Goal: Task Accomplishment & Management: Manage account settings

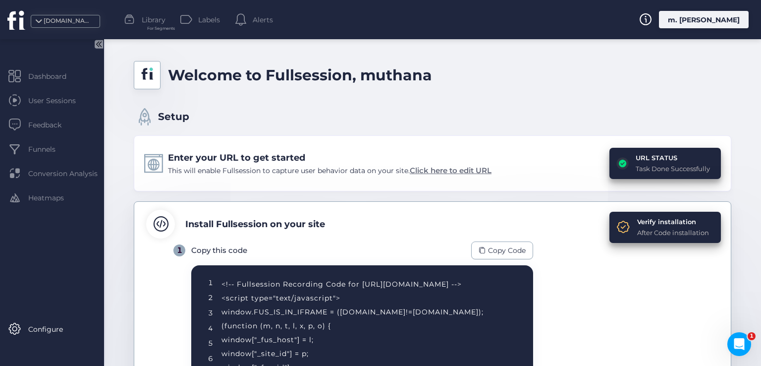
click at [461, 172] on span "Click here to edit URL" at bounding box center [451, 169] width 82 height 9
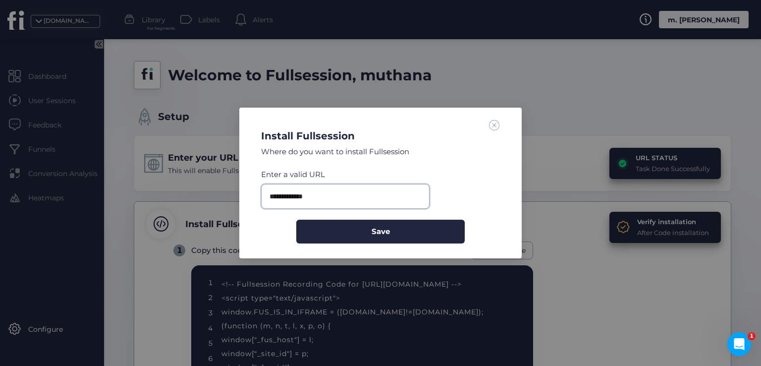
click at [341, 194] on input "**********" at bounding box center [345, 196] width 168 height 25
paste input "**********"
paste input "********"
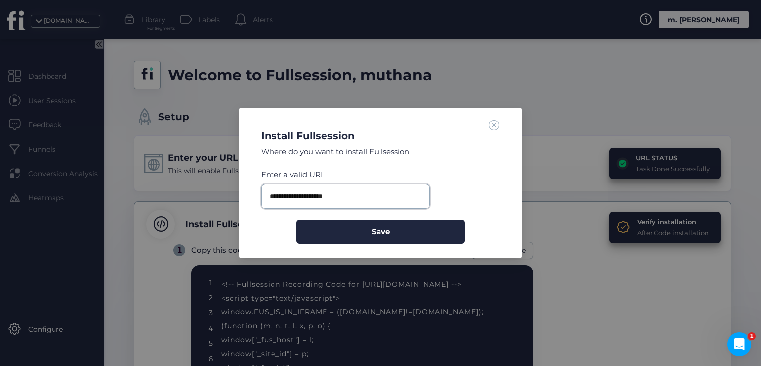
type input "**********"
click at [296, 219] on button "Save" at bounding box center [380, 231] width 168 height 24
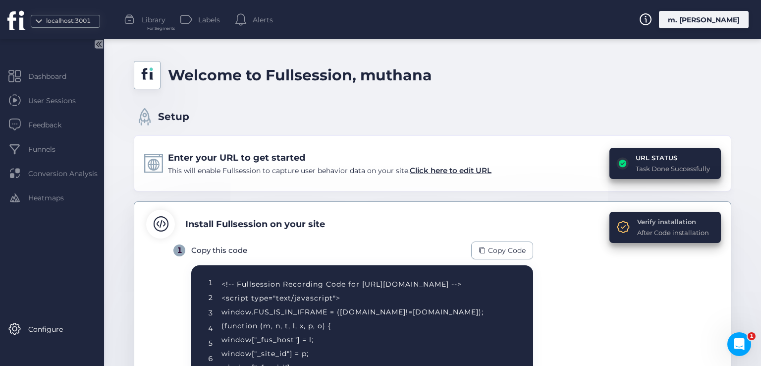
click at [638, 219] on div "Verify installation" at bounding box center [673, 221] width 72 height 10
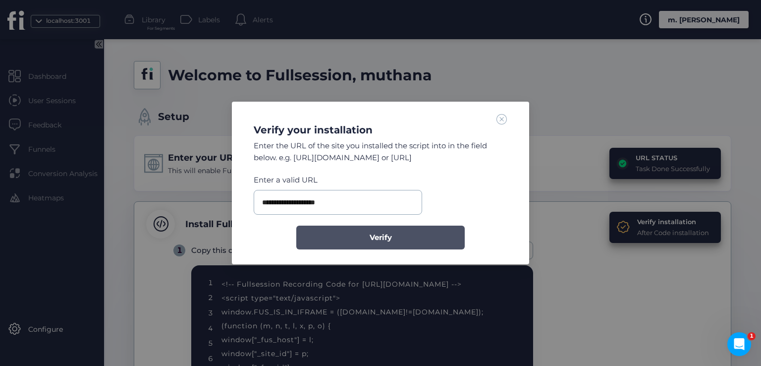
click at [371, 236] on span "Verify" at bounding box center [381, 237] width 22 height 12
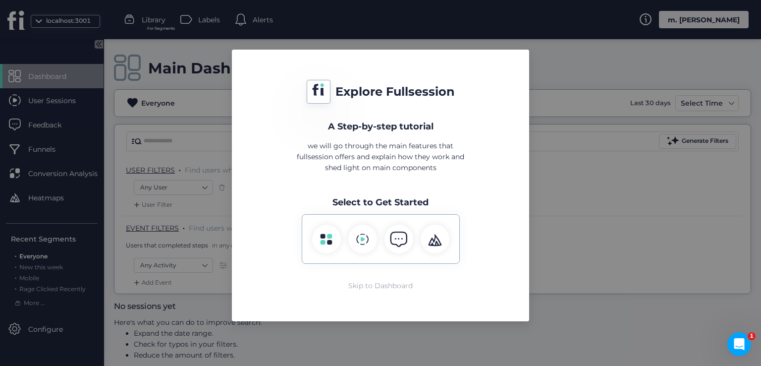
click at [376, 282] on div "Skip to Dashboard" at bounding box center [380, 285] width 64 height 11
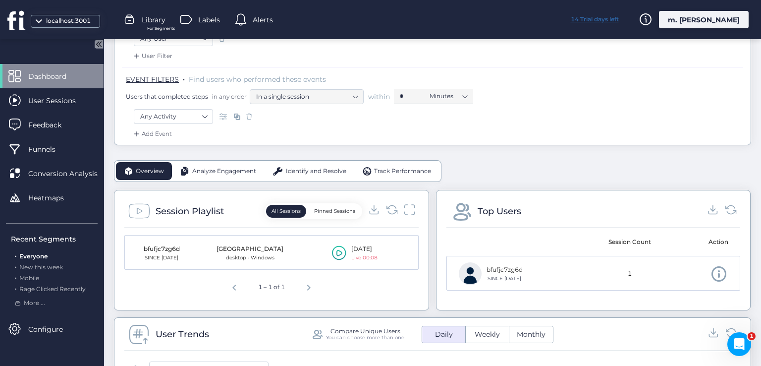
click at [611, 17] on div "14 Trial days left" at bounding box center [594, 19] width 74 height 17
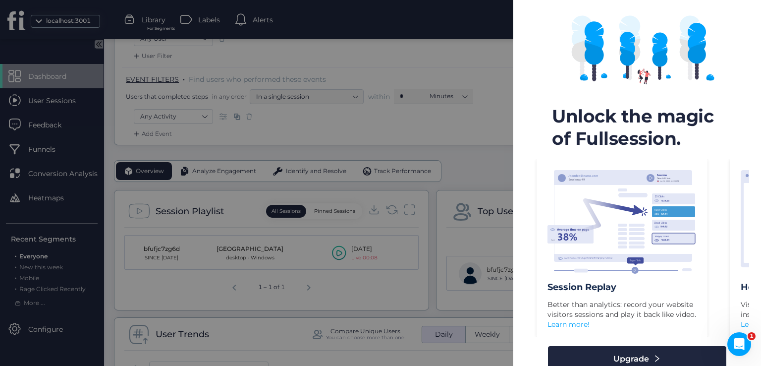
scroll to position [80, 0]
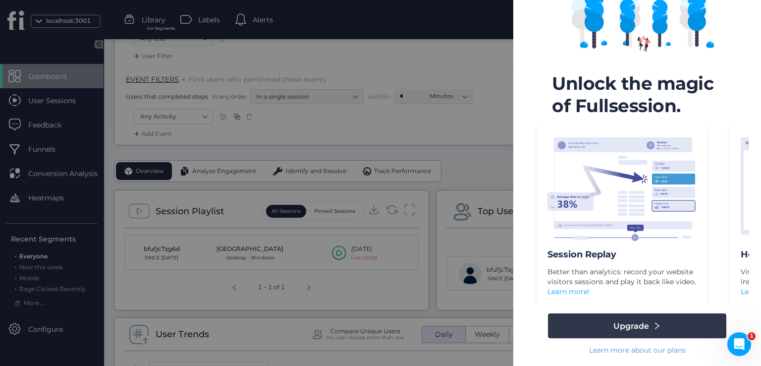
click at [613, 323] on span "Upgrade" at bounding box center [631, 326] width 36 height 12
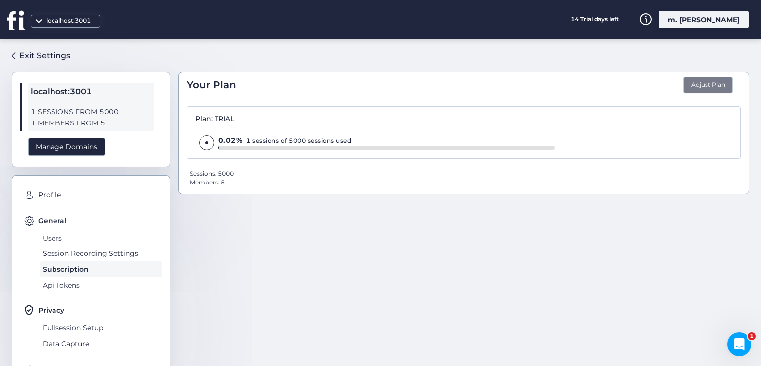
click at [684, 88] on button "Adjust Plan" at bounding box center [708, 85] width 50 height 17
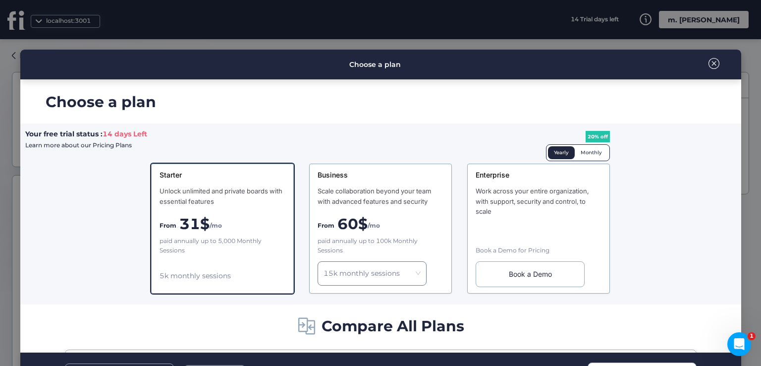
click at [584, 149] on div "Monthly" at bounding box center [591, 152] width 33 height 13
click at [555, 150] on div "Yearly" at bounding box center [561, 152] width 27 height 13
click at [524, 26] on nz-modal-container "Choose a plan Choose a plan Your free trial status : 14 days Left Learn more ab…" at bounding box center [380, 183] width 761 height 366
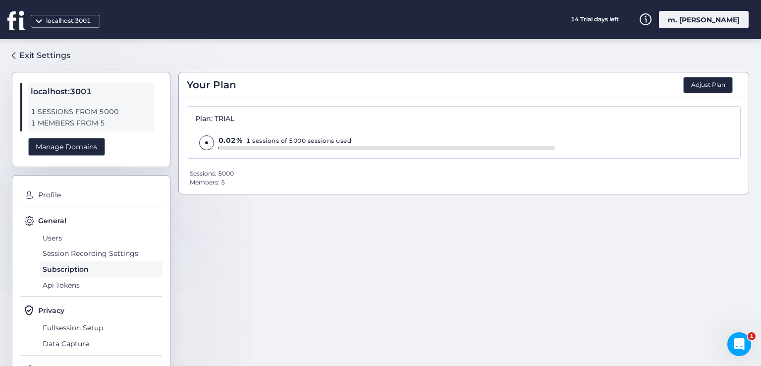
click at [715, 66] on div "Your Plan Adjust Plan Plan: TRIAL 0.02% 1 sessions of 5000 sessions used Sessio…" at bounding box center [463, 198] width 571 height 303
click at [711, 62] on div "Your Plan Adjust Plan Plan: TRIAL 0.02% 1 sessions of 5000 sessions used Sessio…" at bounding box center [463, 198] width 571 height 303
click at [699, 77] on button "Adjust Plan" at bounding box center [708, 85] width 50 height 17
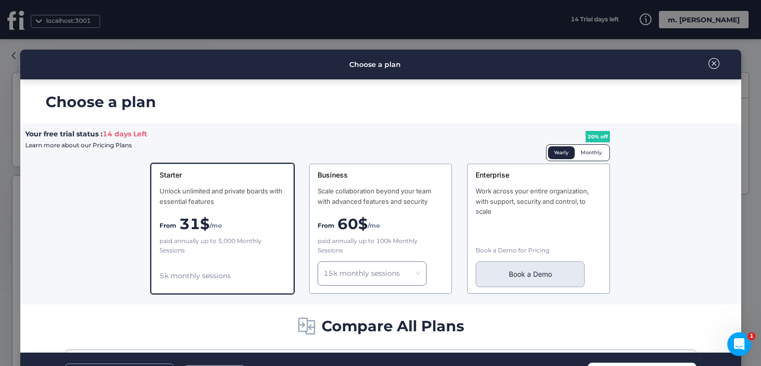
scroll to position [99, 0]
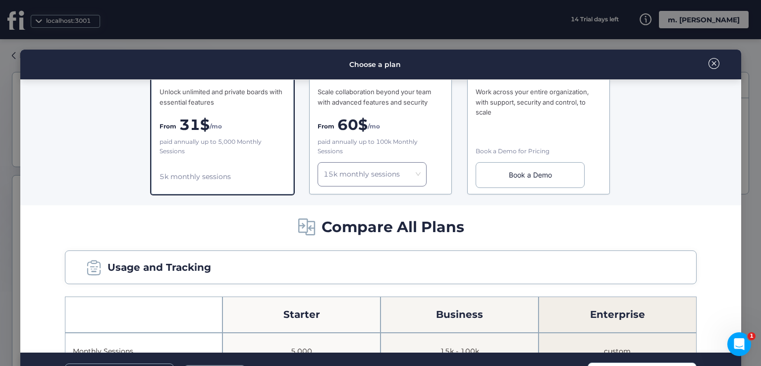
click at [708, 60] on span at bounding box center [713, 63] width 11 height 11
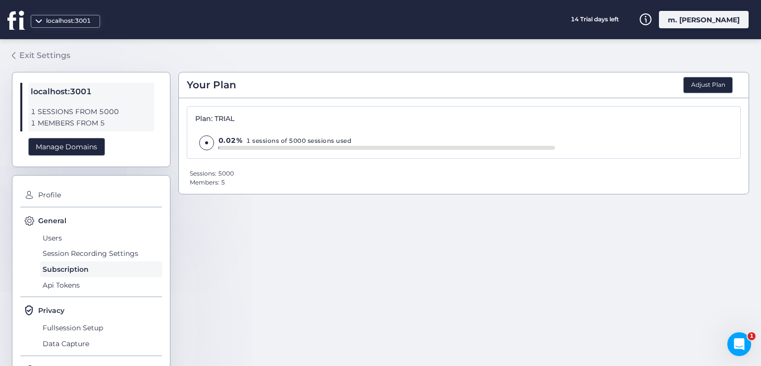
click at [44, 56] on div "Exit Settings" at bounding box center [44, 55] width 51 height 12
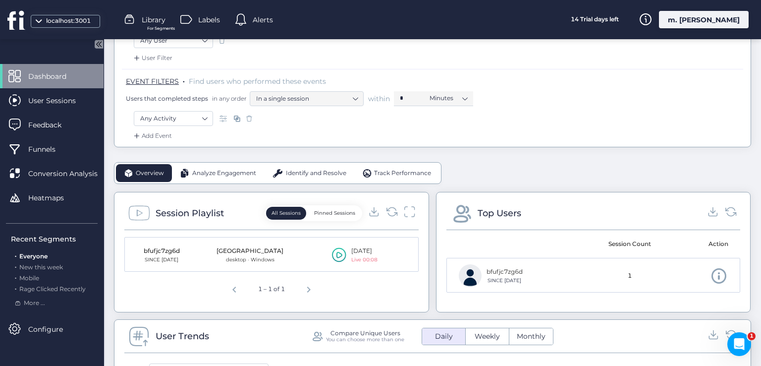
scroll to position [149, 0]
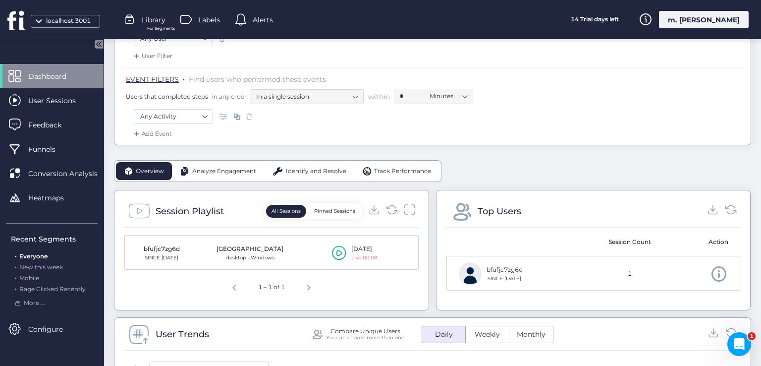
click at [337, 248] on icon at bounding box center [339, 252] width 14 height 15
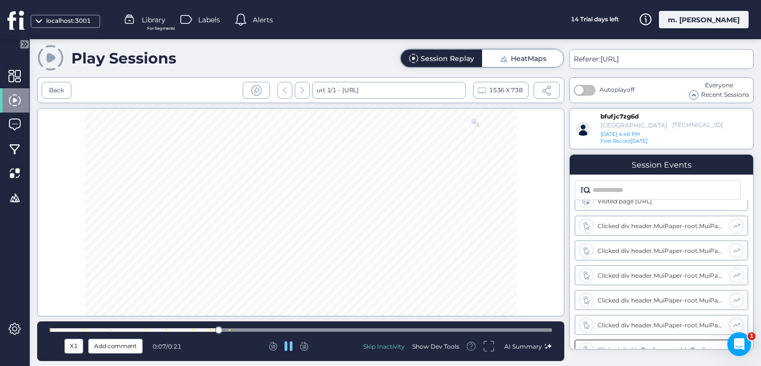
scroll to position [50, 0]
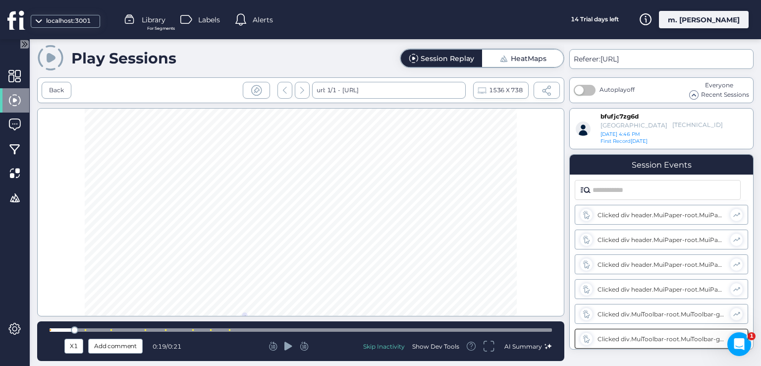
drag, startPoint x: 490, startPoint y: 329, endPoint x: 248, endPoint y: 327, distance: 241.8
click at [14, 328] on mat-drawer-container "Play Sessions Session Replay HeatMaps Back url: 1/1 - http://localhost:3001/use…" at bounding box center [380, 183] width 761 height 366
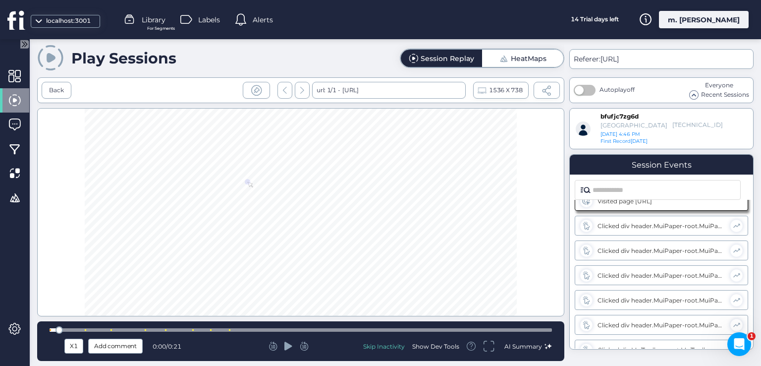
scroll to position [0, 0]
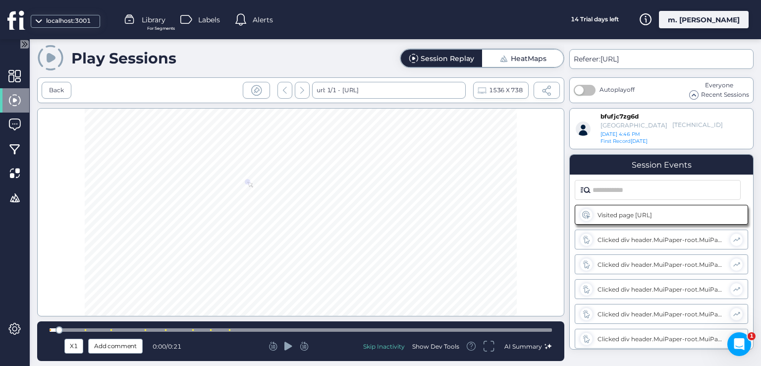
click at [289, 347] on icon at bounding box center [288, 345] width 8 height 8
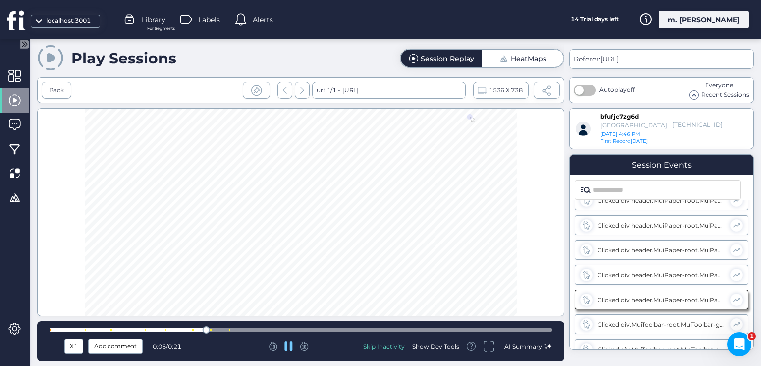
scroll to position [50, 0]
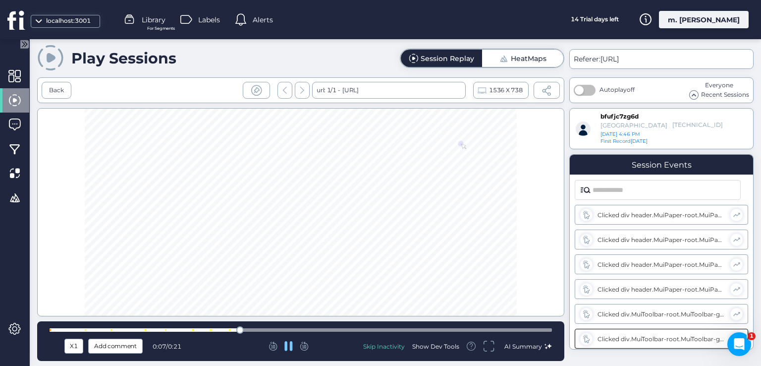
click at [289, 347] on icon at bounding box center [288, 346] width 8 height 10
click at [57, 84] on div "Back" at bounding box center [57, 90] width 30 height 17
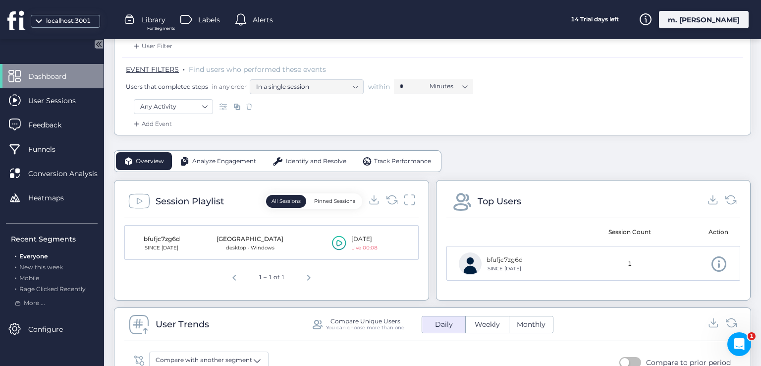
scroll to position [198, 0]
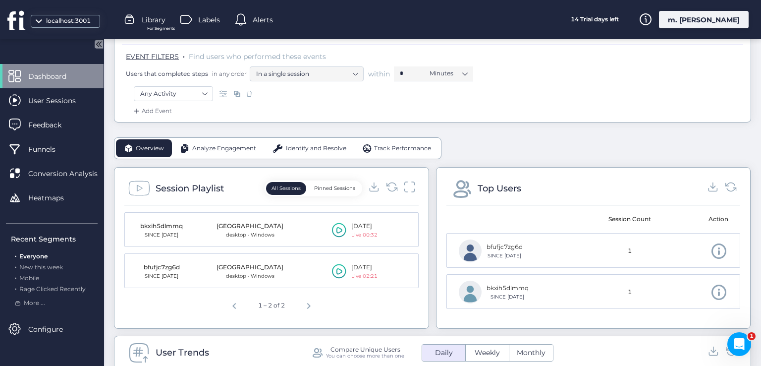
scroll to position [198, 0]
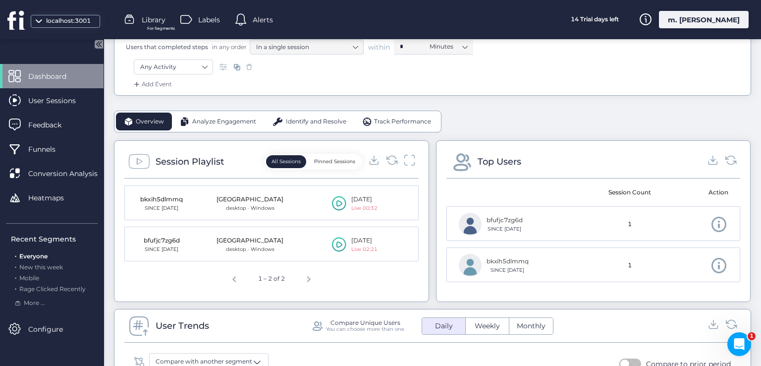
click at [337, 244] on icon at bounding box center [339, 244] width 6 height 6
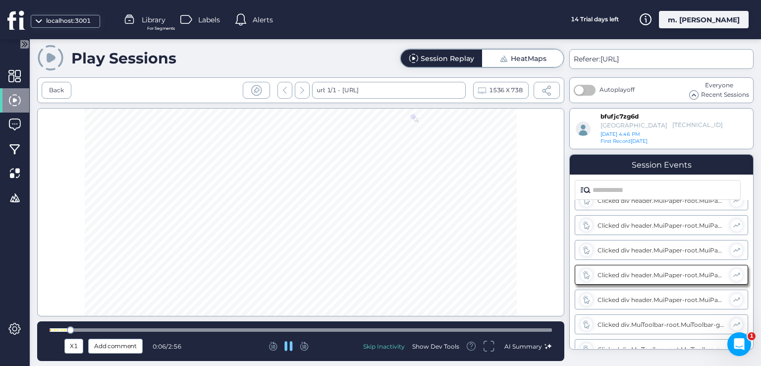
scroll to position [50, 0]
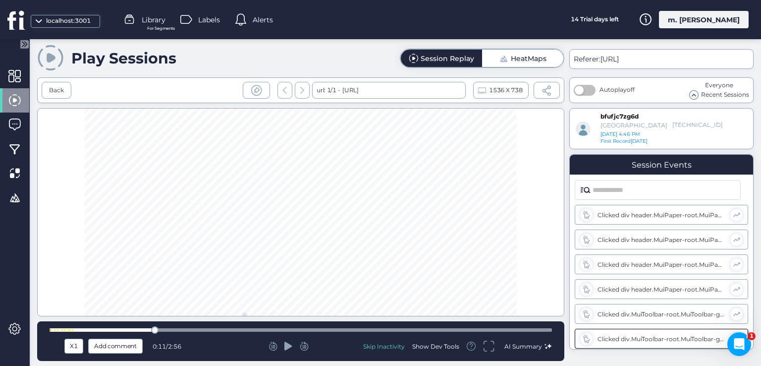
drag, startPoint x: 85, startPoint y: 328, endPoint x: 151, endPoint y: 331, distance: 66.4
click at [151, 331] on div at bounding box center [154, 329] width 7 height 7
drag, startPoint x: 157, startPoint y: 331, endPoint x: 250, endPoint y: 330, distance: 93.1
click at [159, 330] on div at bounding box center [154, 329] width 7 height 7
drag, startPoint x: 250, startPoint y: 330, endPoint x: 324, endPoint y: 320, distance: 75.5
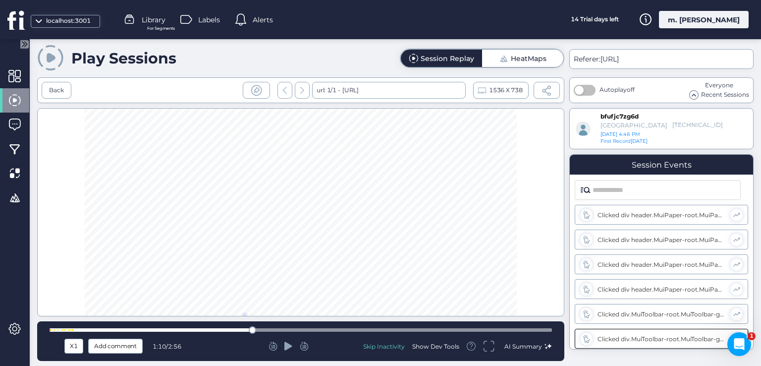
click at [311, 322] on div "X1 Add comment 1:10 / 2:56 Skip Inactivity Show Dev Tools AI Summary" at bounding box center [300, 341] width 527 height 40
drag, startPoint x: 314, startPoint y: 330, endPoint x: 487, endPoint y: 325, distance: 174.0
click at [433, 325] on div "X1 Add comment 1:31 / 2:56 Skip Inactivity Show Dev Tools AI Summary" at bounding box center [300, 341] width 527 height 40
drag, startPoint x: 438, startPoint y: 329, endPoint x: 542, endPoint y: 320, distance: 105.0
click at [536, 322] on div "X1 Add comment 2:15 / 2:56 Skip Inactivity Show Dev Tools AI Summary" at bounding box center [300, 341] width 527 height 40
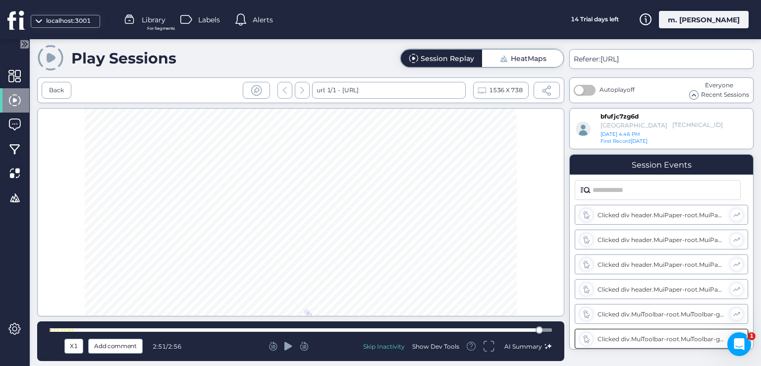
click at [65, 78] on div "Back url: 1/1 - http://localhost:3001/user/home 1536 X 738" at bounding box center [300, 90] width 527 height 26
click at [63, 91] on div "Back" at bounding box center [57, 90] width 30 height 17
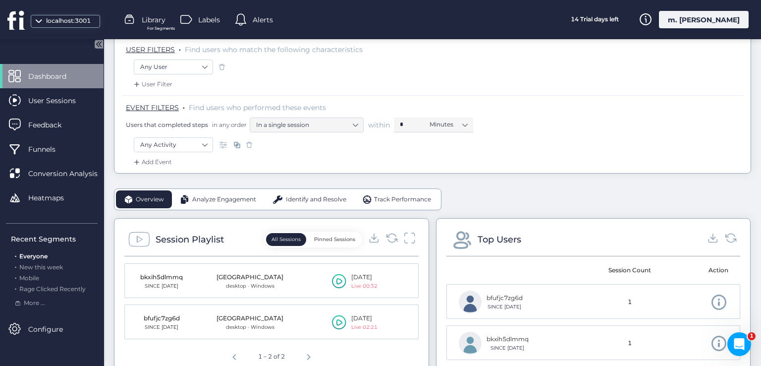
scroll to position [149, 0]
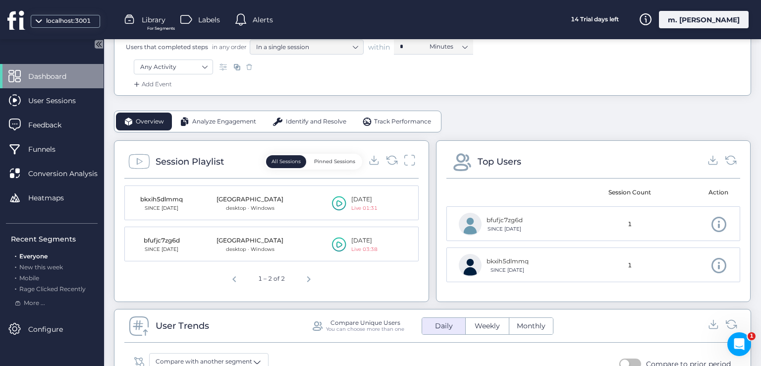
click at [336, 203] on icon at bounding box center [339, 203] width 6 height 6
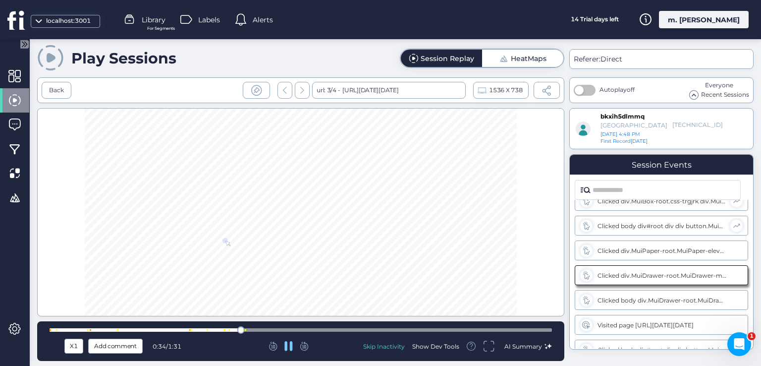
scroll to position [173, 0]
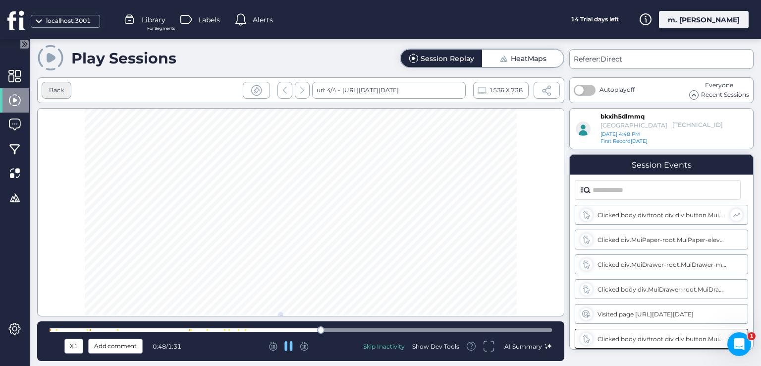
click at [63, 90] on div "Back" at bounding box center [56, 90] width 15 height 9
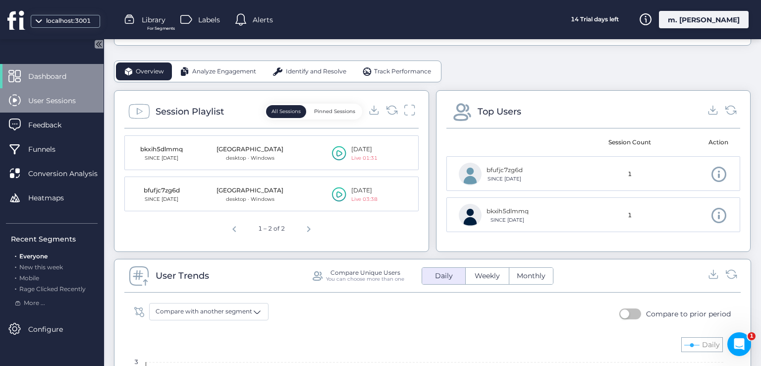
scroll to position [198, 0]
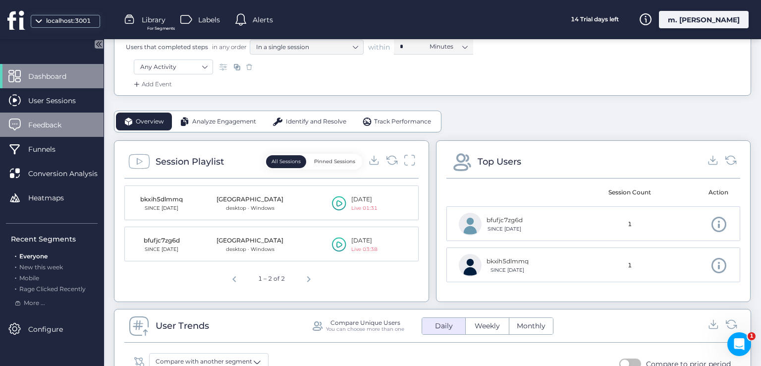
click at [54, 123] on span "Feedback" at bounding box center [52, 124] width 48 height 11
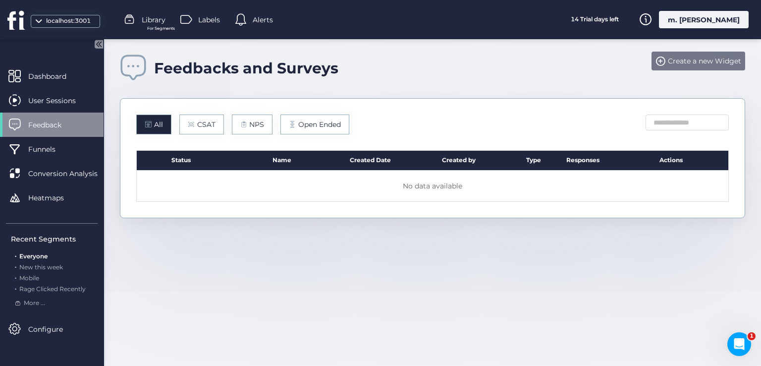
click at [702, 62] on span "Create a new Widget" at bounding box center [704, 60] width 73 height 11
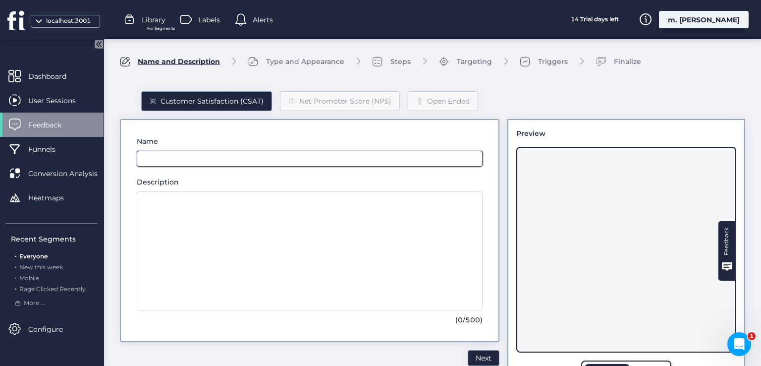
click at [219, 165] on input "text" at bounding box center [310, 159] width 346 height 16
type input "****"
click at [476, 352] on span "Next" at bounding box center [484, 357] width 16 height 11
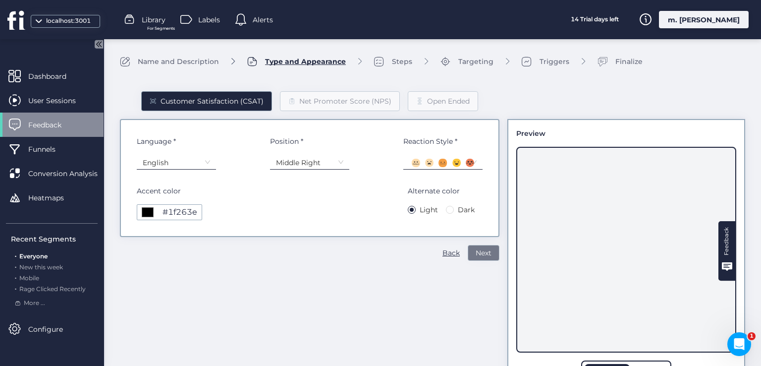
click at [476, 251] on span "Next" at bounding box center [484, 252] width 16 height 11
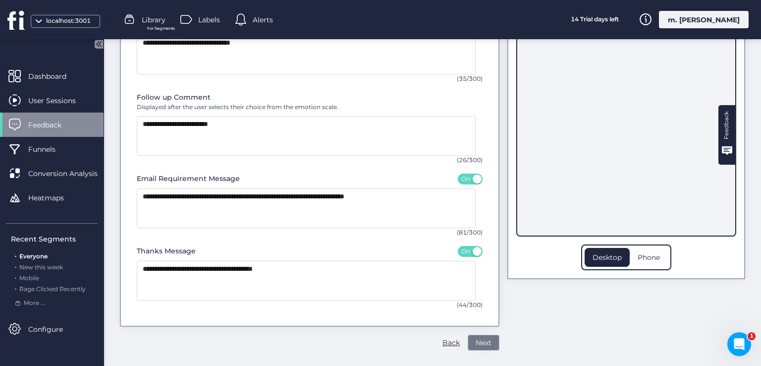
click at [476, 339] on span "Next" at bounding box center [484, 342] width 16 height 11
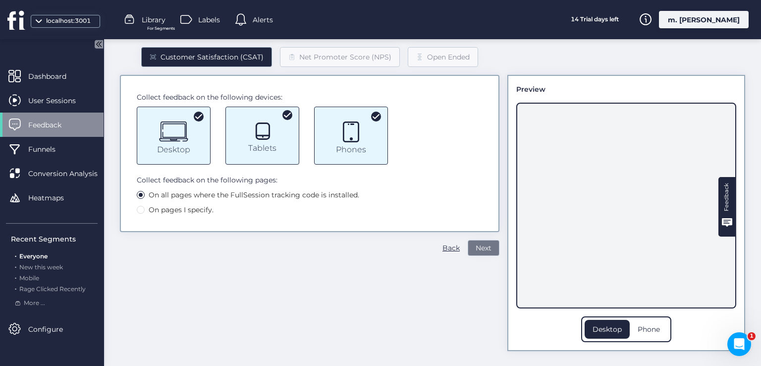
click at [481, 248] on span "Next" at bounding box center [484, 247] width 16 height 11
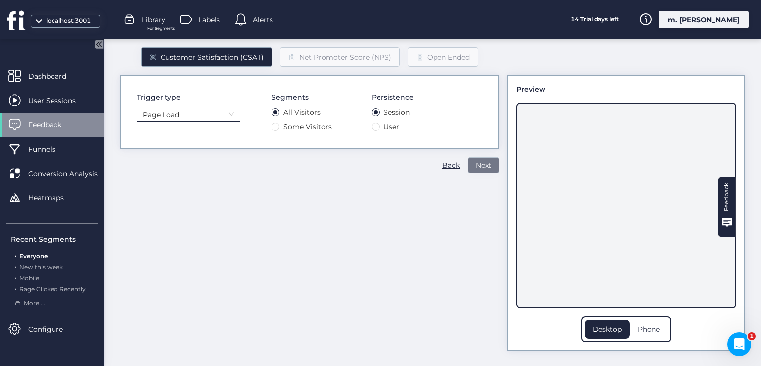
click at [468, 157] on button "Next" at bounding box center [484, 165] width 32 height 16
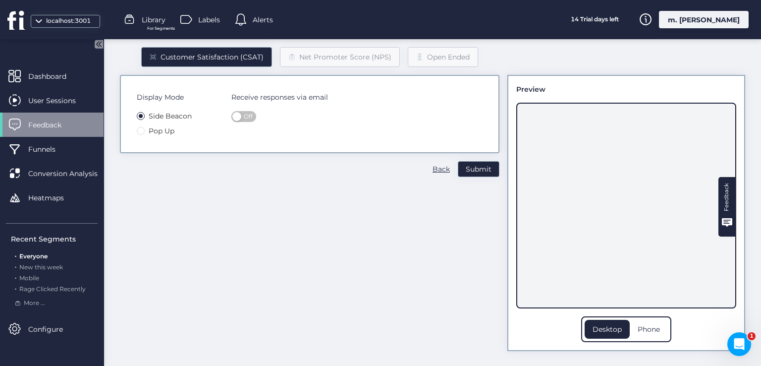
click at [166, 125] on span "Pop Up" at bounding box center [162, 130] width 34 height 11
click at [240, 121] on button "Off" at bounding box center [243, 116] width 25 height 11
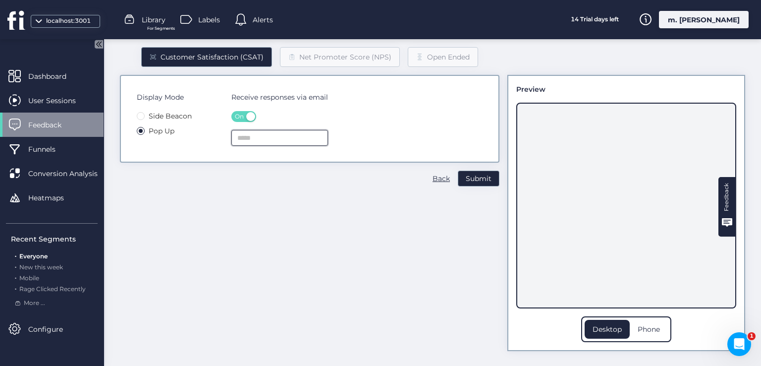
click at [293, 139] on input "text" at bounding box center [279, 138] width 97 height 16
type input "**********"
click at [472, 183] on span "Submit" at bounding box center [479, 178] width 26 height 11
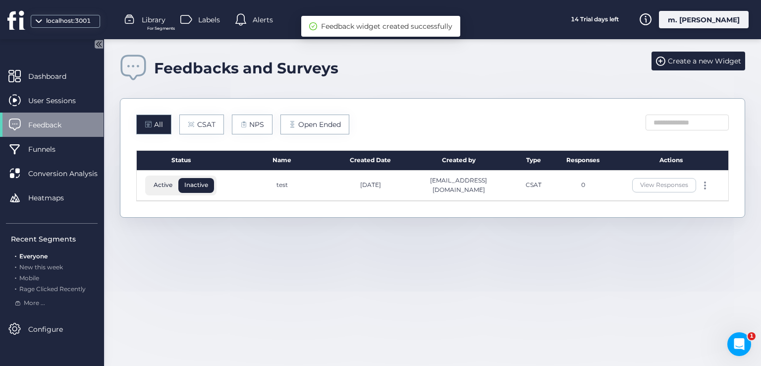
click at [158, 182] on span "Active" at bounding box center [163, 184] width 31 height 9
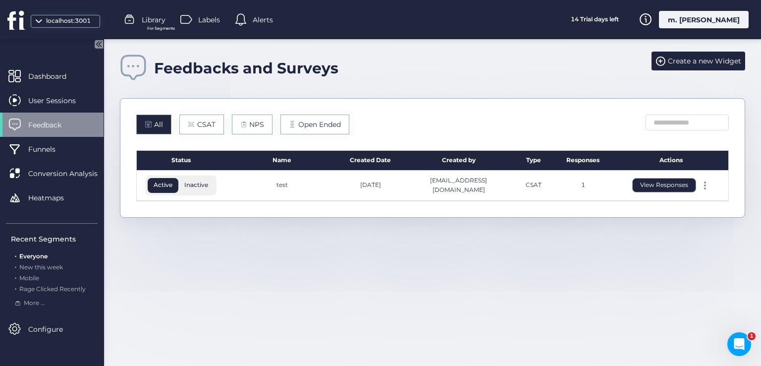
click at [645, 178] on button "View Responses" at bounding box center [664, 185] width 64 height 14
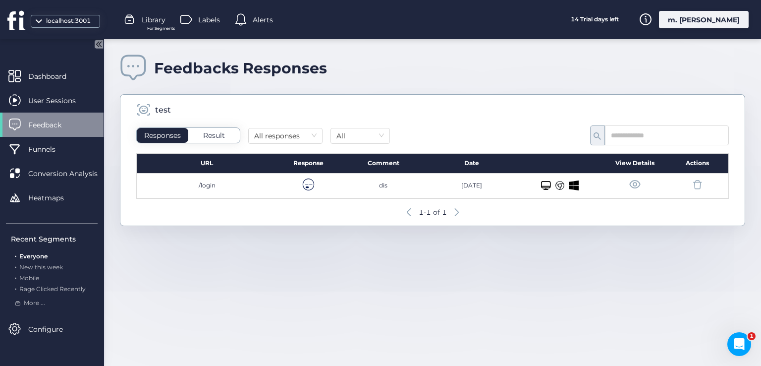
click at [636, 184] on span at bounding box center [635, 184] width 12 height 12
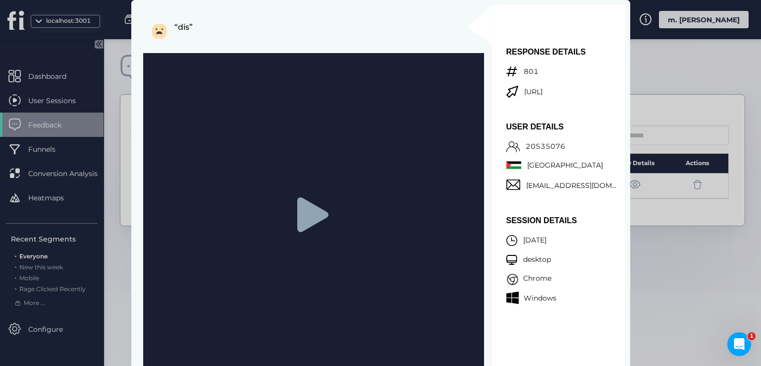
click at [296, 213] on icon at bounding box center [313, 214] width 35 height 35
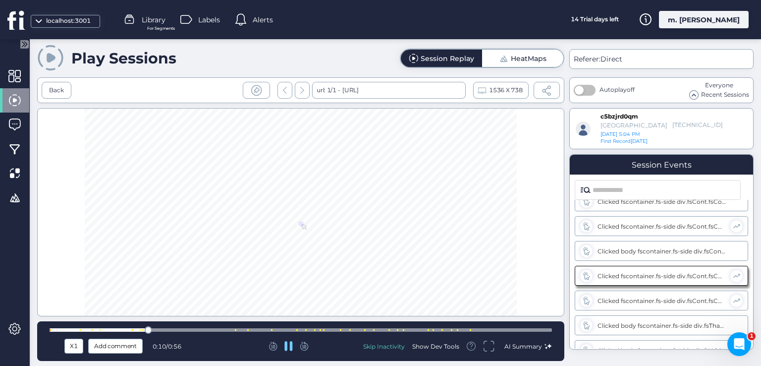
scroll to position [89, 0]
click at [221, 330] on div at bounding box center [301, 329] width 502 height 3
click at [234, 328] on div at bounding box center [301, 329] width 502 height 3
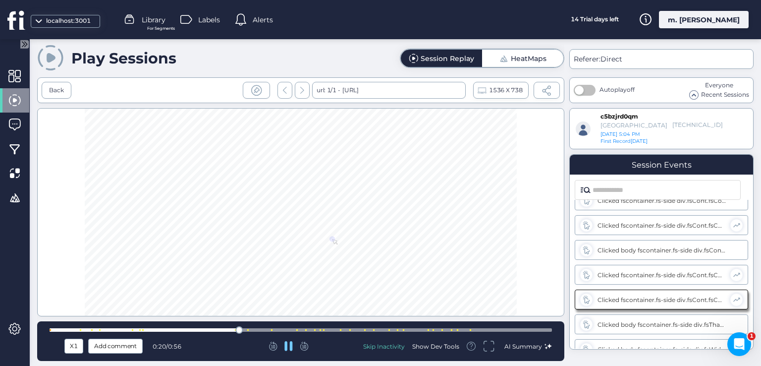
scroll to position [113, 0]
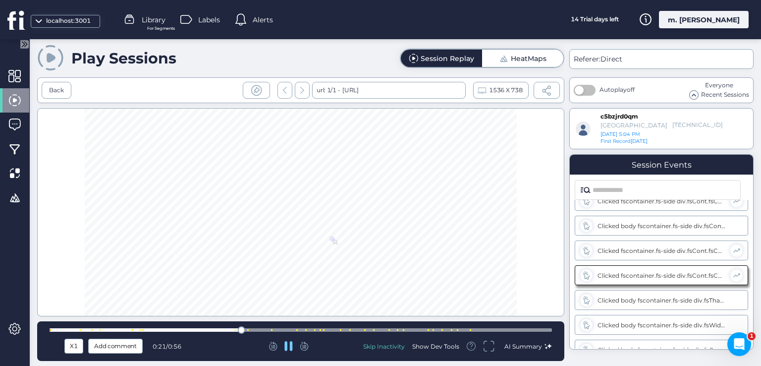
click at [240, 327] on div at bounding box center [241, 329] width 7 height 7
click at [258, 328] on div at bounding box center [301, 329] width 502 height 3
click at [288, 343] on icon at bounding box center [288, 345] width 8 height 8
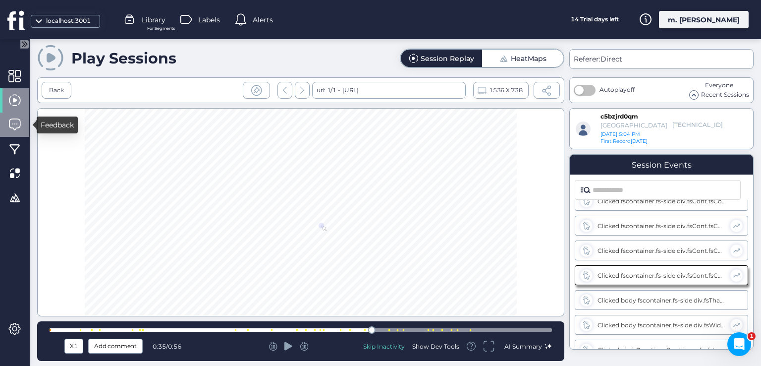
click at [7, 131] on div at bounding box center [14, 124] width 29 height 24
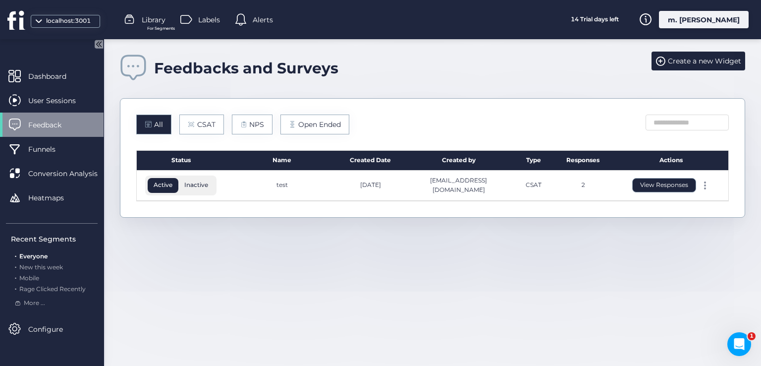
click at [663, 185] on button "View Responses" at bounding box center [664, 185] width 64 height 14
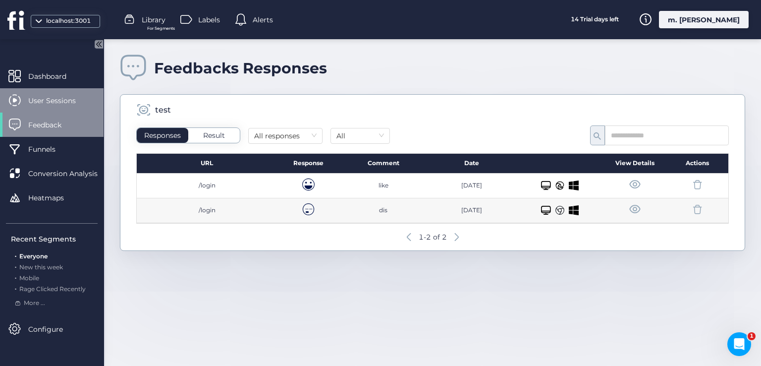
click at [79, 93] on div "User Sessions" at bounding box center [52, 100] width 104 height 24
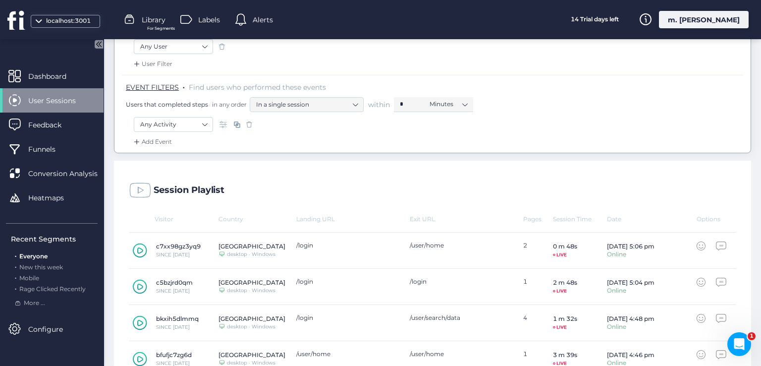
scroll to position [188, 0]
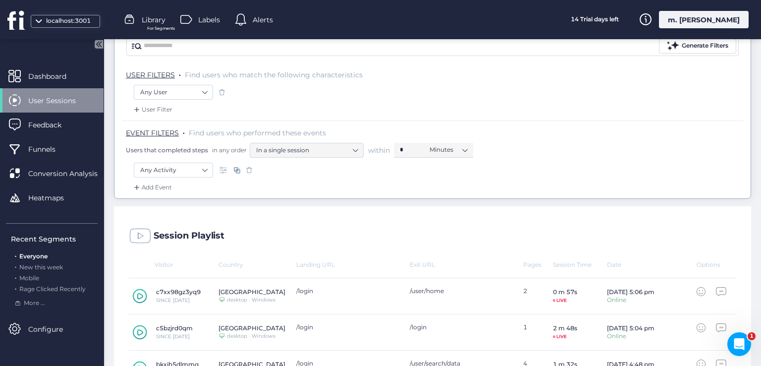
scroll to position [188, 0]
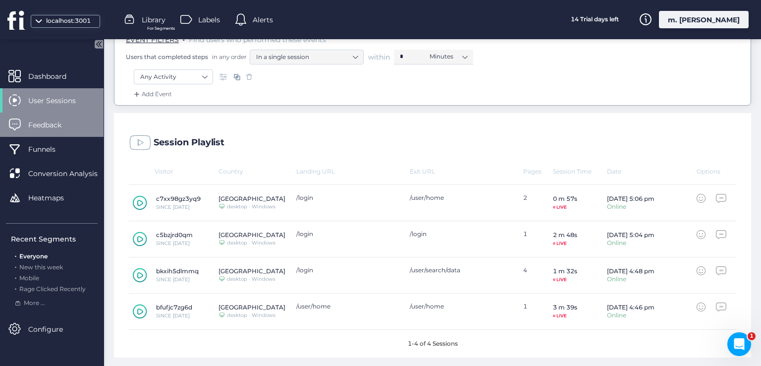
click at [76, 121] on span "Feedback" at bounding box center [52, 124] width 48 height 11
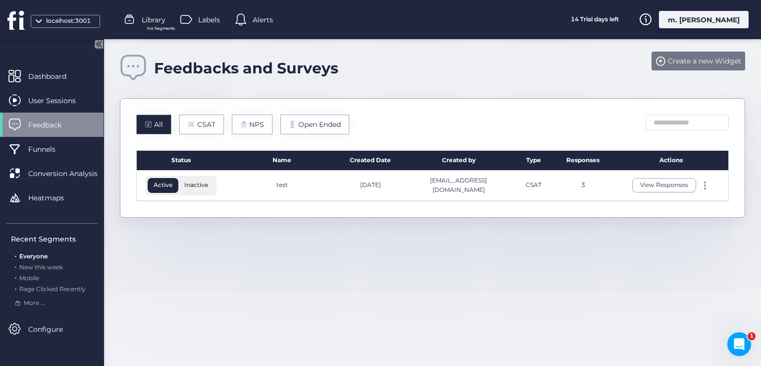
click at [673, 61] on span "Create a new Widget" at bounding box center [704, 60] width 73 height 11
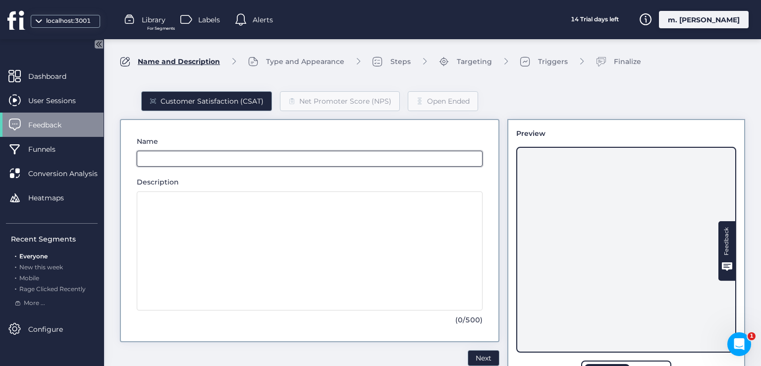
click at [232, 162] on input "text" at bounding box center [310, 159] width 346 height 16
type input "*********"
click at [356, 98] on div "Net Promoter Score (NPS)" at bounding box center [345, 101] width 92 height 11
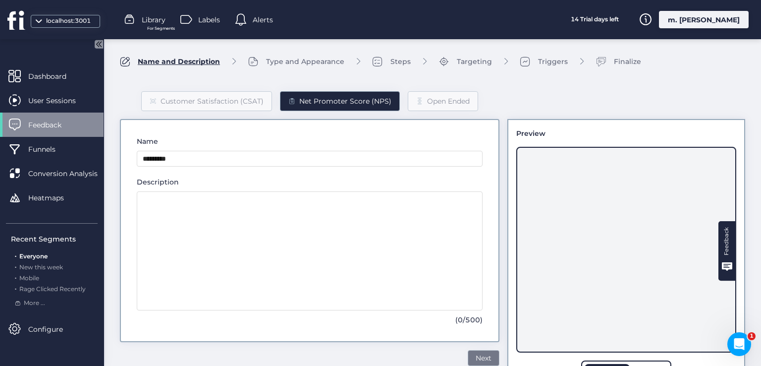
click at [476, 355] on span "Next" at bounding box center [484, 357] width 16 height 11
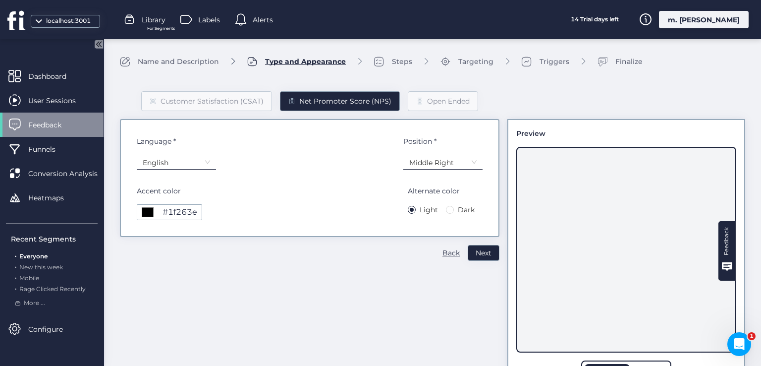
click at [454, 208] on span "Dark" at bounding box center [466, 209] width 25 height 11
click at [154, 213] on div "******* #1f263e" at bounding box center [169, 212] width 65 height 16
type input "*******"
click at [484, 248] on span "Next" at bounding box center [484, 252] width 16 height 11
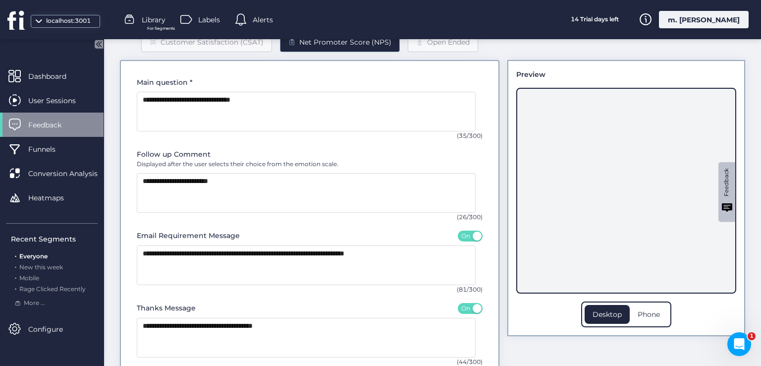
scroll to position [116, 0]
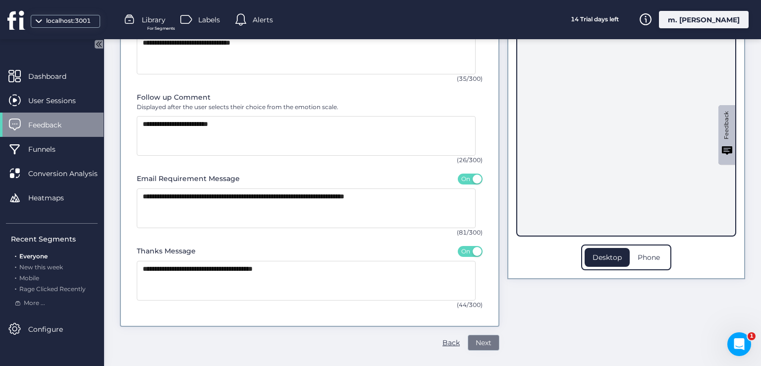
click at [481, 343] on span "Next" at bounding box center [484, 342] width 16 height 11
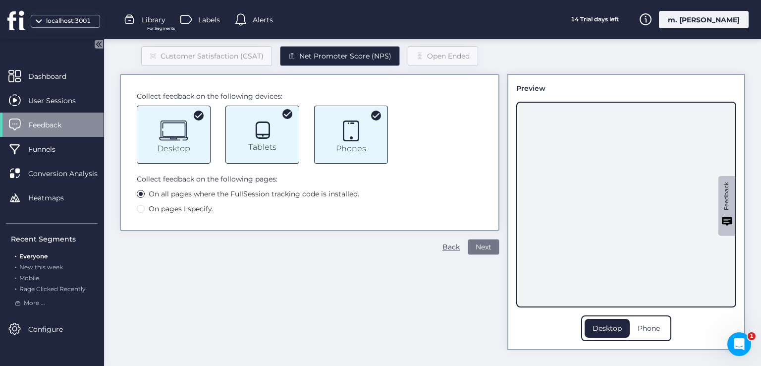
scroll to position [44, 0]
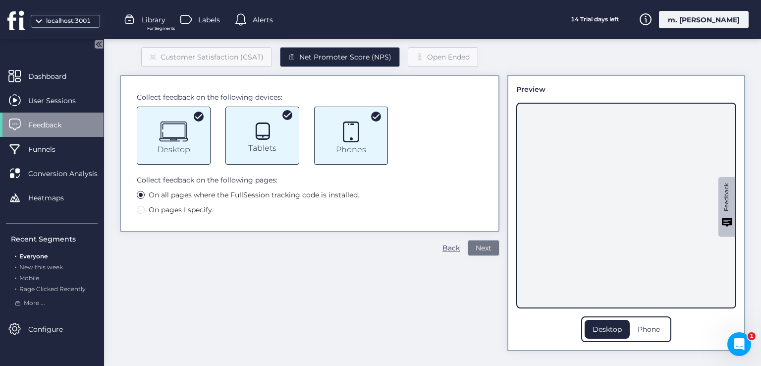
click at [478, 240] on button "Next" at bounding box center [484, 248] width 32 height 16
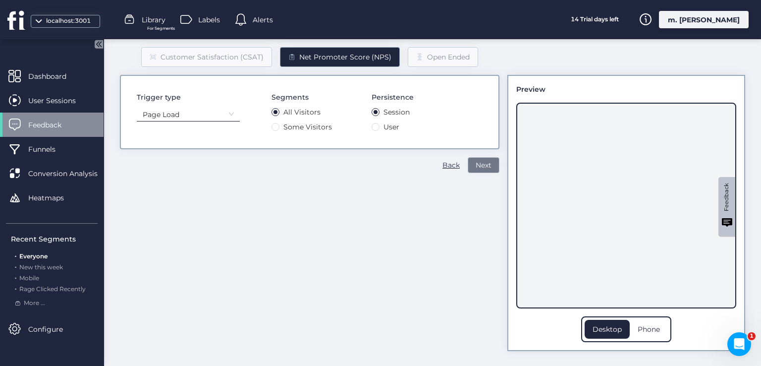
click at [468, 166] on button "Next" at bounding box center [484, 165] width 32 height 16
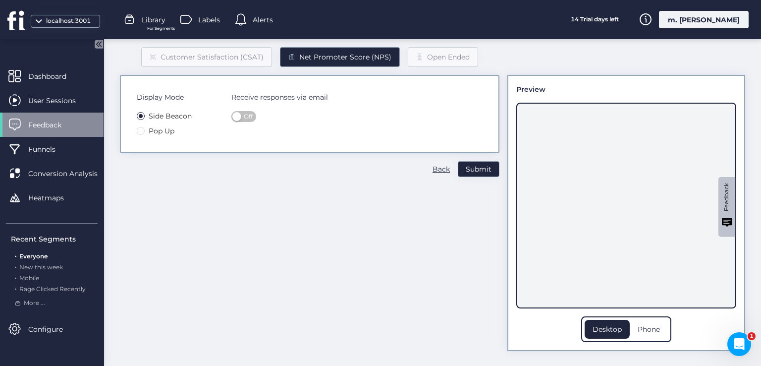
click at [242, 112] on button "Off" at bounding box center [243, 116] width 25 height 11
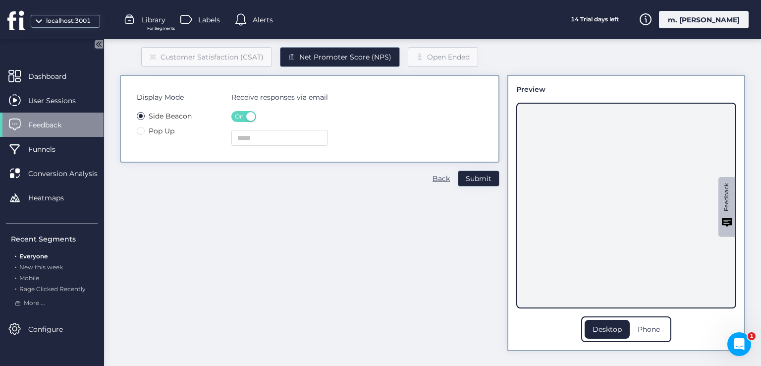
click at [240, 118] on span "On" at bounding box center [239, 116] width 9 height 11
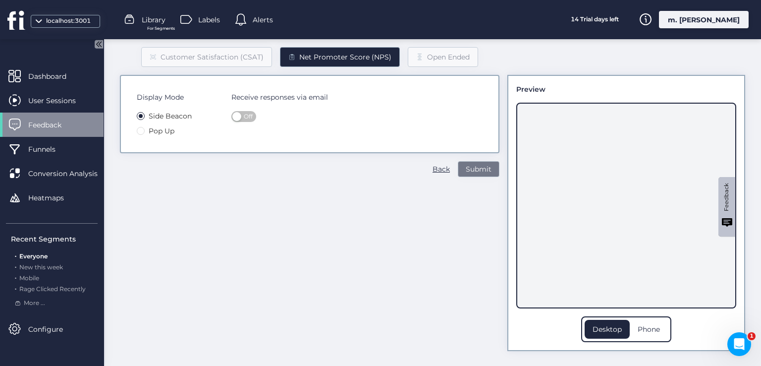
click at [458, 165] on button "Submit" at bounding box center [479, 169] width 42 height 16
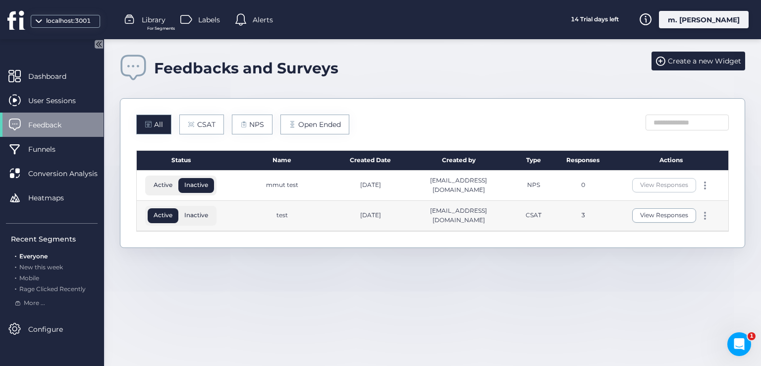
click at [165, 187] on span "Active" at bounding box center [163, 184] width 31 height 9
click at [198, 180] on span "Inactive" at bounding box center [196, 184] width 36 height 9
click at [193, 213] on span "Inactive" at bounding box center [196, 215] width 36 height 9
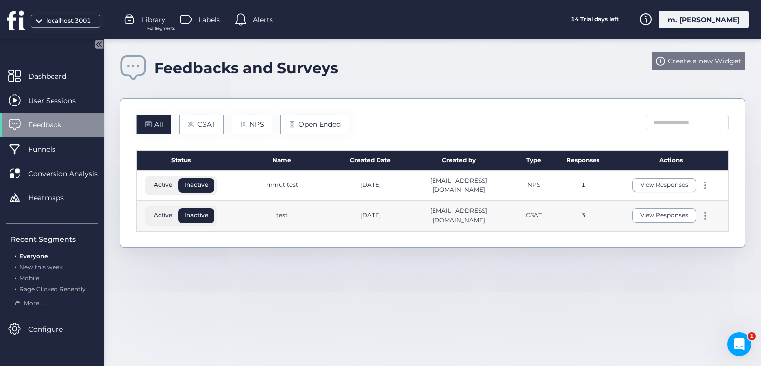
click at [697, 54] on div "Create a new Widget" at bounding box center [698, 61] width 94 height 19
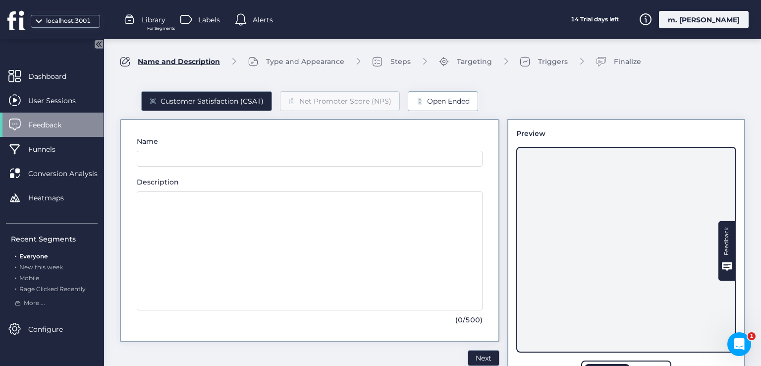
click at [433, 99] on div "Open Ended" at bounding box center [448, 101] width 43 height 11
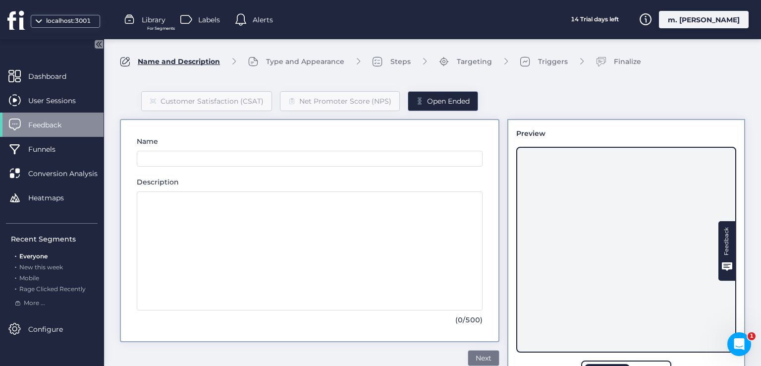
click at [480, 361] on span "Next" at bounding box center [484, 357] width 16 height 11
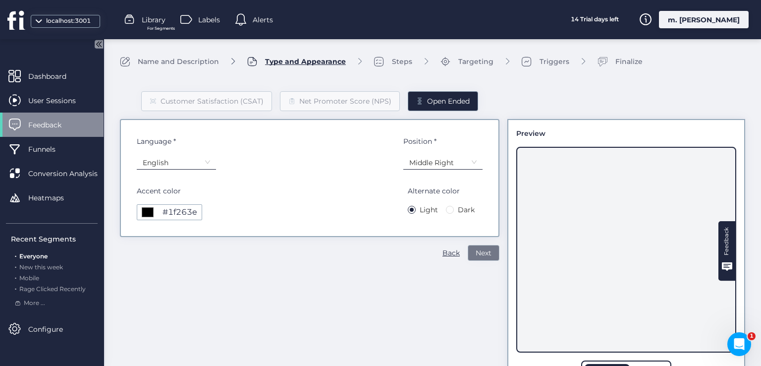
click at [476, 250] on span "Next" at bounding box center [484, 252] width 16 height 11
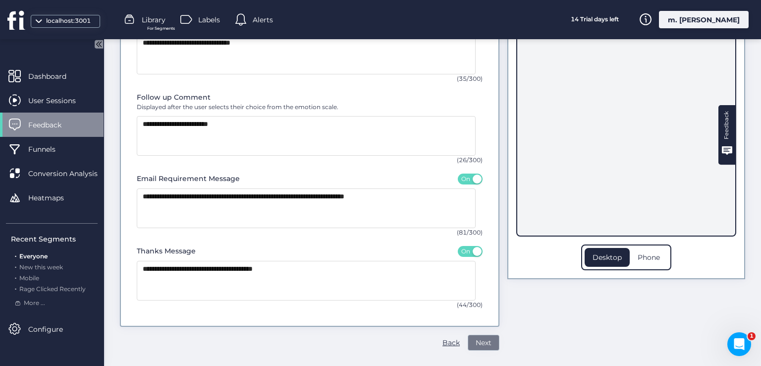
click at [476, 343] on span "Next" at bounding box center [484, 342] width 16 height 11
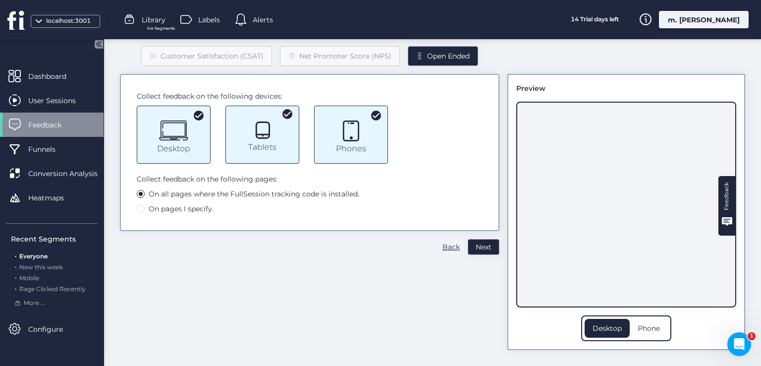
scroll to position [44, 0]
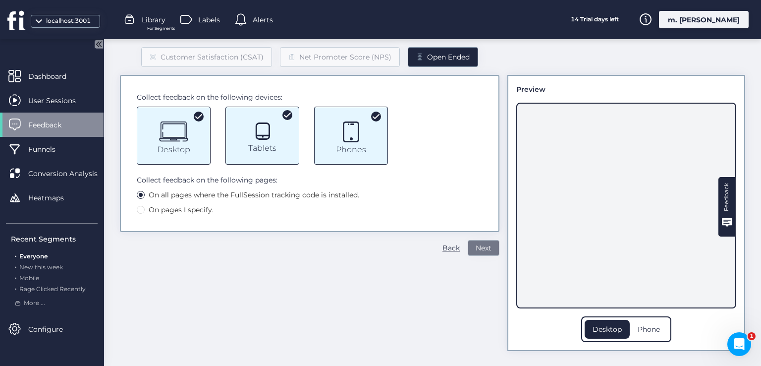
click at [468, 248] on button "Next" at bounding box center [484, 248] width 32 height 16
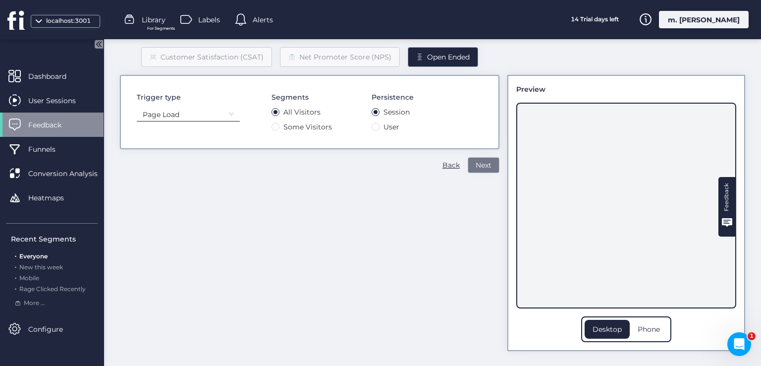
click at [482, 161] on span "Next" at bounding box center [484, 165] width 16 height 11
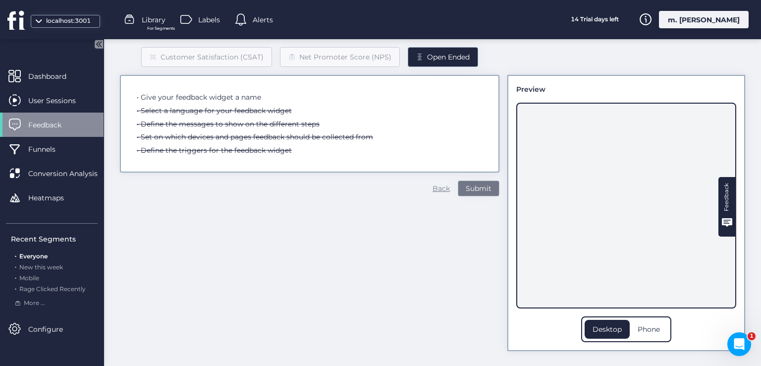
click at [432, 186] on div "Back" at bounding box center [440, 188] width 17 height 11
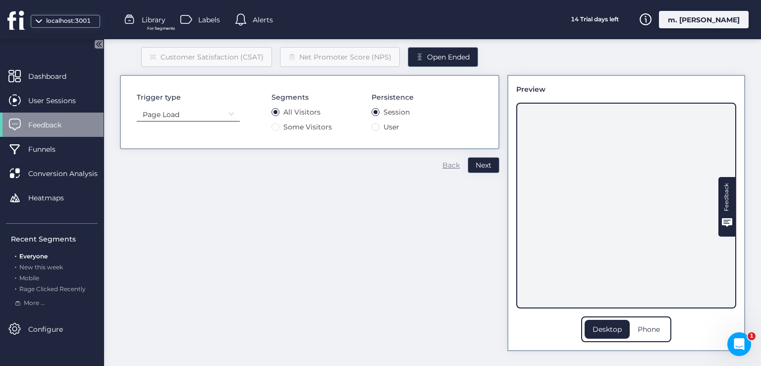
click at [428, 186] on div "Customer Satisfaction (CSAT) Net Promoter Score (NPS) Open Ended Trigger type P…" at bounding box center [309, 191] width 379 height 320
click at [442, 170] on div "Back Next" at bounding box center [470, 165] width 57 height 16
click at [442, 165] on div "Back" at bounding box center [450, 165] width 17 height 11
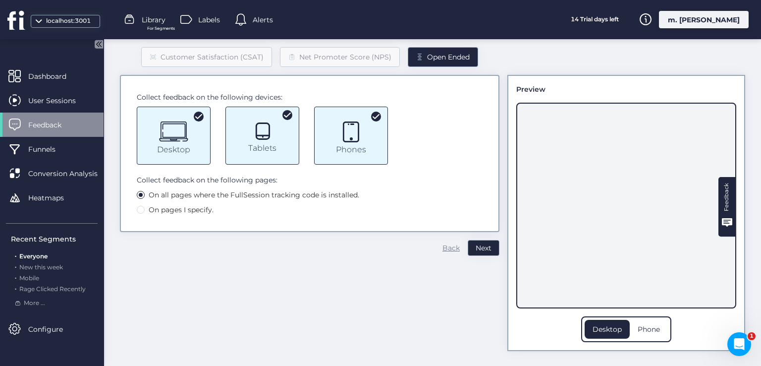
click at [445, 247] on div "Back" at bounding box center [450, 247] width 17 height 11
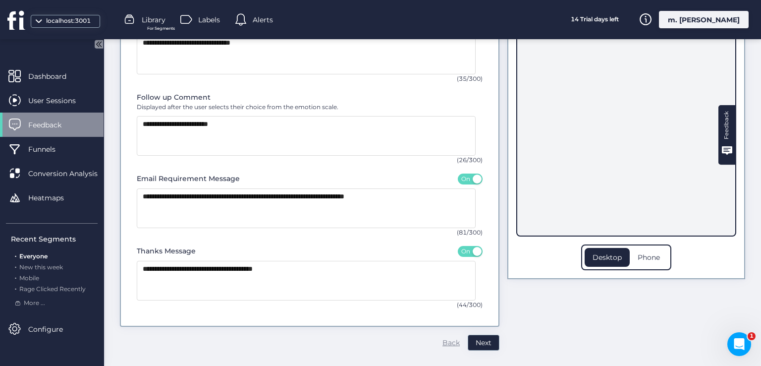
click at [442, 347] on div "Back" at bounding box center [450, 342] width 17 height 11
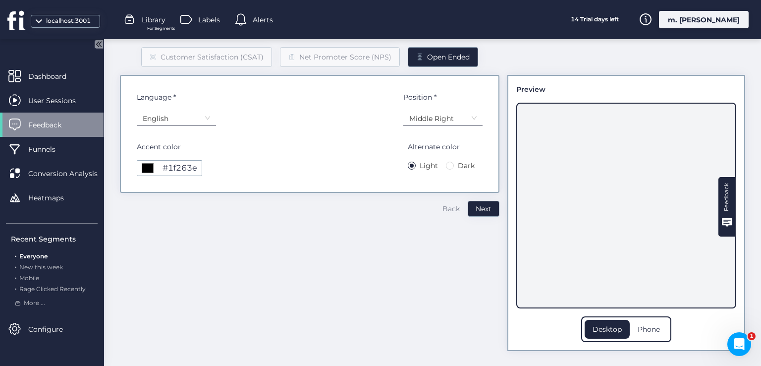
click at [442, 207] on div "Back" at bounding box center [450, 208] width 17 height 11
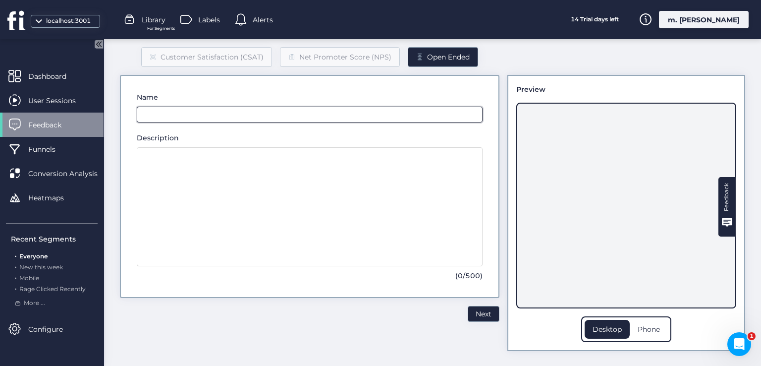
click at [235, 116] on input "text" at bounding box center [310, 115] width 346 height 16
click at [201, 111] on input "text" at bounding box center [310, 115] width 346 height 16
type input "*"
type input "**"
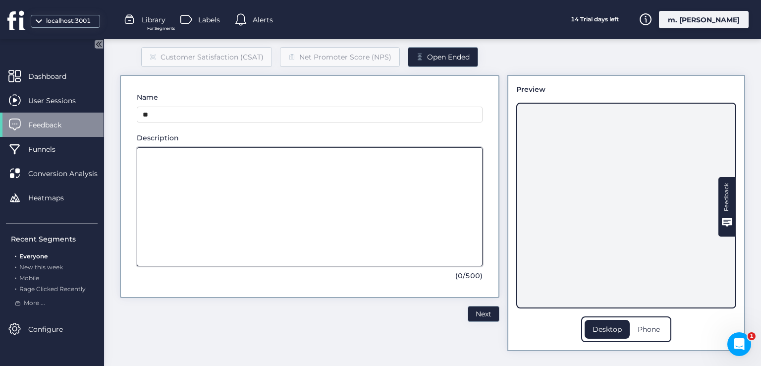
click at [168, 169] on textarea at bounding box center [310, 206] width 346 height 119
type textarea "**"
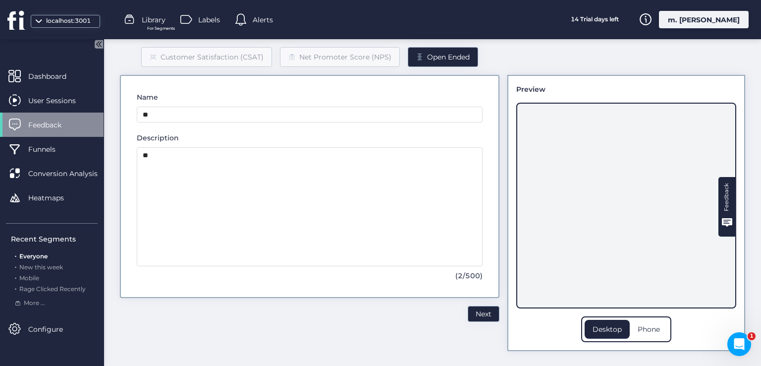
click at [679, 215] on div "Feedback" at bounding box center [626, 206] width 220 height 206
click at [636, 323] on div "Phone" at bounding box center [649, 329] width 38 height 19
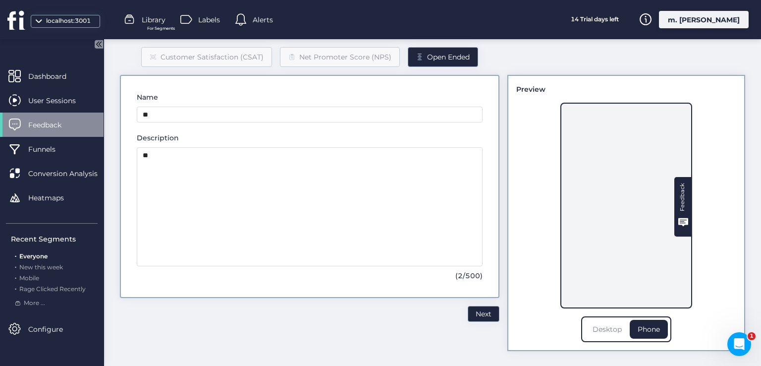
click at [606, 333] on div "Desktop" at bounding box center [607, 329] width 45 height 19
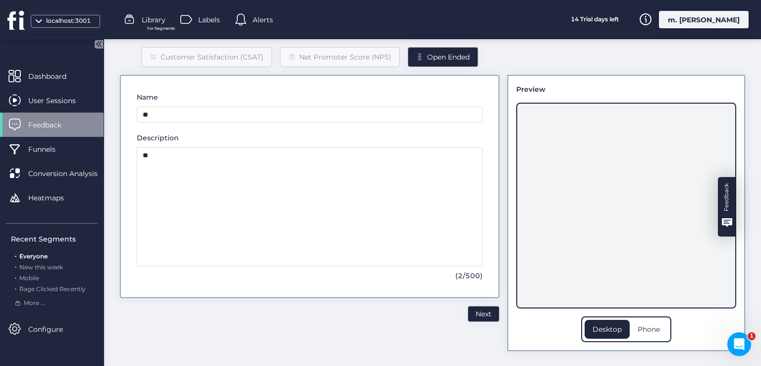
click at [723, 198] on div "Feedback" at bounding box center [727, 197] width 12 height 28
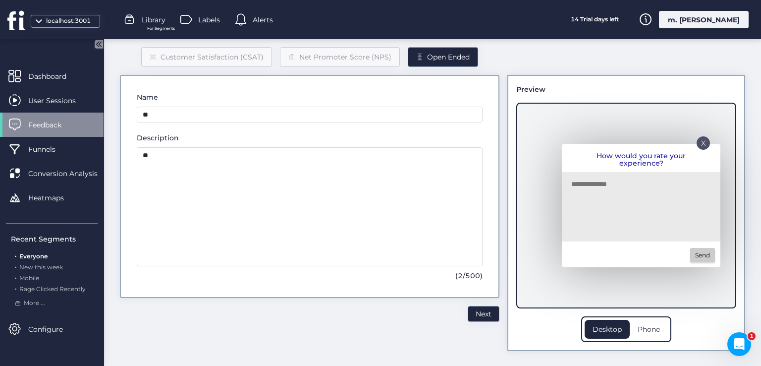
click at [701, 142] on p "X" at bounding box center [703, 139] width 5 height 5
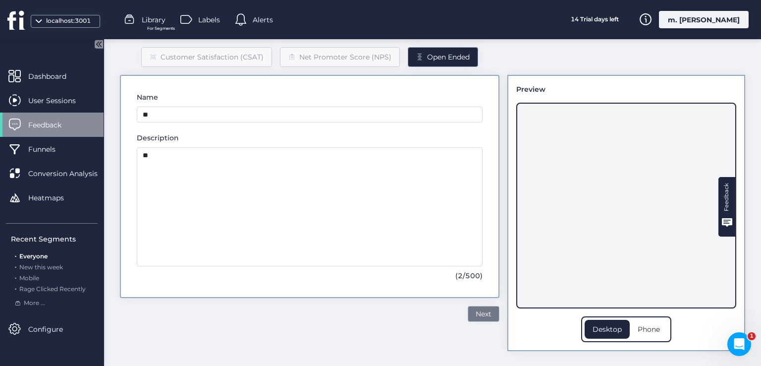
click at [476, 312] on span "Next" at bounding box center [484, 313] width 16 height 11
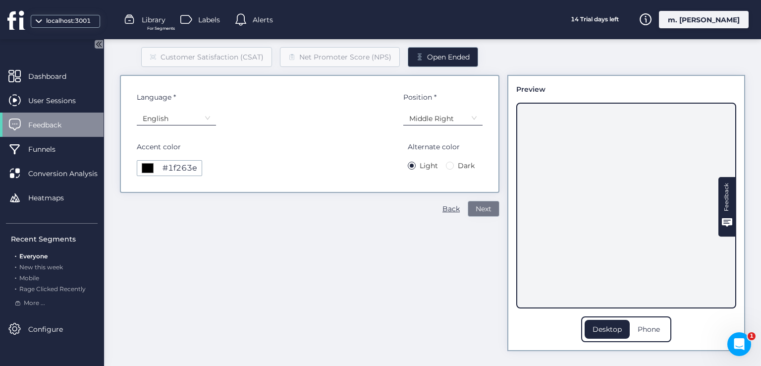
click at [480, 201] on button "Next" at bounding box center [484, 209] width 32 height 16
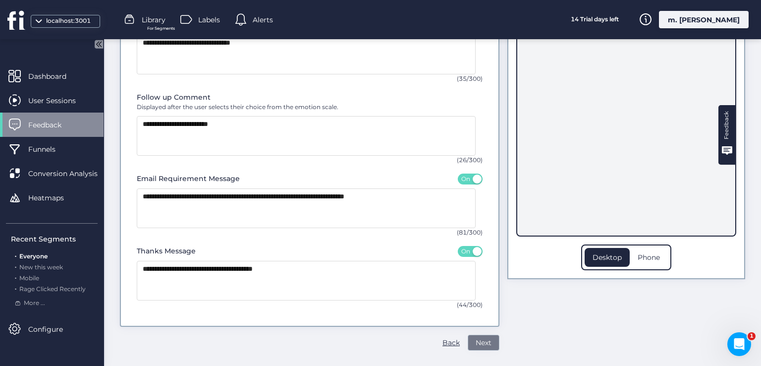
click at [482, 339] on span "Next" at bounding box center [484, 342] width 16 height 11
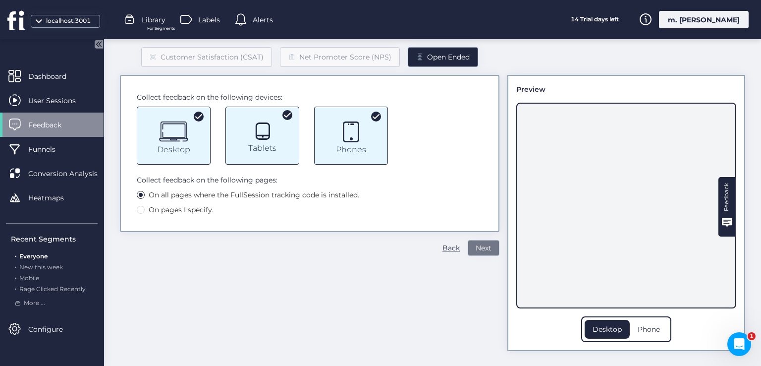
click at [482, 246] on span "Next" at bounding box center [484, 247] width 16 height 11
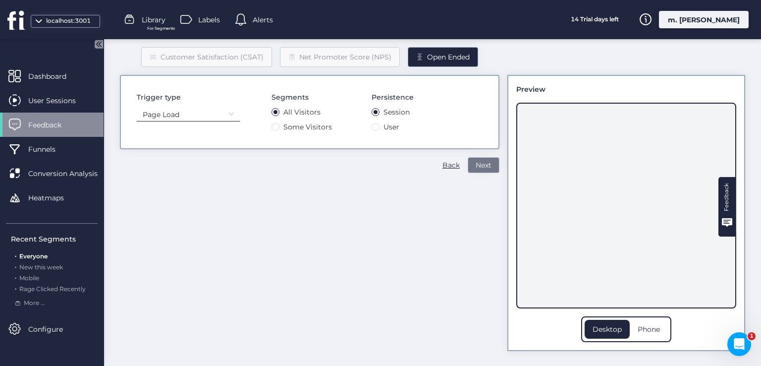
click at [473, 170] on button "Next" at bounding box center [484, 165] width 32 height 16
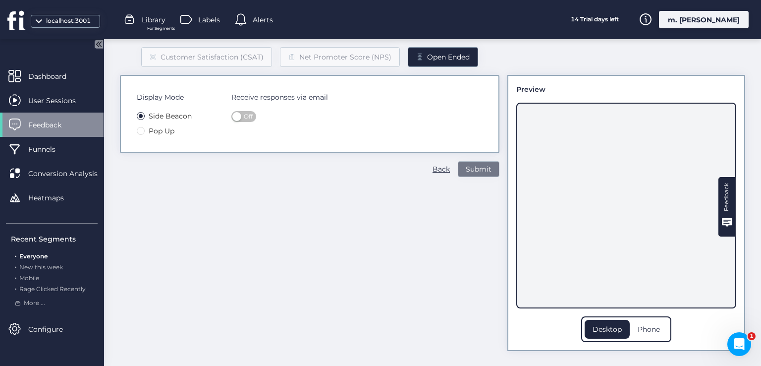
click at [474, 168] on span "Submit" at bounding box center [479, 168] width 26 height 11
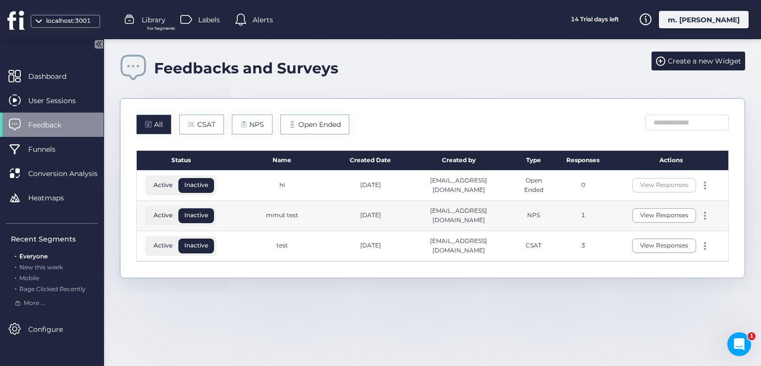
click at [159, 181] on span "Active" at bounding box center [163, 184] width 31 height 9
click at [163, 216] on span "Active" at bounding box center [163, 215] width 31 height 9
click at [200, 187] on span "Inactive" at bounding box center [196, 184] width 36 height 9
click at [153, 246] on span "Active" at bounding box center [163, 245] width 31 height 9
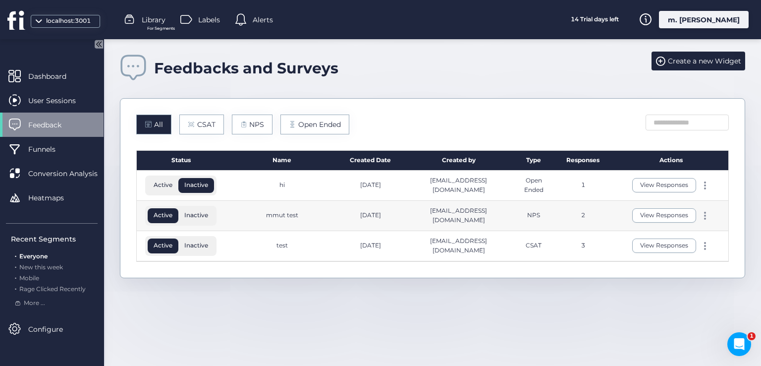
click at [164, 189] on button "Active" at bounding box center [163, 185] width 31 height 15
click at [191, 186] on span "Inactive" at bounding box center [196, 184] width 36 height 9
click at [195, 214] on span "Inactive" at bounding box center [196, 215] width 36 height 9
click at [164, 212] on span "Active" at bounding box center [163, 215] width 31 height 9
click at [164, 191] on button "Active" at bounding box center [163, 185] width 31 height 15
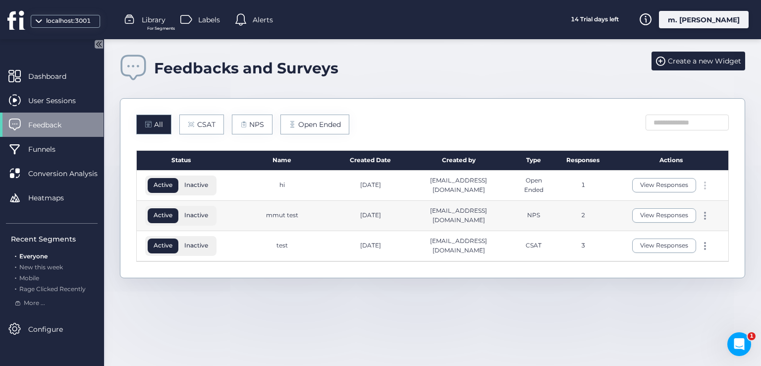
click at [701, 185] on div at bounding box center [705, 185] width 10 height 8
click at [658, 171] on div "Edit" at bounding box center [659, 168] width 48 height 11
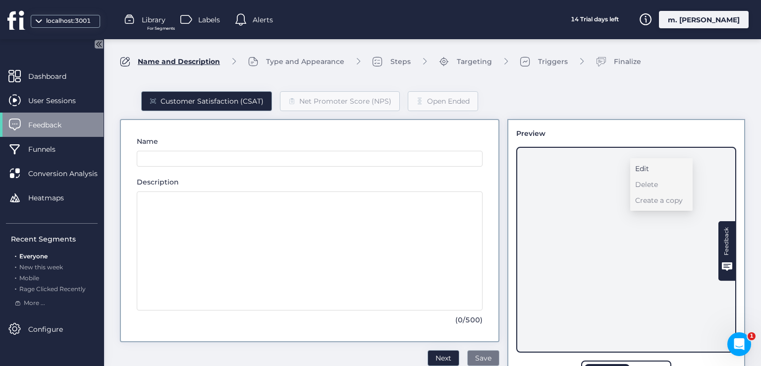
type input "**"
type textarea "**"
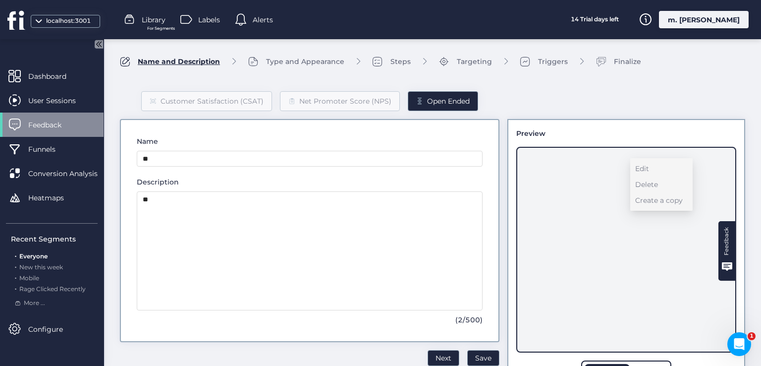
click at [587, 225] on div "Feedback" at bounding box center [626, 250] width 220 height 206
drag, startPoint x: 228, startPoint y: 155, endPoint x: 111, endPoint y: 159, distance: 117.0
click at [111, 159] on div "Name and Description Type and Appearance Steps Targeting Triggers Finalize Cust…" at bounding box center [432, 225] width 657 height 372
type input "*"
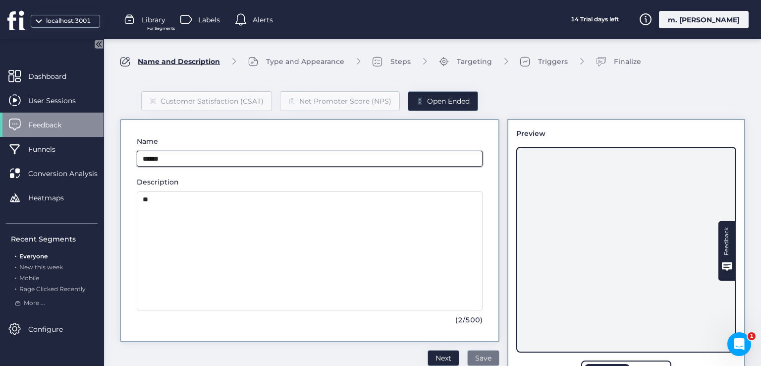
type input "******"
click at [478, 357] on span "Save" at bounding box center [483, 357] width 16 height 11
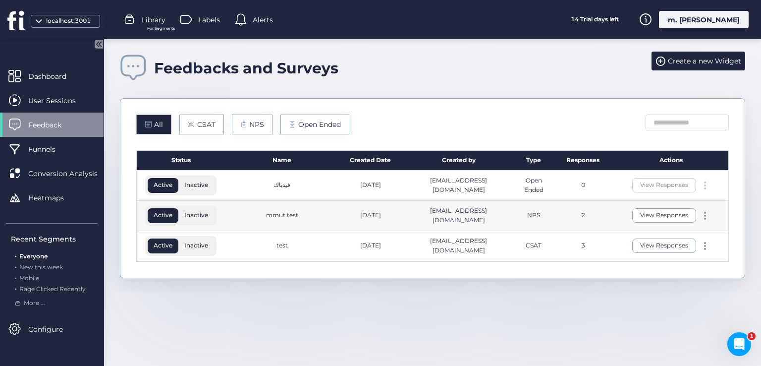
click at [704, 184] on span at bounding box center [705, 185] width 2 height 2
click at [647, 173] on div "Edit" at bounding box center [659, 168] width 48 height 11
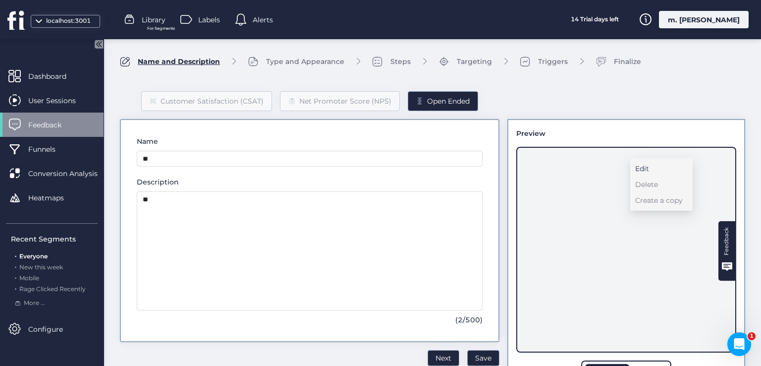
type input "******"
click at [721, 243] on div "Feedback" at bounding box center [727, 241] width 12 height 28
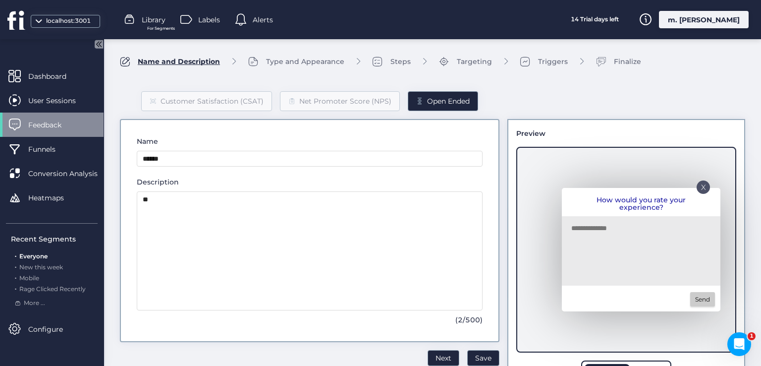
click at [697, 191] on div "X" at bounding box center [703, 186] width 13 height 13
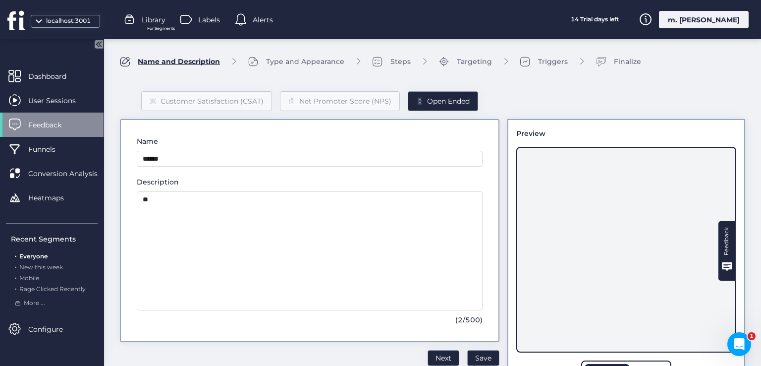
click at [392, 62] on div "Steps" at bounding box center [400, 61] width 20 height 11
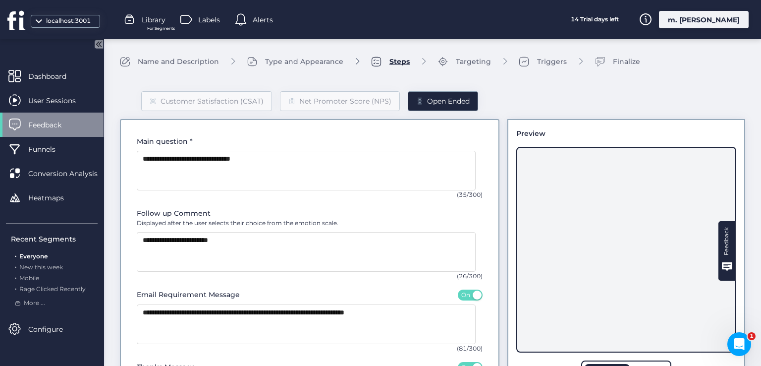
drag, startPoint x: 291, startPoint y: 64, endPoint x: 272, endPoint y: 65, distance: 18.9
click at [291, 64] on div "Type and Appearance" at bounding box center [304, 61] width 78 height 11
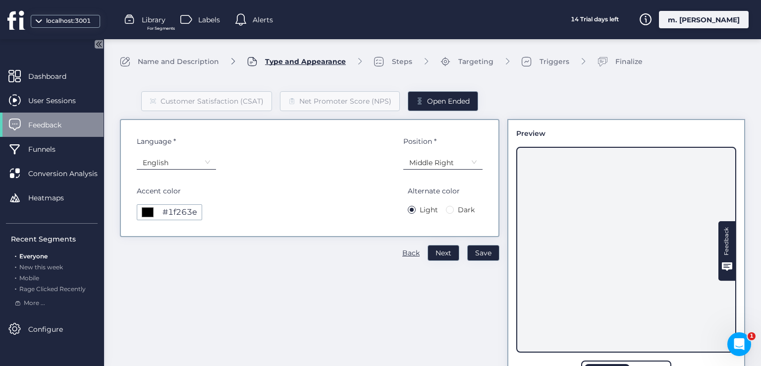
click at [205, 65] on div "Name and Description" at bounding box center [178, 61] width 81 height 11
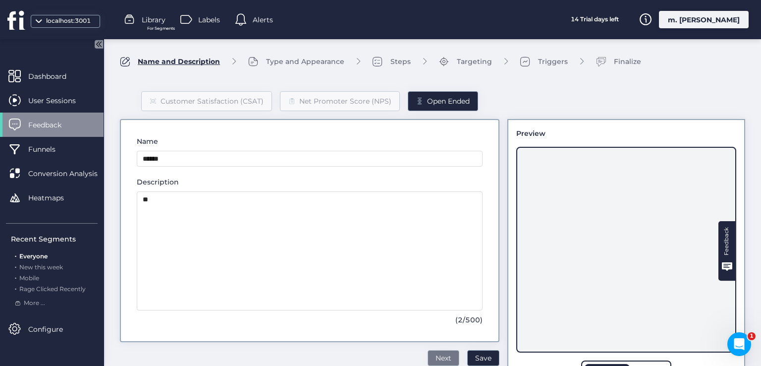
click at [438, 359] on span "Next" at bounding box center [443, 357] width 16 height 11
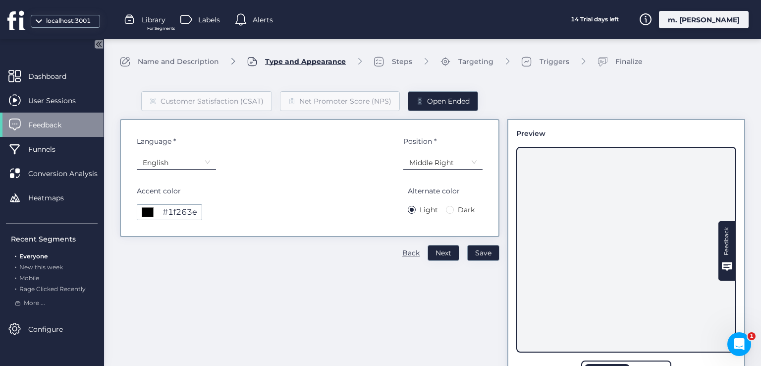
click at [195, 161] on nz-select-item "English" at bounding box center [176, 162] width 67 height 15
click at [187, 212] on div "Arabic" at bounding box center [176, 212] width 66 height 9
click at [454, 209] on span "Dark" at bounding box center [466, 209] width 25 height 11
click at [448, 167] on nz-select-item "Middle Right" at bounding box center [442, 162] width 67 height 15
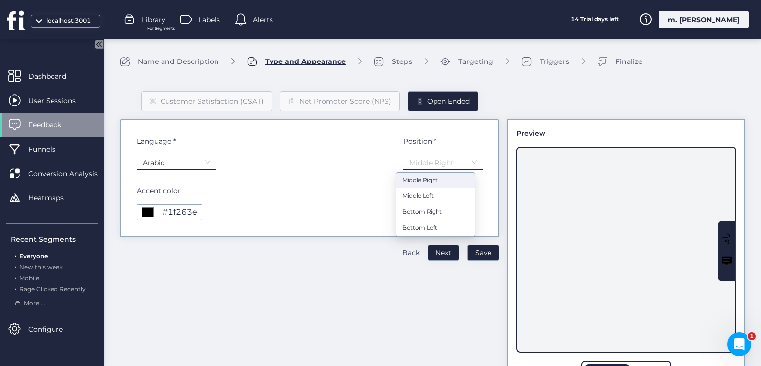
click at [308, 203] on div "Accent color ******* #1f263e Alternate color Light Dark" at bounding box center [310, 202] width 346 height 35
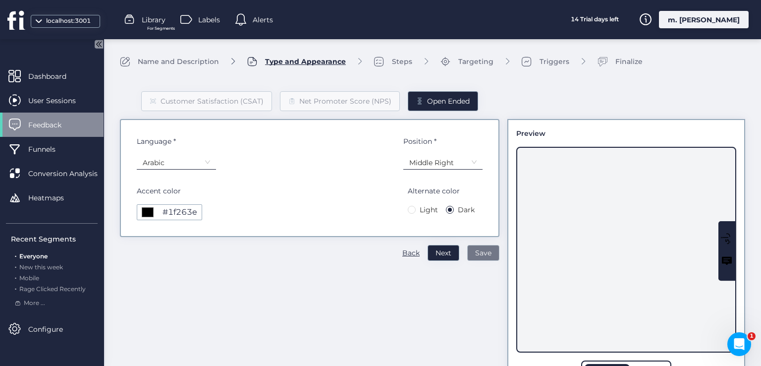
click at [480, 255] on span "Save" at bounding box center [483, 252] width 16 height 11
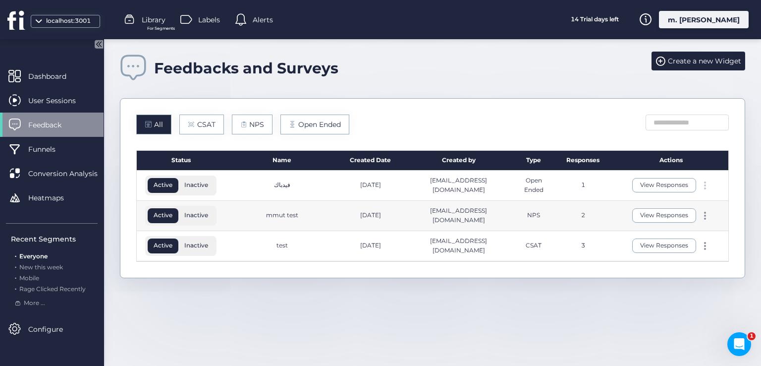
click at [706, 183] on div at bounding box center [705, 185] width 10 height 8
click at [642, 171] on div "Edit" at bounding box center [659, 168] width 48 height 11
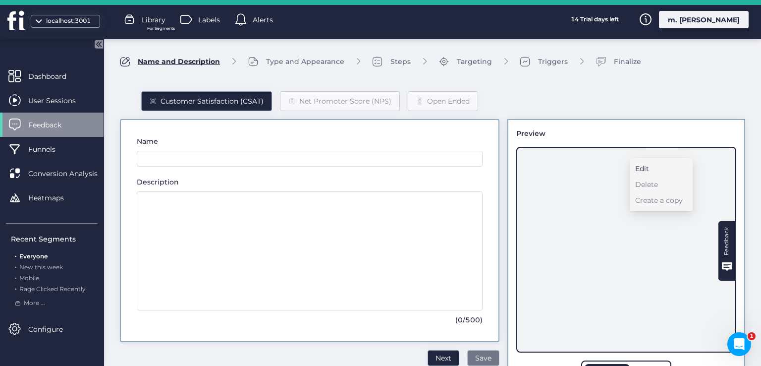
type input "******"
type textarea "**"
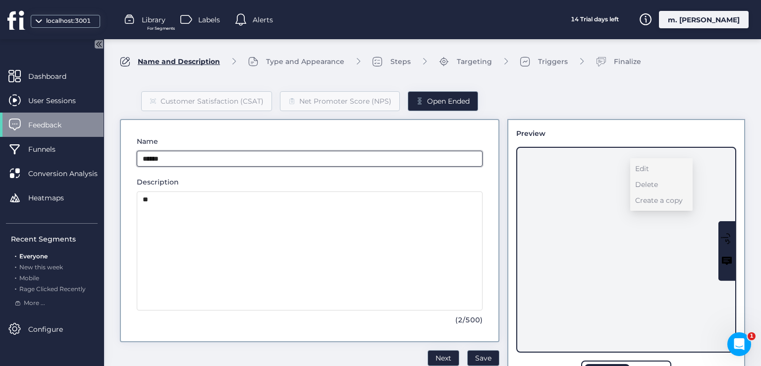
click at [161, 156] on input "******" at bounding box center [310, 159] width 346 height 16
type input "*"
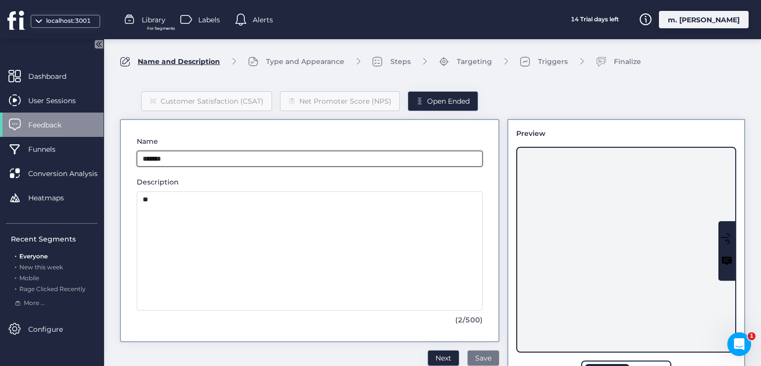
type input "*******"
click at [487, 358] on button "Save" at bounding box center [483, 358] width 32 height 16
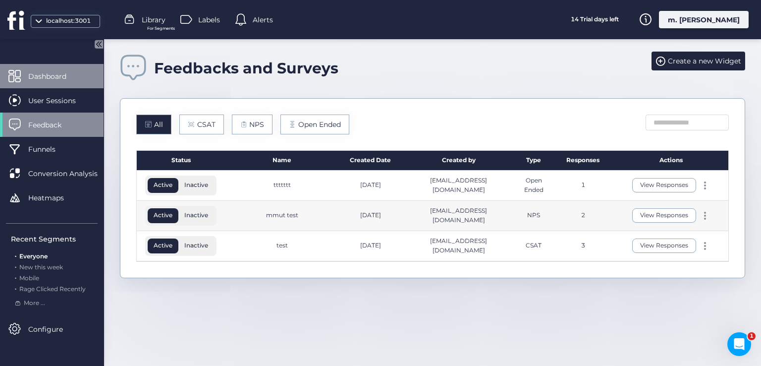
click at [81, 74] on div "Dashboard" at bounding box center [52, 76] width 104 height 24
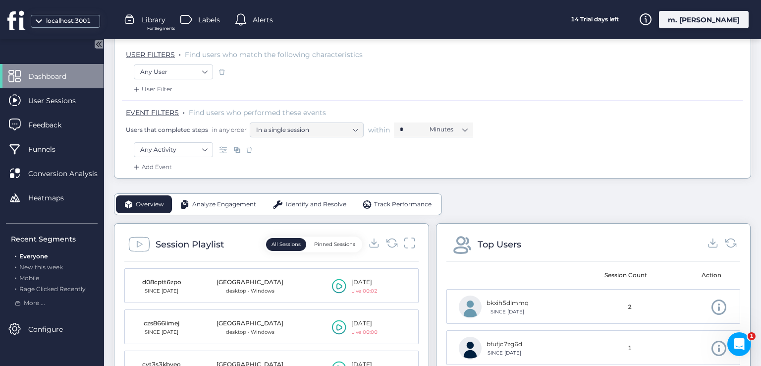
scroll to position [198, 0]
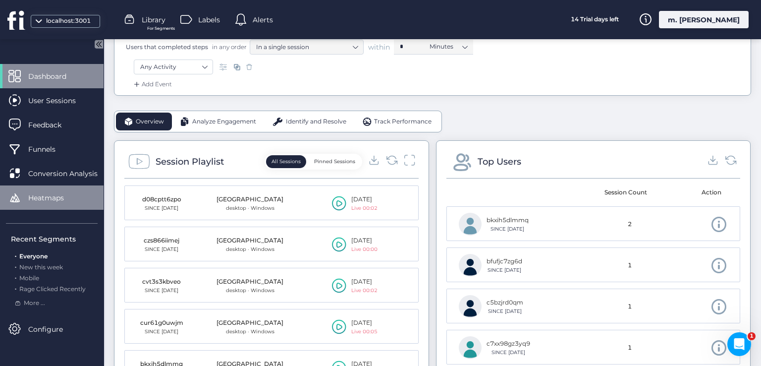
click at [64, 197] on span "Heatmaps" at bounding box center [53, 197] width 51 height 11
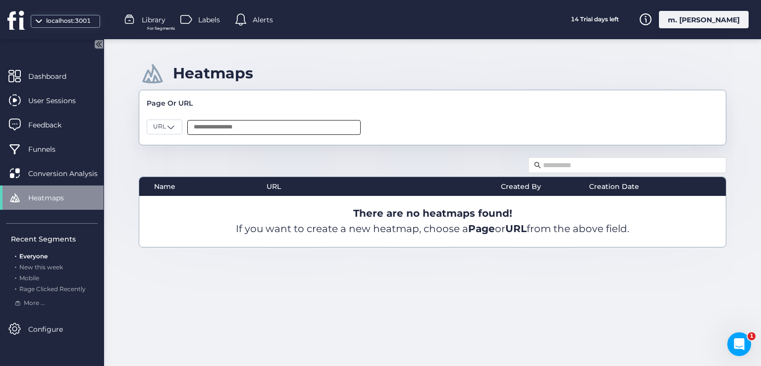
click at [216, 131] on input "text" at bounding box center [273, 127] width 173 height 15
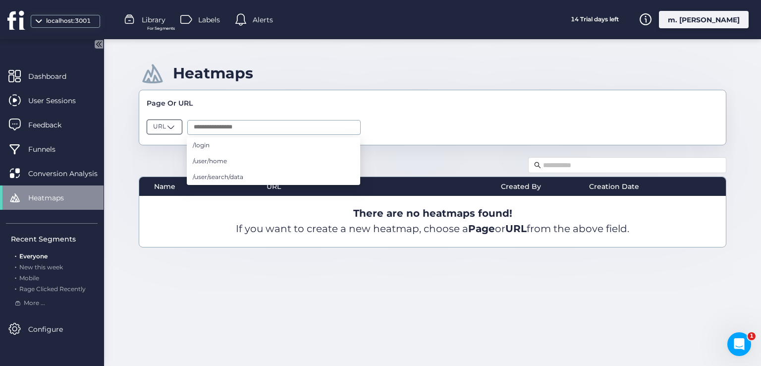
click at [158, 127] on span "URL" at bounding box center [159, 126] width 13 height 9
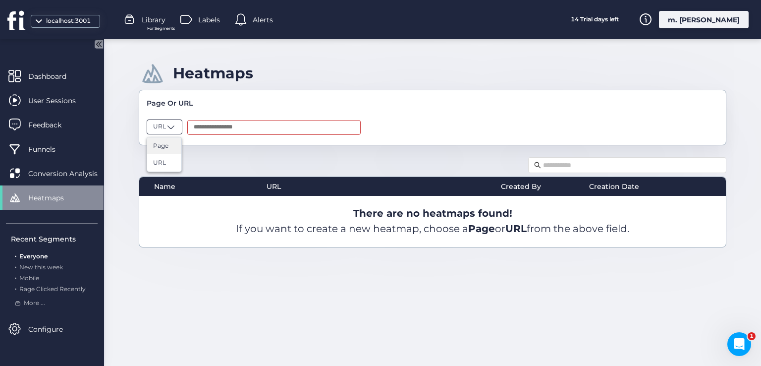
click at [161, 144] on span "Page" at bounding box center [160, 145] width 15 height 9
click at [228, 127] on input "text" at bounding box center [276, 127] width 173 height 15
click at [226, 123] on input "text" at bounding box center [276, 127] width 173 height 15
click at [178, 145] on div "Heatmaps Page Or URL Page Name URL Created By Creation Date There are no heatma…" at bounding box center [432, 202] width 657 height 326
drag, startPoint x: 173, startPoint y: 126, endPoint x: 172, endPoint y: 132, distance: 6.0
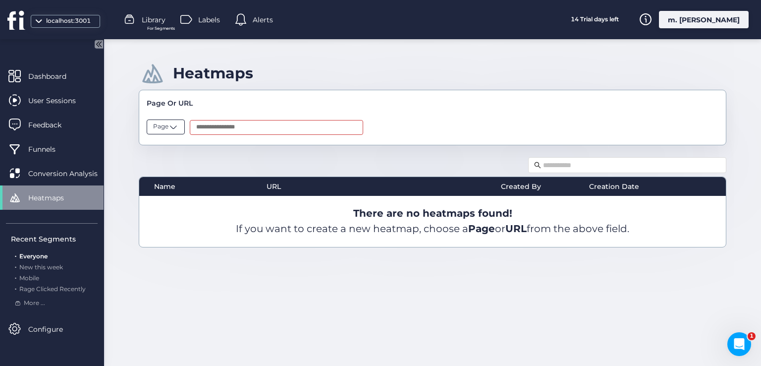
click at [172, 126] on span at bounding box center [173, 127] width 10 height 10
click at [170, 156] on div "URL" at bounding box center [165, 162] width 37 height 17
click at [215, 125] on input "text" at bounding box center [273, 127] width 173 height 15
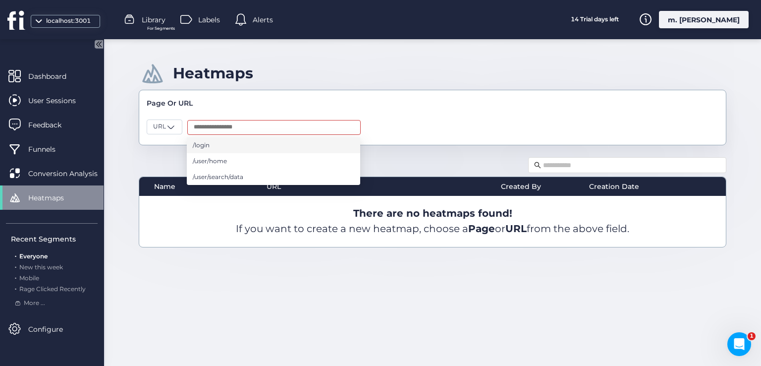
click at [214, 149] on li "/login" at bounding box center [273, 145] width 173 height 16
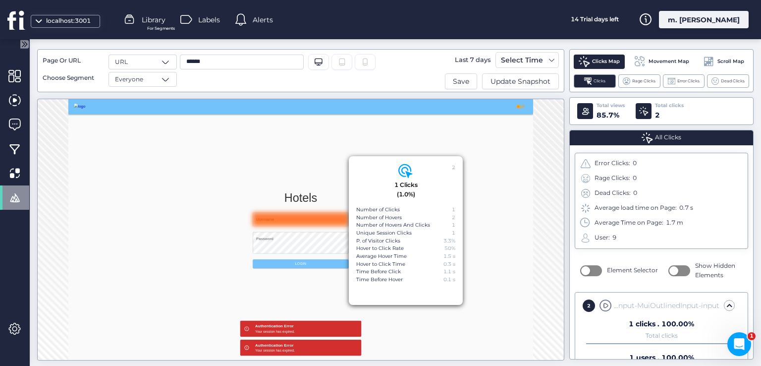
scroll to position [51, 0]
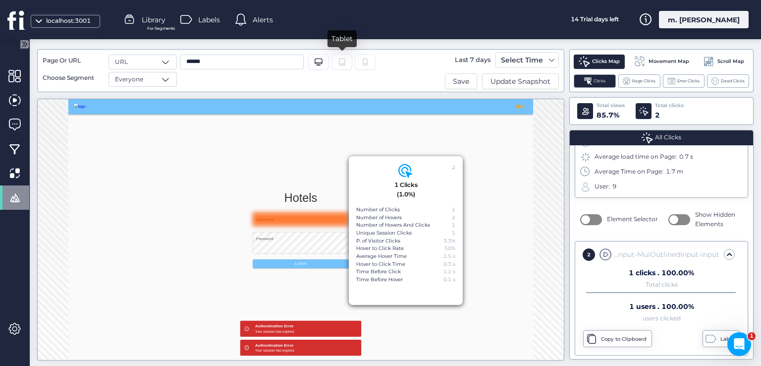
click at [343, 58] on icon "Tablet" at bounding box center [342, 62] width 8 height 8
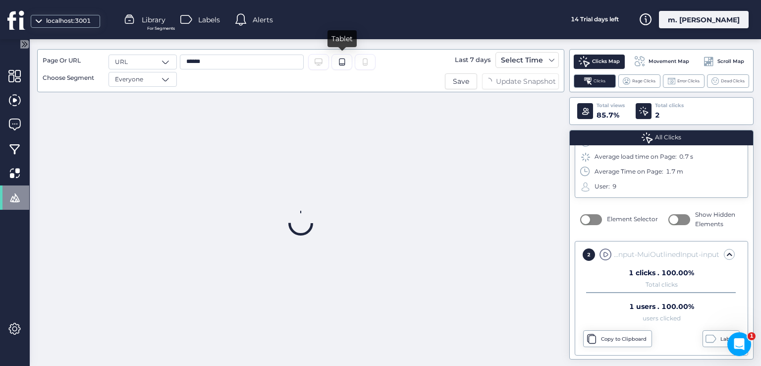
scroll to position [0, 0]
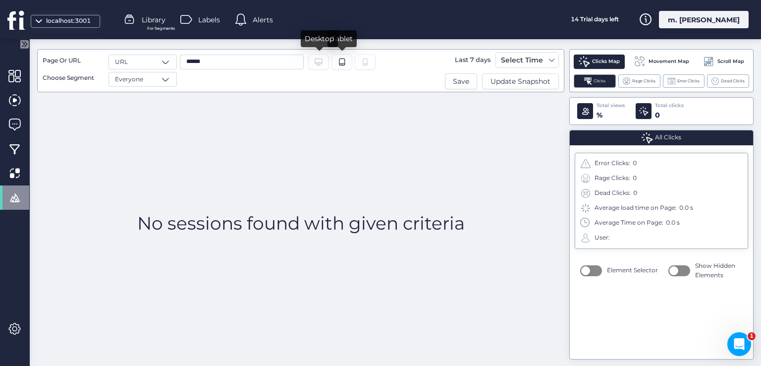
click at [319, 57] on div "Desktop/Laptop" at bounding box center [318, 62] width 21 height 16
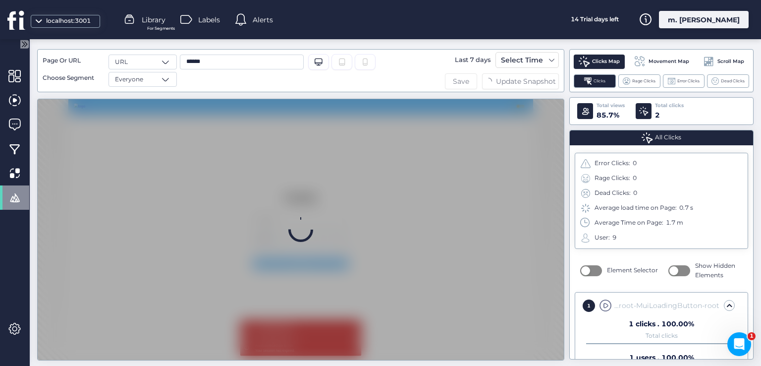
click at [454, 82] on span "Save" at bounding box center [461, 81] width 16 height 11
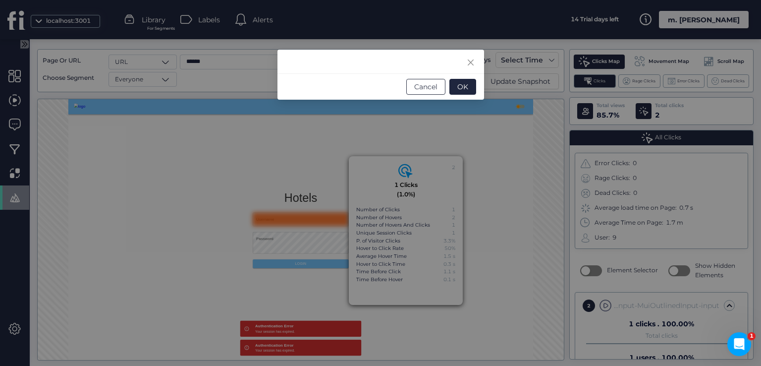
click at [432, 86] on span "Cancel" at bounding box center [425, 86] width 23 height 11
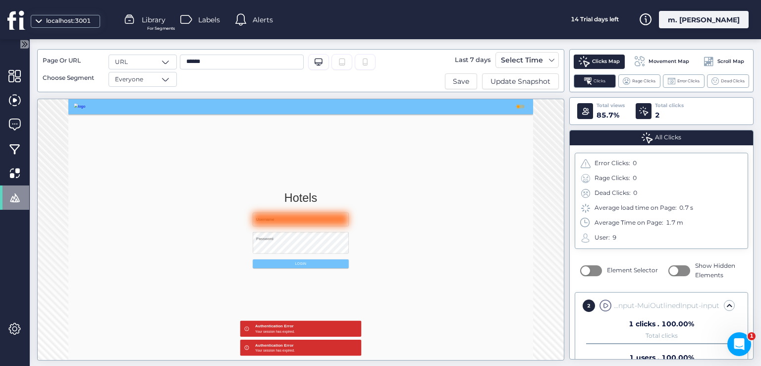
click at [30, 77] on div "Page Or URL URL Choose Segment Everyone ****** Desktop/Laptop Tablet Last 7 day…" at bounding box center [395, 202] width 731 height 326
click at [15, 80] on span at bounding box center [14, 76] width 12 height 12
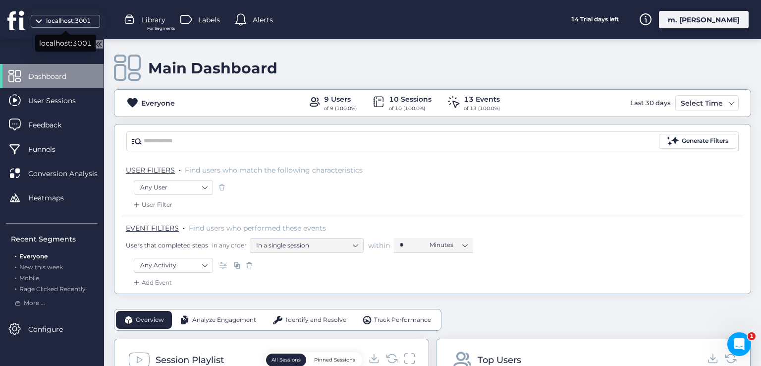
click at [79, 20] on div "localhost:3001" at bounding box center [69, 20] width 50 height 9
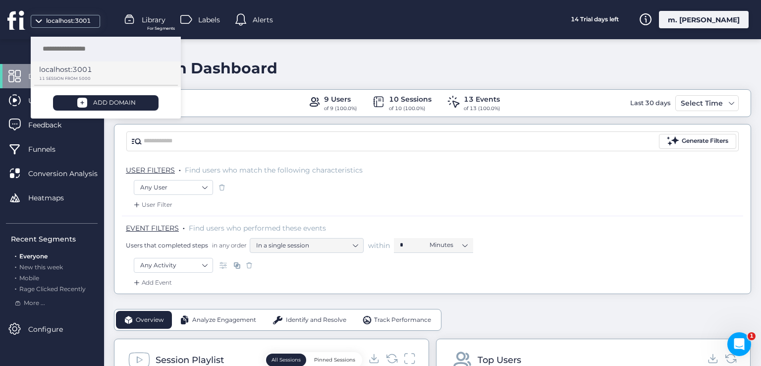
click at [88, 68] on p "localhost:3001" at bounding box center [65, 69] width 53 height 11
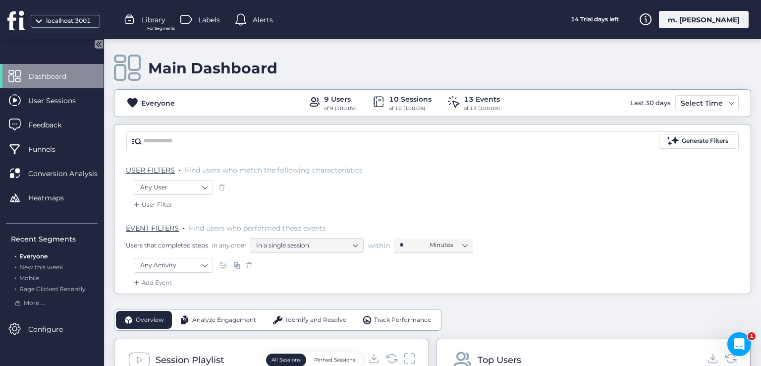
click at [698, 24] on div "m. [PERSON_NAME]" at bounding box center [704, 19] width 90 height 17
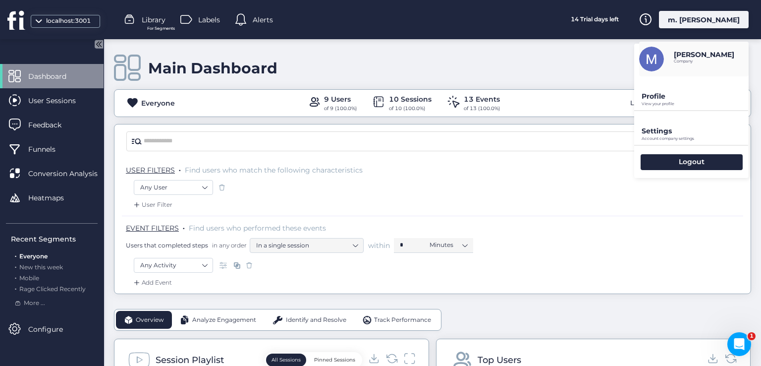
click at [647, 97] on p "Profile" at bounding box center [695, 96] width 107 height 9
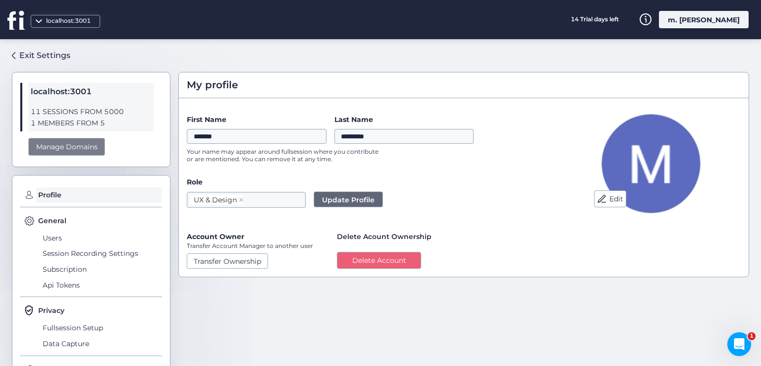
click at [91, 149] on div "Manage Domains" at bounding box center [66, 147] width 77 height 18
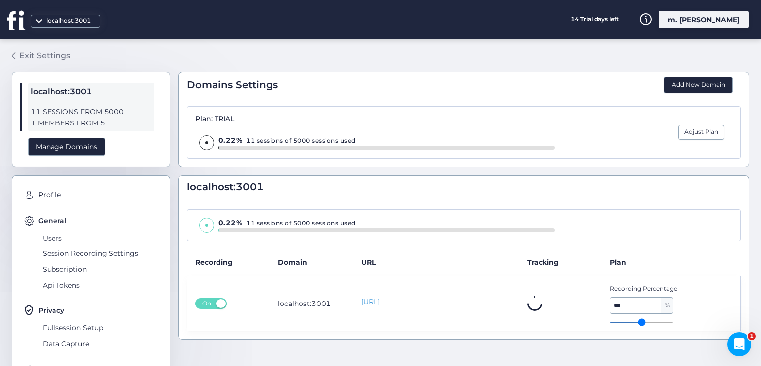
click at [53, 49] on link "Exit Settings" at bounding box center [41, 55] width 58 height 17
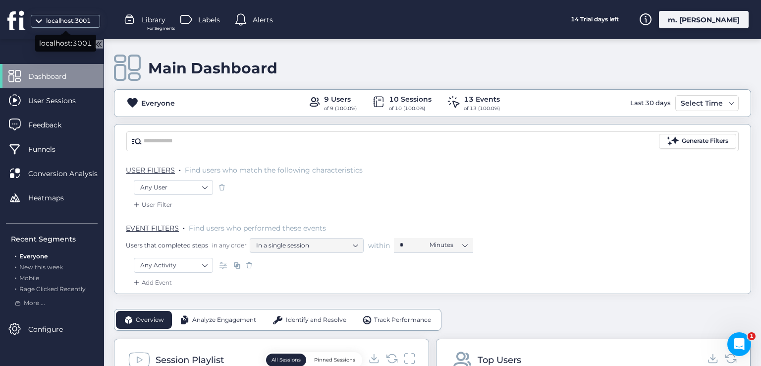
click at [62, 20] on div "localhost:3001" at bounding box center [69, 20] width 50 height 9
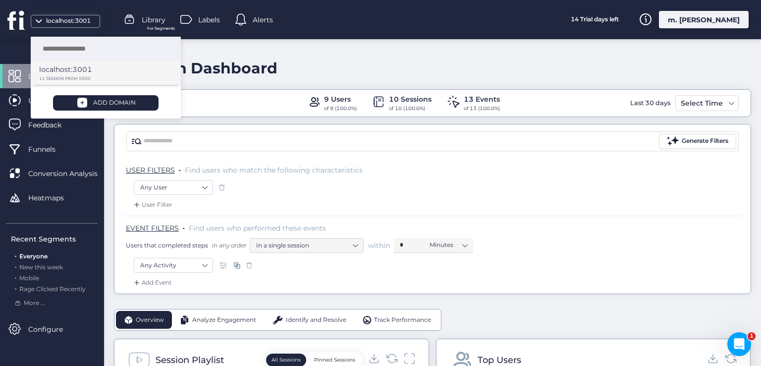
click at [74, 74] on p "localhost:3001" at bounding box center [65, 69] width 53 height 11
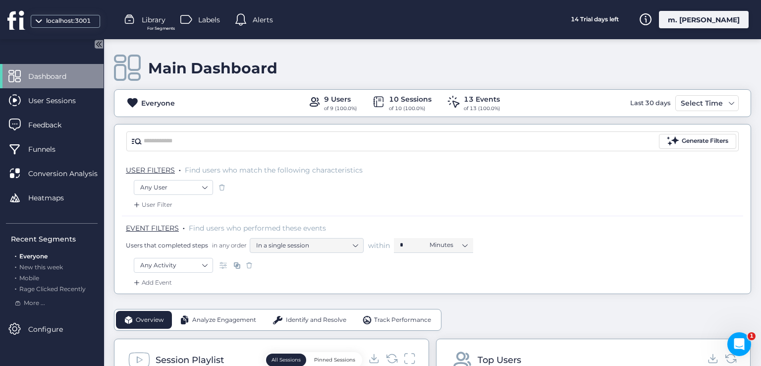
click at [703, 23] on div "m. [PERSON_NAME]" at bounding box center [704, 19] width 90 height 17
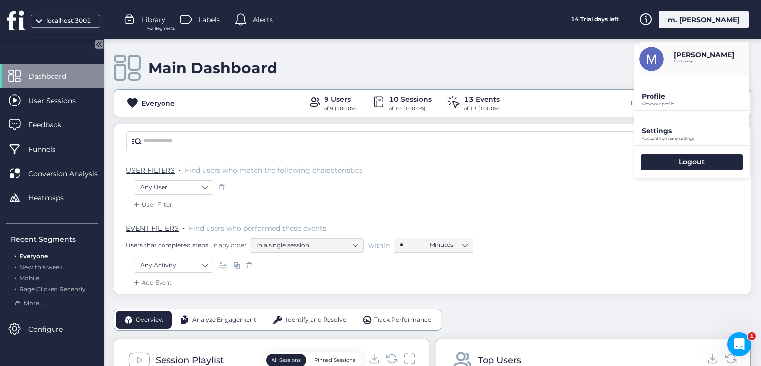
click at [657, 96] on p "Profile" at bounding box center [695, 96] width 107 height 9
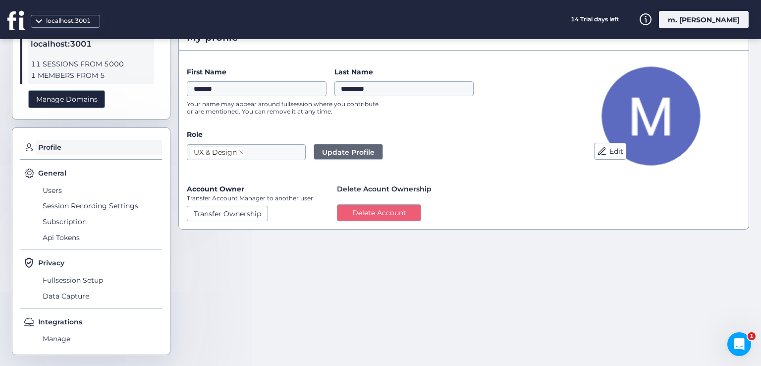
scroll to position [52, 0]
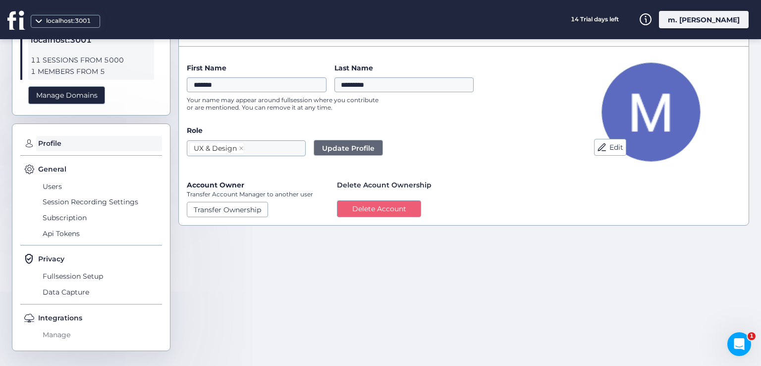
click at [57, 331] on span "Manage" at bounding box center [101, 335] width 122 height 16
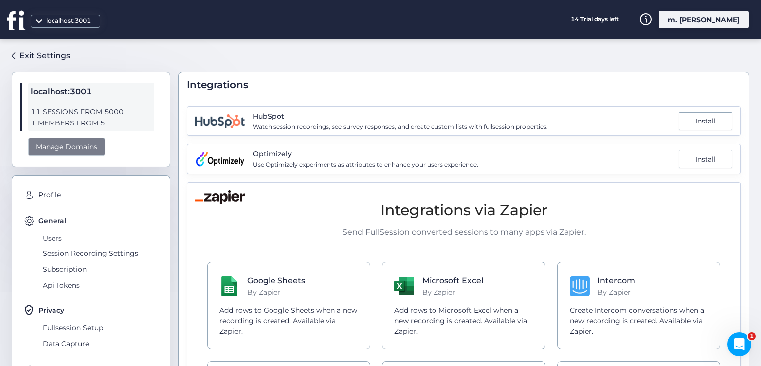
click at [59, 140] on div "Manage Domains" at bounding box center [66, 147] width 77 height 18
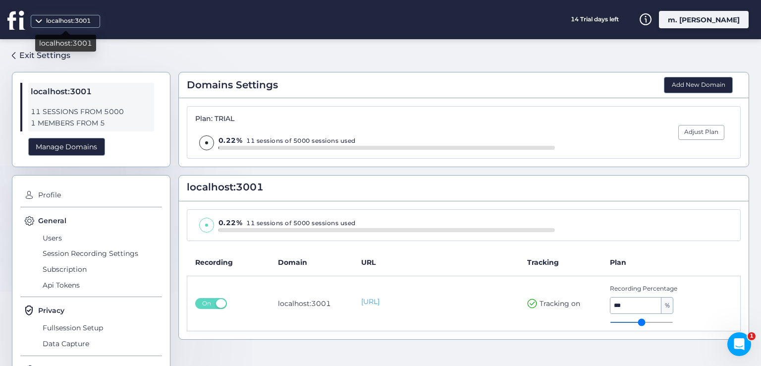
click at [49, 22] on div "localhost:3001" at bounding box center [69, 20] width 50 height 9
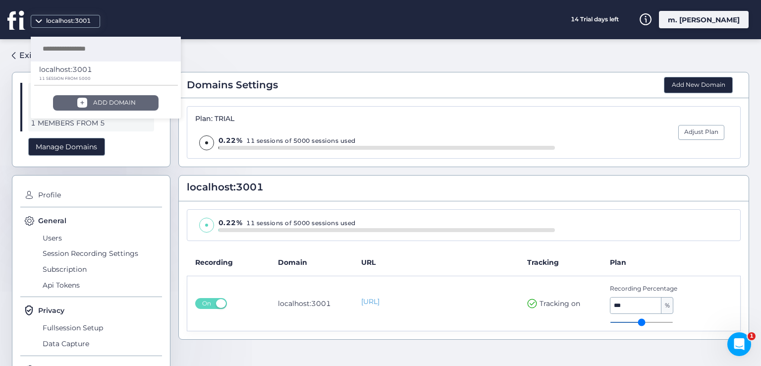
click at [82, 100] on span at bounding box center [82, 103] width 12 height 12
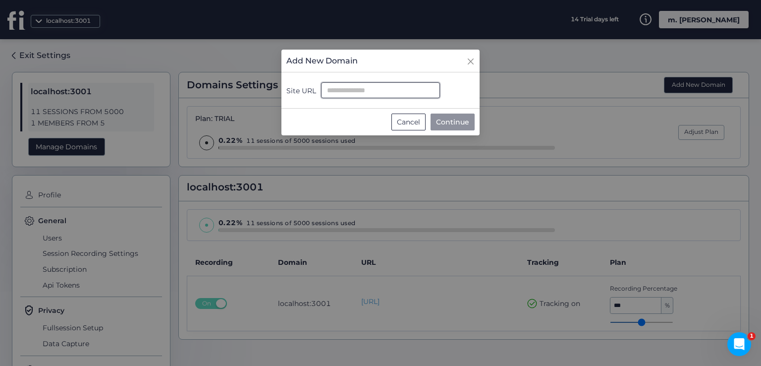
click at [367, 87] on input "Site URL" at bounding box center [380, 90] width 119 height 16
click at [378, 89] on input "Site URL" at bounding box center [380, 90] width 119 height 16
click at [379, 90] on input "Site URL" at bounding box center [380, 90] width 119 height 16
paste input "**********"
type input "**********"
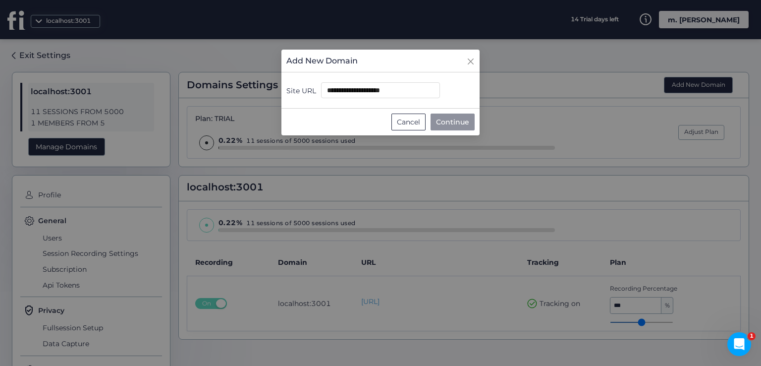
click at [445, 126] on span "Continue" at bounding box center [452, 121] width 33 height 11
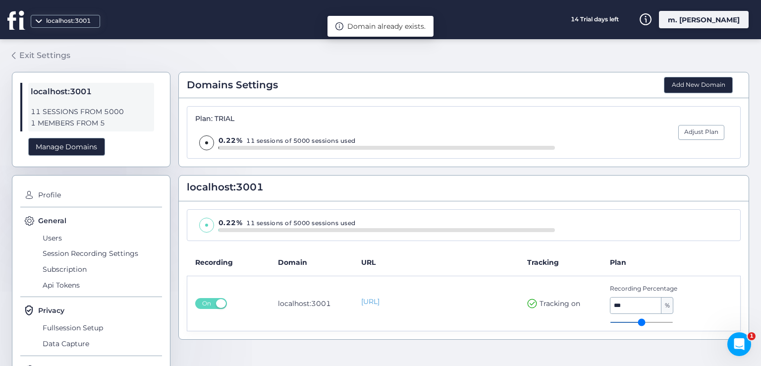
click at [43, 54] on div "Exit Settings" at bounding box center [44, 55] width 51 height 12
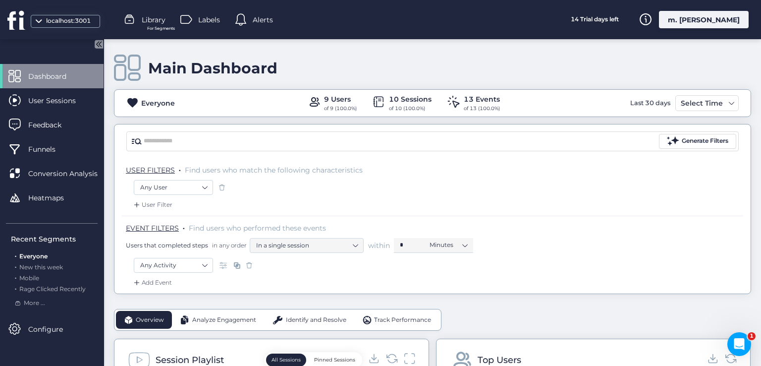
click at [71, 27] on div "localhost:3001" at bounding box center [65, 21] width 69 height 13
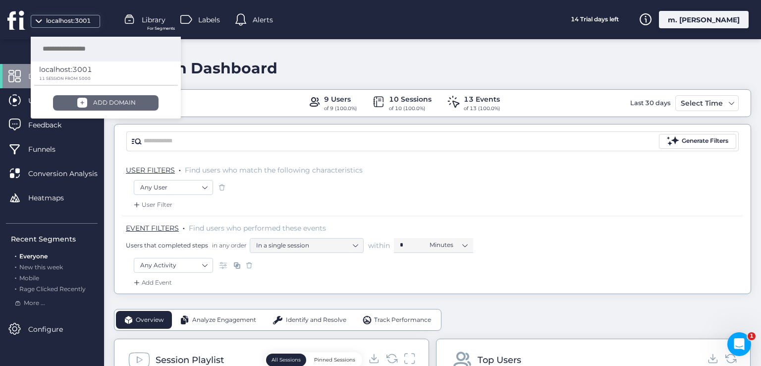
click at [96, 96] on div "ADD DOMAIN" at bounding box center [105, 102] width 105 height 15
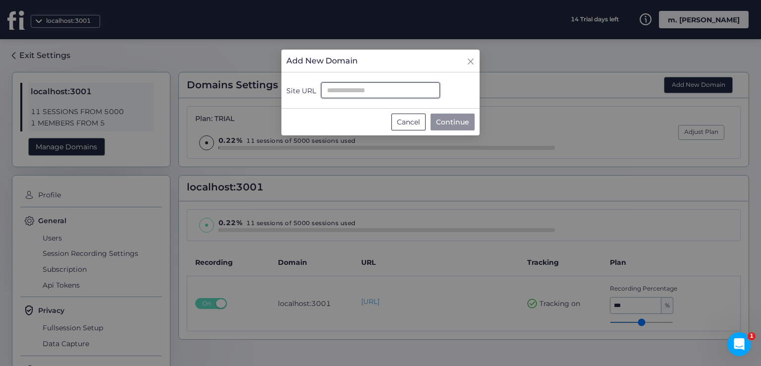
click at [338, 86] on input "Site URL" at bounding box center [380, 90] width 119 height 16
paste input "**********"
type input "**********"
click at [442, 120] on span "Continue" at bounding box center [452, 121] width 33 height 11
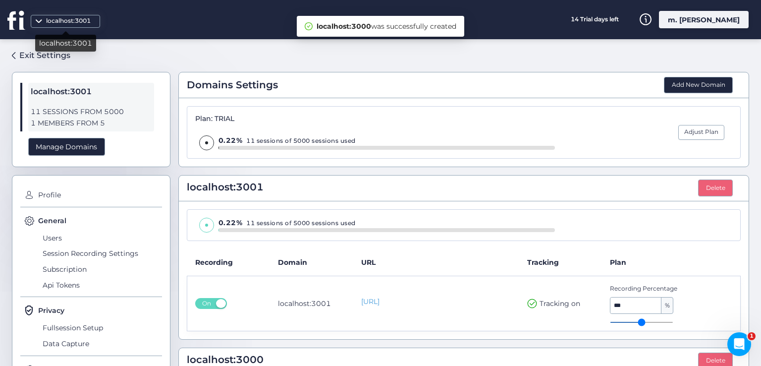
click at [39, 22] on span at bounding box center [39, 24] width 10 height 10
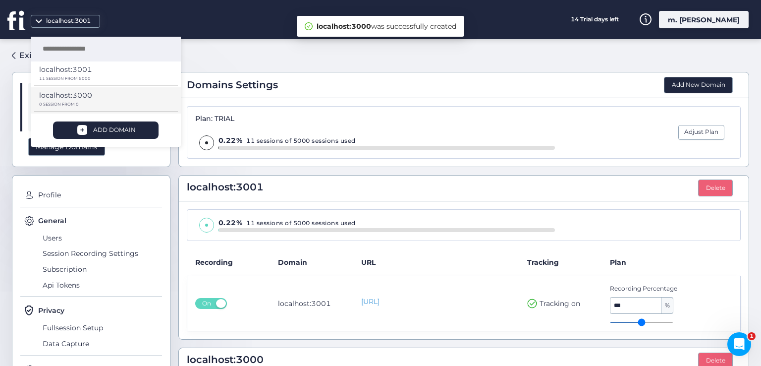
click at [78, 94] on p "localhost:3000" at bounding box center [65, 95] width 53 height 11
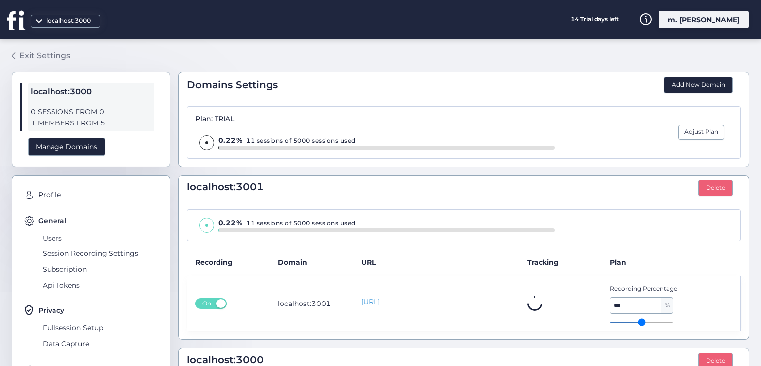
click at [35, 54] on div "Exit Settings" at bounding box center [44, 55] width 51 height 12
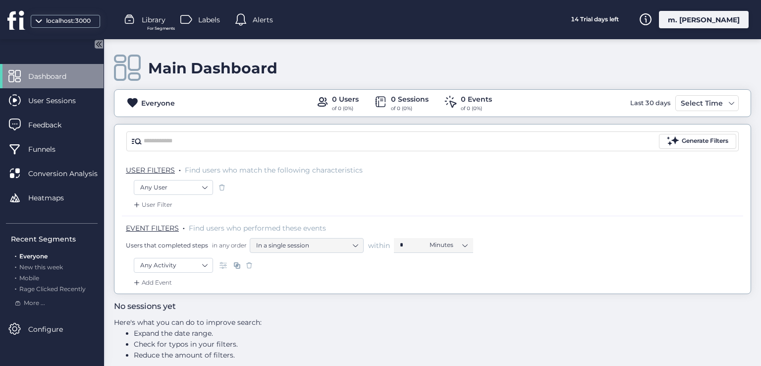
click at [73, 73] on span "Dashboard" at bounding box center [54, 76] width 53 height 11
click at [223, 186] on span at bounding box center [222, 187] width 10 height 10
click at [716, 24] on div "m. [PERSON_NAME]" at bounding box center [704, 19] width 90 height 17
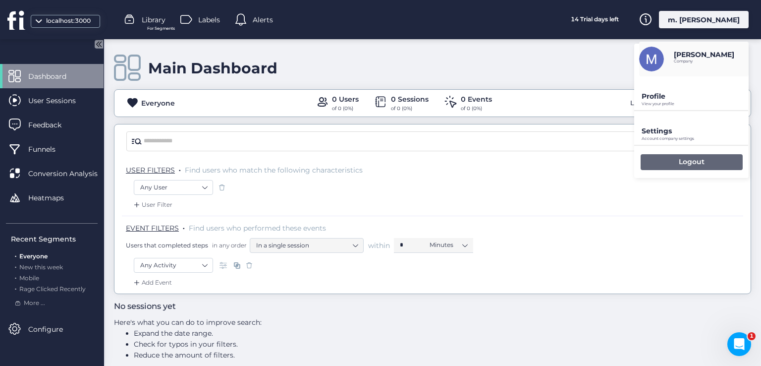
click at [698, 159] on p "Logout" at bounding box center [692, 161] width 26 height 9
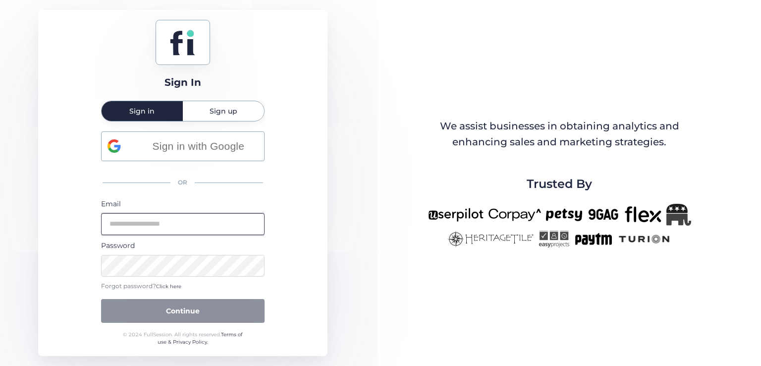
click at [183, 230] on input "email" at bounding box center [182, 224] width 163 height 22
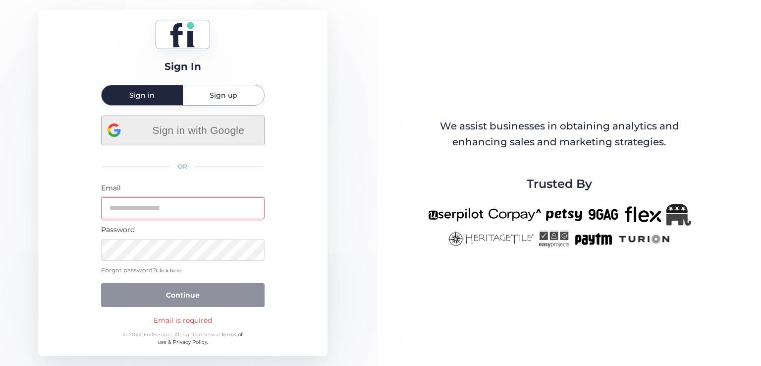
click at [193, 140] on div "Sign in with Google" at bounding box center [183, 130] width 151 height 29
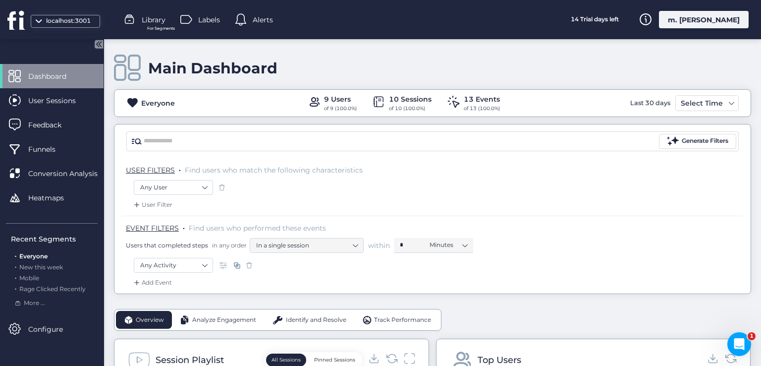
click at [74, 20] on div "localhost:3001" at bounding box center [69, 20] width 50 height 9
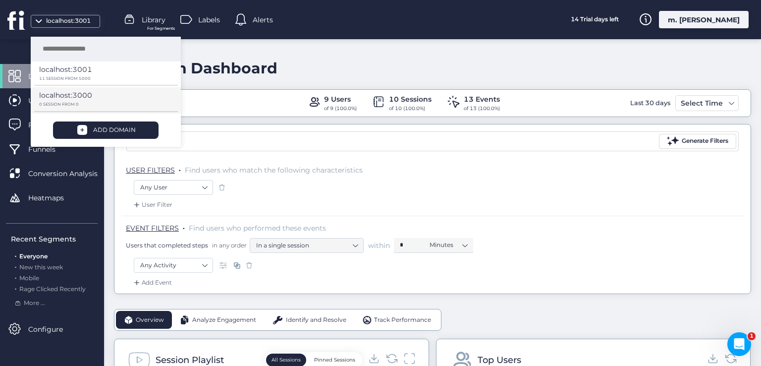
click at [73, 97] on p "localhost:3000" at bounding box center [65, 95] width 53 height 11
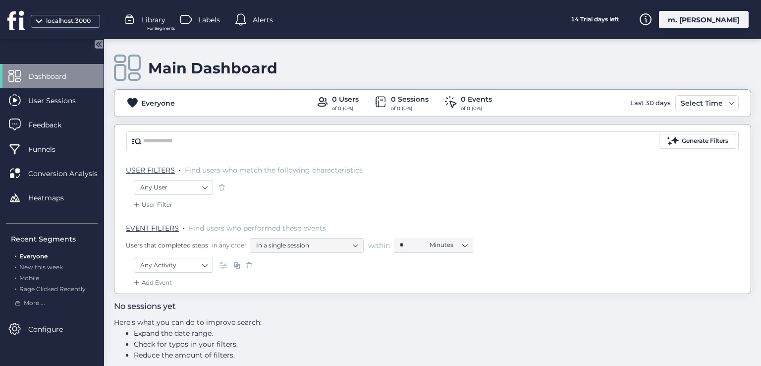
click at [54, 22] on div "localhost:3000" at bounding box center [69, 20] width 50 height 9
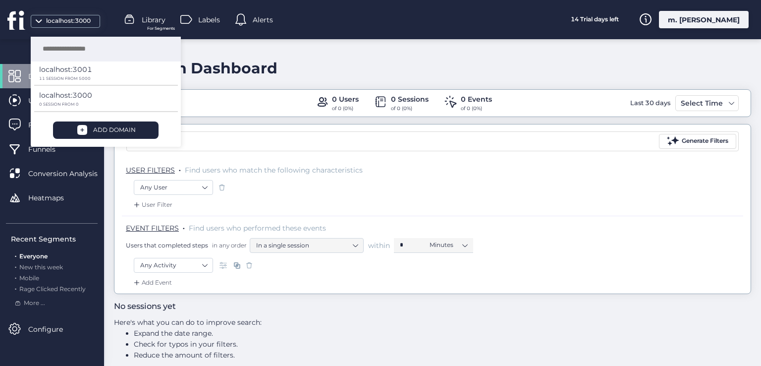
click at [716, 23] on div "m. [PERSON_NAME]" at bounding box center [704, 19] width 90 height 17
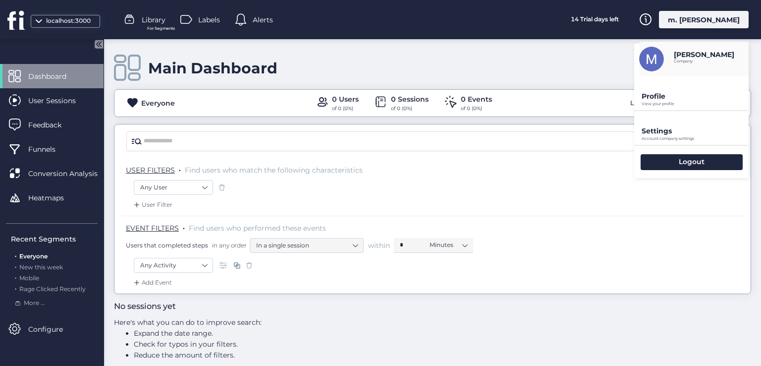
click at [660, 96] on p "Profile" at bounding box center [695, 96] width 107 height 9
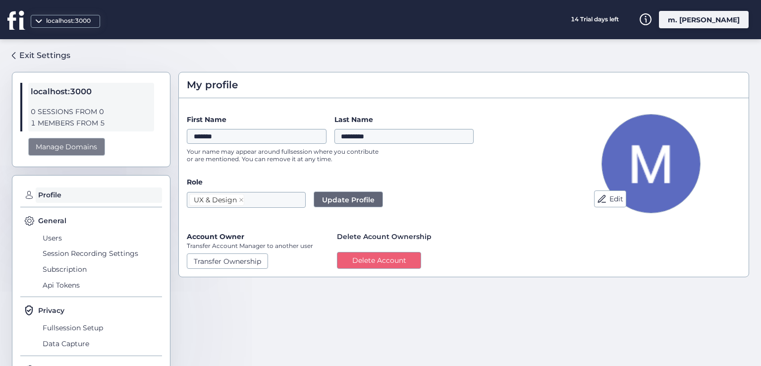
click at [82, 143] on div "Manage Domains" at bounding box center [66, 147] width 77 height 18
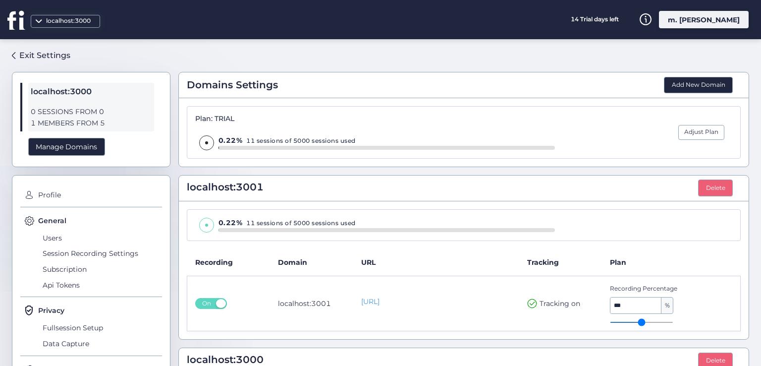
click at [193, 228] on div "0.22% 11 sessions of 5000 sessions used" at bounding box center [464, 225] width 554 height 32
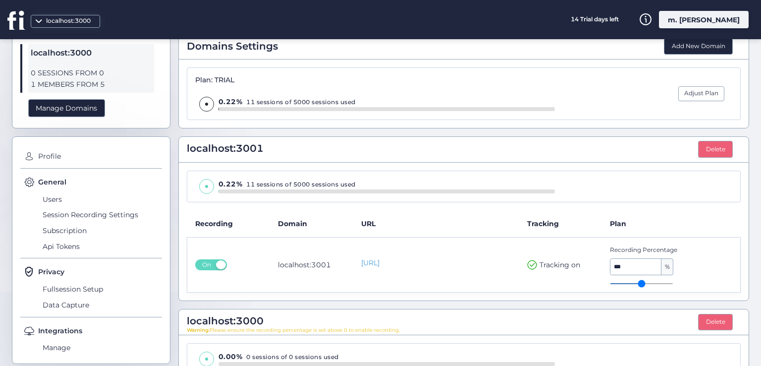
scroll to position [99, 0]
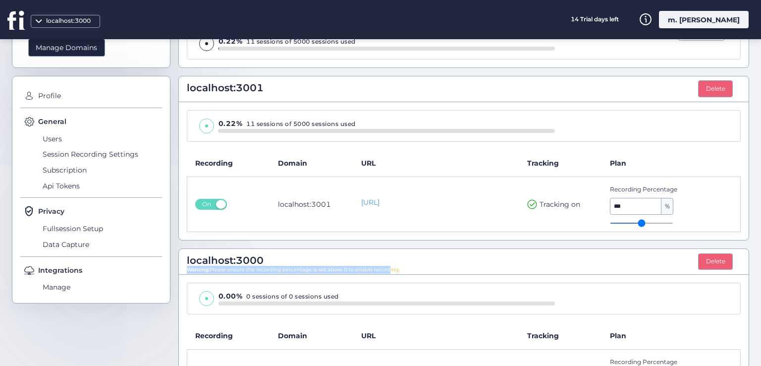
drag, startPoint x: 405, startPoint y: 266, endPoint x: 378, endPoint y: 268, distance: 26.8
click at [378, 268] on div "localhost:3000 Warning: Please ensure the recording percentage is set above 0 t…" at bounding box center [464, 262] width 570 height 26
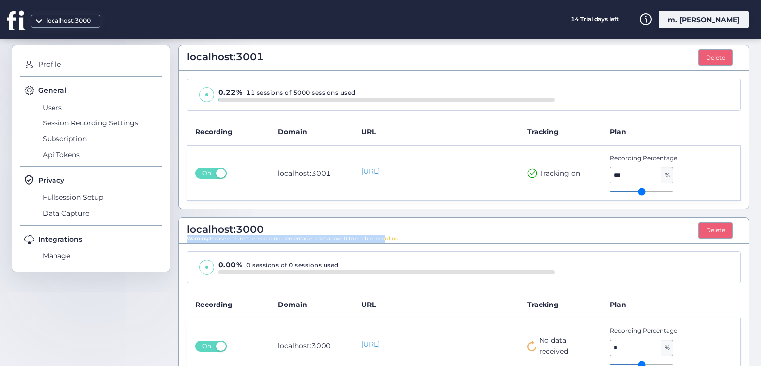
scroll to position [153, 0]
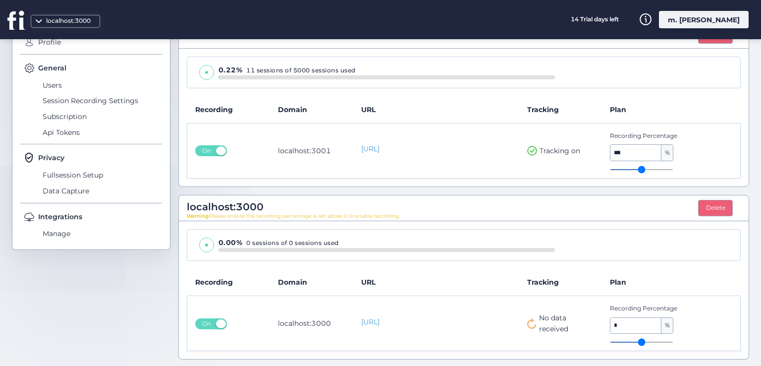
click at [527, 323] on icon at bounding box center [531, 323] width 9 height 10
click at [628, 322] on input "*" at bounding box center [635, 326] width 51 height 16
drag, startPoint x: 628, startPoint y: 322, endPoint x: 610, endPoint y: 322, distance: 18.3
click at [610, 322] on input "*" at bounding box center [635, 326] width 51 height 16
drag, startPoint x: 612, startPoint y: 337, endPoint x: 631, endPoint y: 341, distance: 19.1
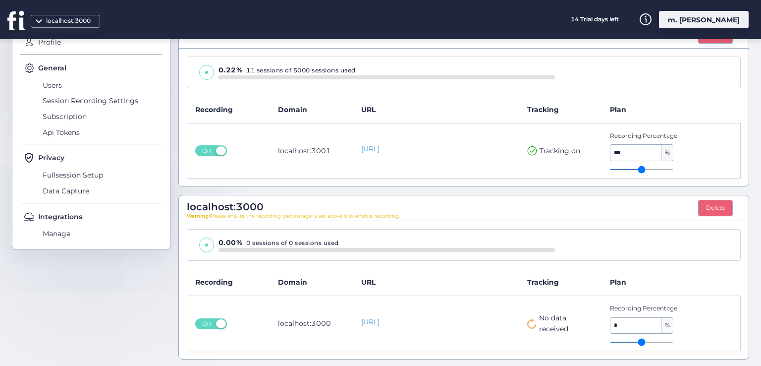
click at [631, 341] on input "range" at bounding box center [641, 341] width 63 height 1
drag, startPoint x: 631, startPoint y: 341, endPoint x: 637, endPoint y: 336, distance: 7.4
click at [632, 341] on input "range" at bounding box center [641, 341] width 63 height 1
type input "*"
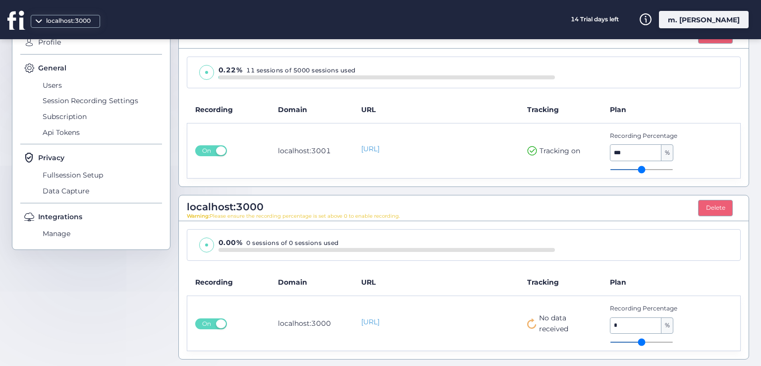
click at [618, 151] on input "***" at bounding box center [635, 153] width 51 height 16
type input "*"
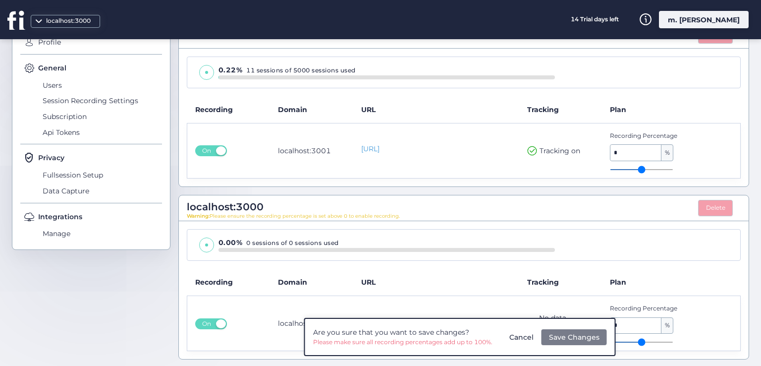
type input "**"
click at [550, 335] on span "Save Changes" at bounding box center [574, 336] width 51 height 11
click at [527, 339] on div "Cancel" at bounding box center [521, 336] width 24 height 11
type input "***"
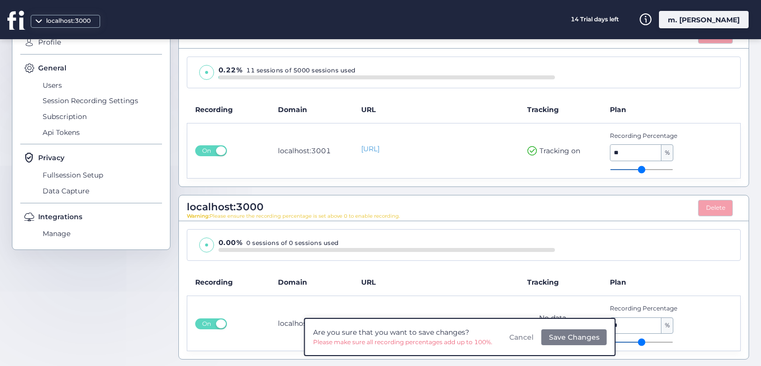
type input "***"
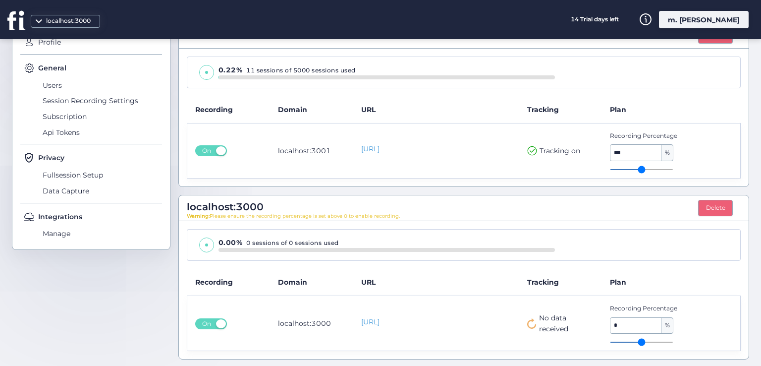
click at [613, 318] on input "*" at bounding box center [635, 326] width 51 height 16
click at [615, 320] on input "*" at bounding box center [635, 326] width 51 height 16
click at [610, 328] on input "*" at bounding box center [635, 326] width 51 height 16
drag, startPoint x: 611, startPoint y: 325, endPoint x: 601, endPoint y: 325, distance: 9.4
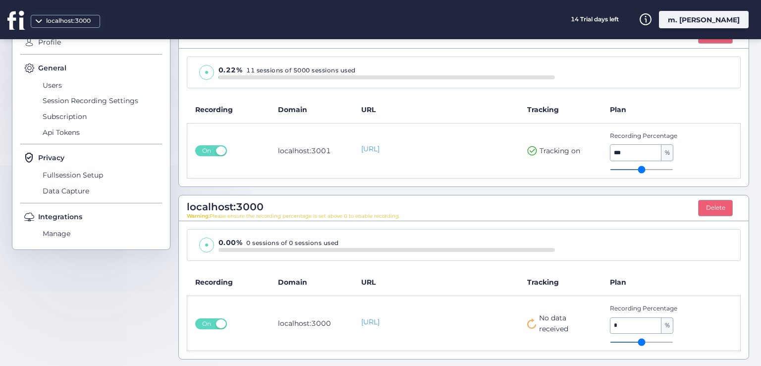
click at [602, 325] on td "Recording Percentage * %" at bounding box center [671, 322] width 138 height 55
drag, startPoint x: 620, startPoint y: 324, endPoint x: 590, endPoint y: 324, distance: 30.2
click at [590, 324] on tr "On localhost:3000 http://localhost:3000 No data received Recording Percentage *…" at bounding box center [463, 322] width 553 height 55
click at [603, 320] on td "Recording Percentage * %" at bounding box center [671, 322] width 138 height 55
drag, startPoint x: 612, startPoint y: 323, endPoint x: 589, endPoint y: 323, distance: 23.3
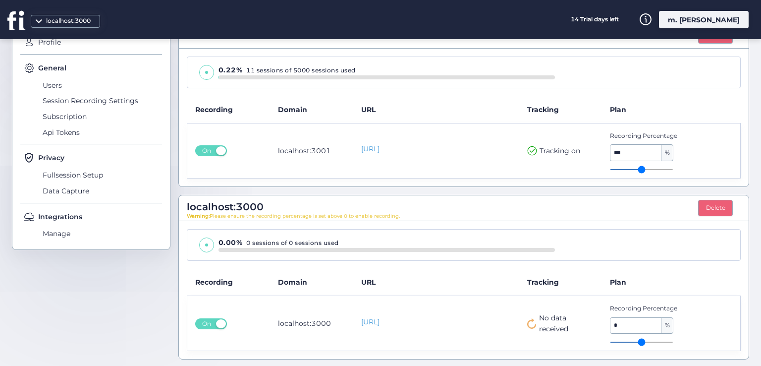
click at [589, 323] on tr "On localhost:3000 http://localhost:3000 No data received Recording Percentage *…" at bounding box center [463, 322] width 553 height 55
type input "*"
drag, startPoint x: 402, startPoint y: 216, endPoint x: 369, endPoint y: 218, distance: 33.8
click at [369, 218] on div "localhost:3000 Warning: Please ensure the recording percentage is set above 0 t…" at bounding box center [464, 208] width 570 height 26
click at [661, 328] on span "%" at bounding box center [666, 326] width 11 height 16
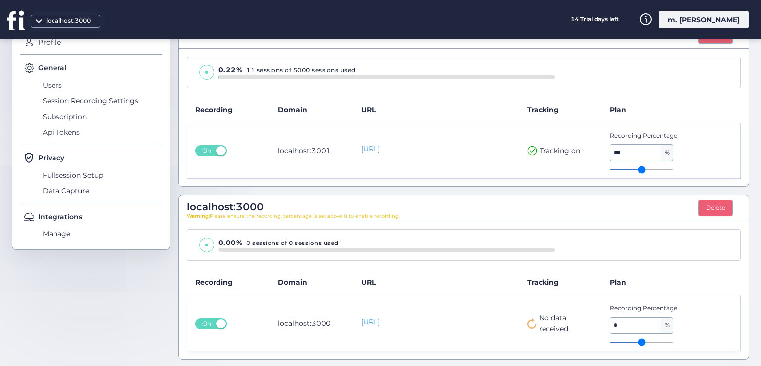
drag, startPoint x: 610, startPoint y: 341, endPoint x: 624, endPoint y: 340, distance: 14.4
click at [628, 341] on input "range" at bounding box center [641, 341] width 63 height 1
drag, startPoint x: 614, startPoint y: 340, endPoint x: 625, endPoint y: 340, distance: 10.4
click at [625, 341] on input "range" at bounding box center [641, 341] width 63 height 1
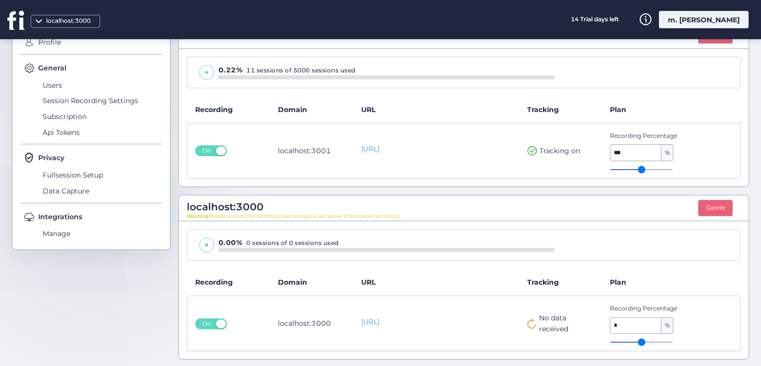
click at [623, 341] on input "range" at bounding box center [641, 341] width 63 height 1
drag, startPoint x: 610, startPoint y: 339, endPoint x: 625, endPoint y: 339, distance: 14.4
click at [625, 341] on input "range" at bounding box center [641, 341] width 63 height 1
drag, startPoint x: 613, startPoint y: 339, endPoint x: 607, endPoint y: 339, distance: 6.5
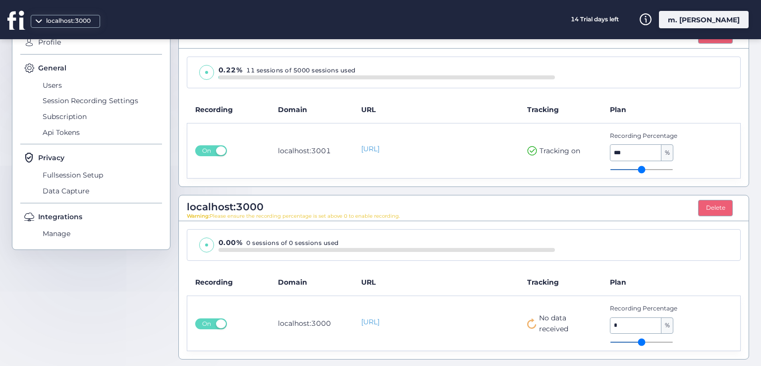
click at [611, 341] on input "range" at bounding box center [641, 341] width 63 height 1
drag, startPoint x: 606, startPoint y: 339, endPoint x: 646, endPoint y: 339, distance: 40.1
click at [646, 341] on input "range" at bounding box center [641, 341] width 63 height 1
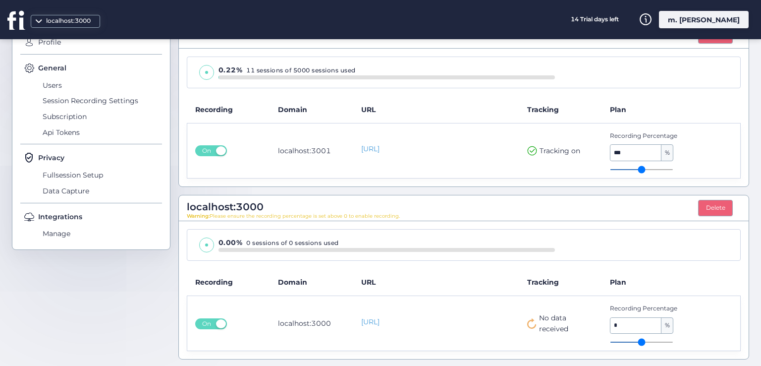
click at [644, 341] on input "range" at bounding box center [641, 341] width 63 height 1
drag, startPoint x: 644, startPoint y: 339, endPoint x: 635, endPoint y: 343, distance: 10.2
click at [635, 342] on input "range" at bounding box center [641, 341] width 63 height 1
click at [206, 146] on span "On" at bounding box center [207, 150] width 16 height 11
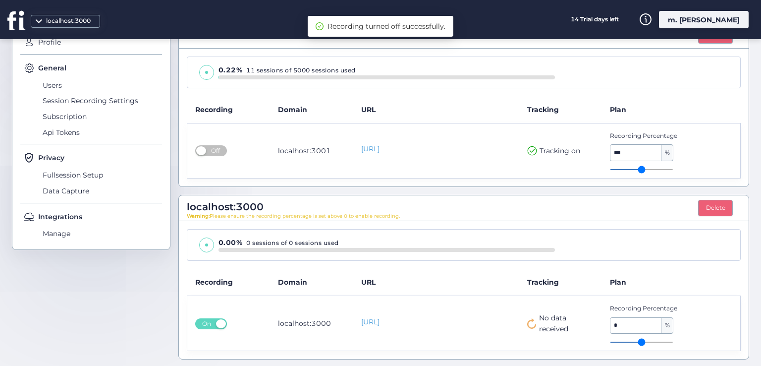
drag, startPoint x: 616, startPoint y: 336, endPoint x: 626, endPoint y: 339, distance: 9.9
click at [626, 341] on input "range" at bounding box center [641, 341] width 63 height 1
drag, startPoint x: 605, startPoint y: 342, endPoint x: 617, endPoint y: 341, distance: 12.4
click at [617, 341] on input "range" at bounding box center [641, 341] width 63 height 1
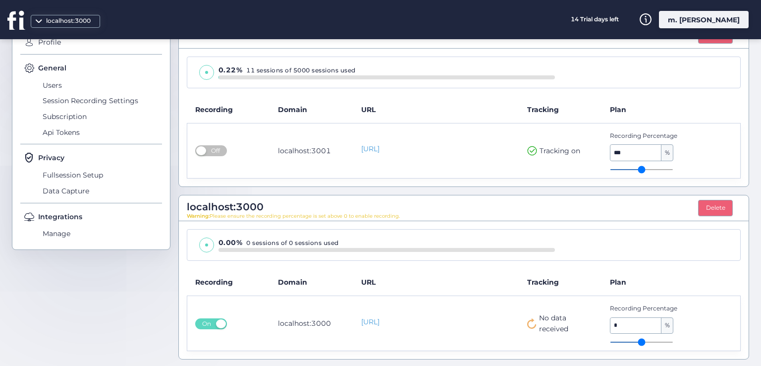
drag, startPoint x: 612, startPoint y: 339, endPoint x: 623, endPoint y: 339, distance: 10.9
click at [623, 341] on input "range" at bounding box center [641, 341] width 63 height 1
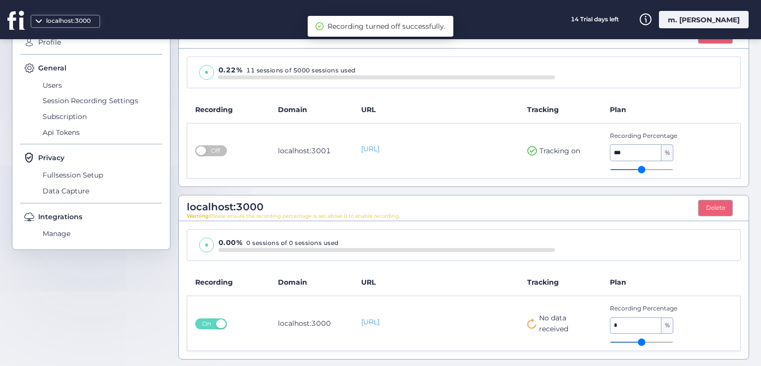
click at [623, 341] on input "range" at bounding box center [641, 341] width 63 height 1
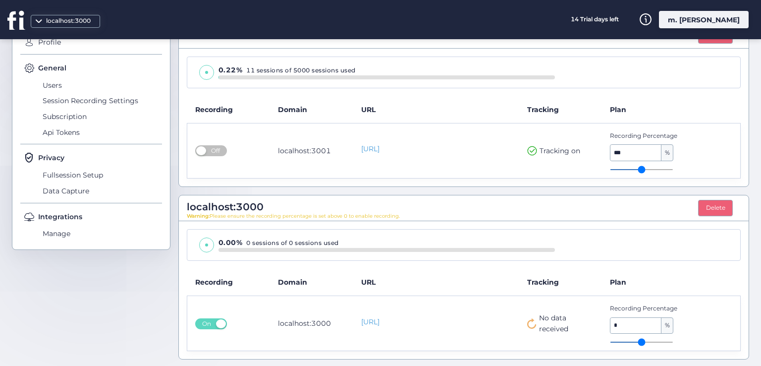
click at [626, 341] on input "range" at bounding box center [641, 341] width 63 height 1
drag, startPoint x: 626, startPoint y: 338, endPoint x: 634, endPoint y: 337, distance: 7.9
click at [630, 341] on input "range" at bounding box center [641, 341] width 63 height 1
click at [635, 341] on input "range" at bounding box center [641, 341] width 63 height 1
click at [644, 341] on input "range" at bounding box center [641, 341] width 63 height 1
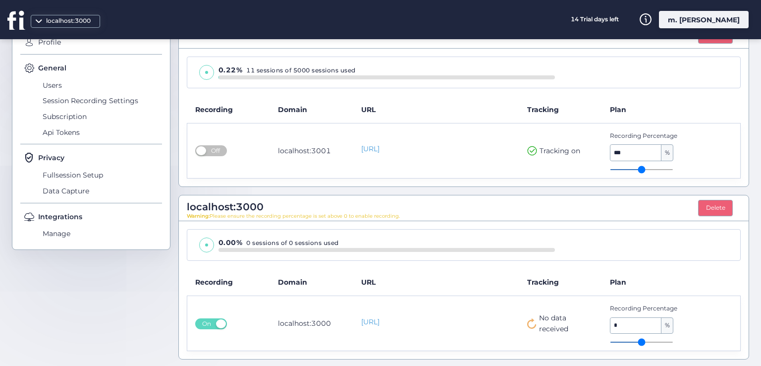
click at [647, 341] on input "range" at bounding box center [641, 341] width 63 height 1
click at [652, 341] on input "range" at bounding box center [641, 341] width 63 height 1
click at [648, 341] on input "range" at bounding box center [641, 341] width 63 height 1
drag, startPoint x: 648, startPoint y: 340, endPoint x: 632, endPoint y: 343, distance: 16.7
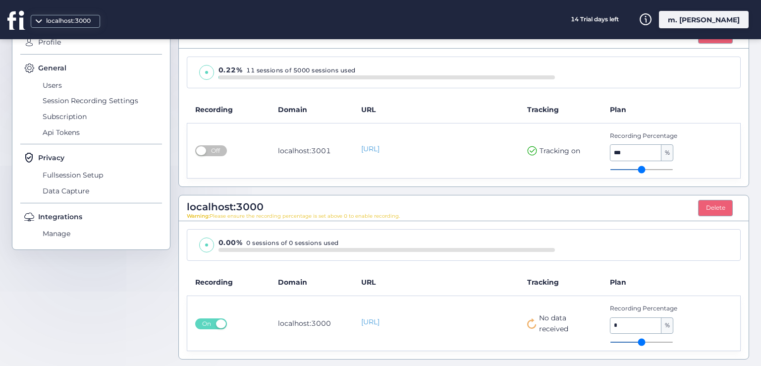
click at [637, 342] on input "range" at bounding box center [641, 341] width 63 height 1
drag, startPoint x: 626, startPoint y: 343, endPoint x: 612, endPoint y: 341, distance: 14.6
click at [622, 342] on input "range" at bounding box center [641, 341] width 63 height 1
drag, startPoint x: 609, startPoint y: 341, endPoint x: 583, endPoint y: 335, distance: 27.4
click at [610, 341] on input "range" at bounding box center [641, 341] width 63 height 1
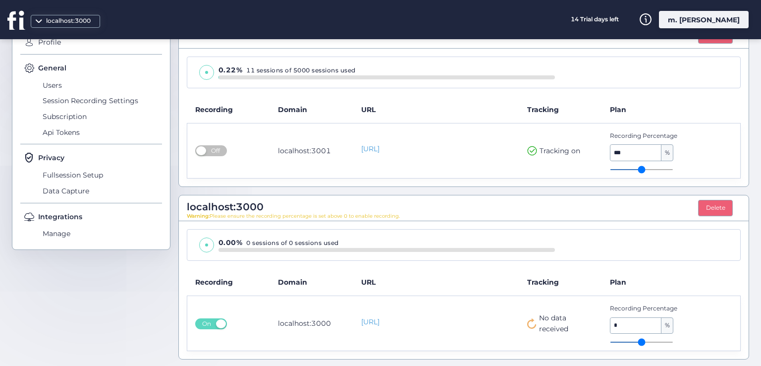
click at [213, 146] on span "Off" at bounding box center [216, 150] width 16 height 11
type input "*"
click at [628, 342] on input "range" at bounding box center [641, 341] width 63 height 1
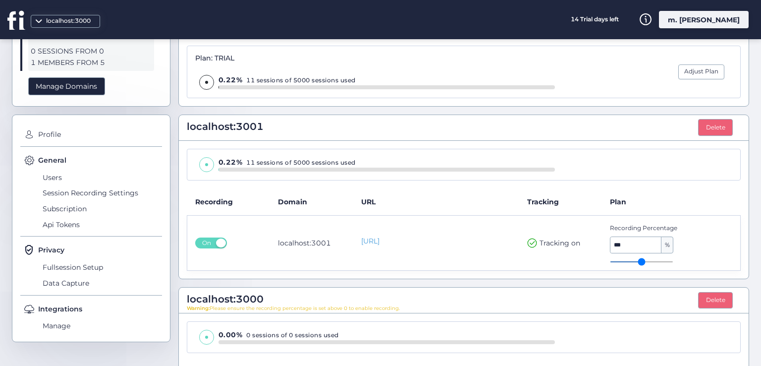
scroll to position [4, 0]
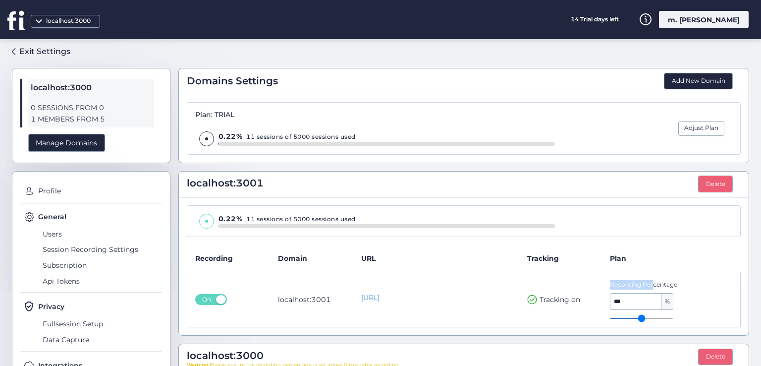
drag, startPoint x: 603, startPoint y: 284, endPoint x: 646, endPoint y: 286, distance: 43.1
click at [646, 286] on td "Recording Percentage *** %" at bounding box center [671, 298] width 138 height 55
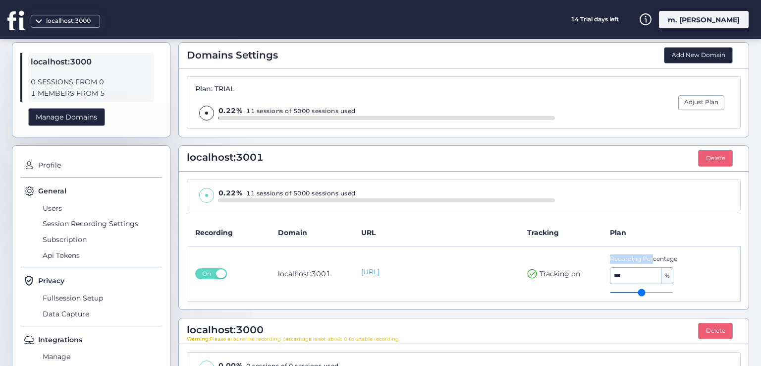
scroll to position [54, 0]
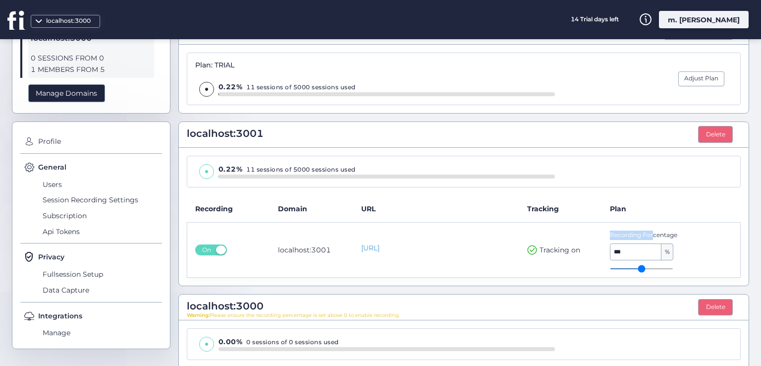
type input "**"
type input "***"
type input "**"
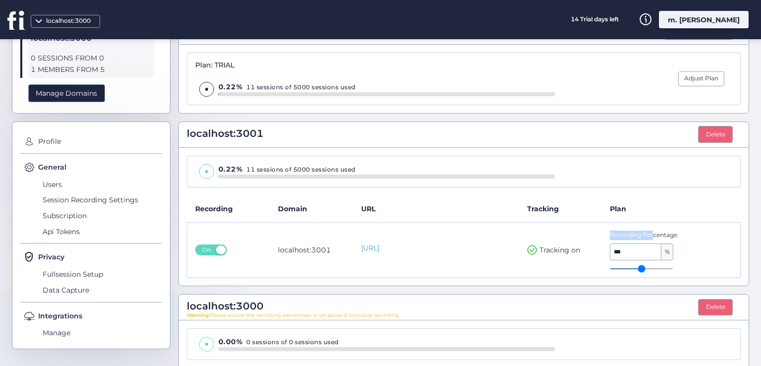
type input "**"
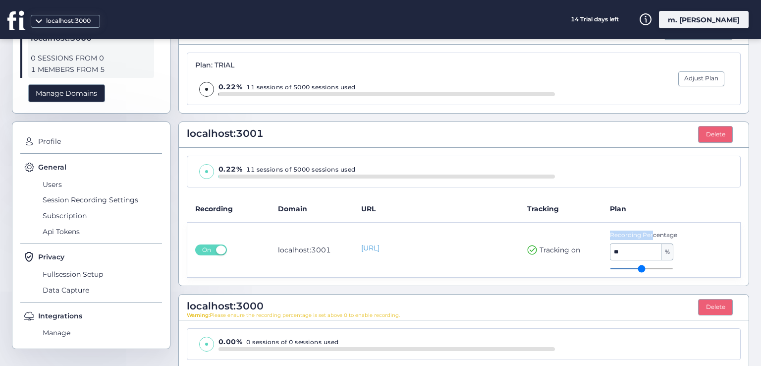
type input "**"
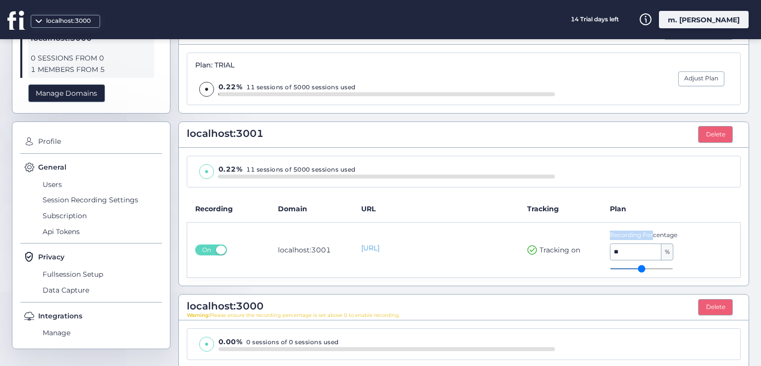
type input "**"
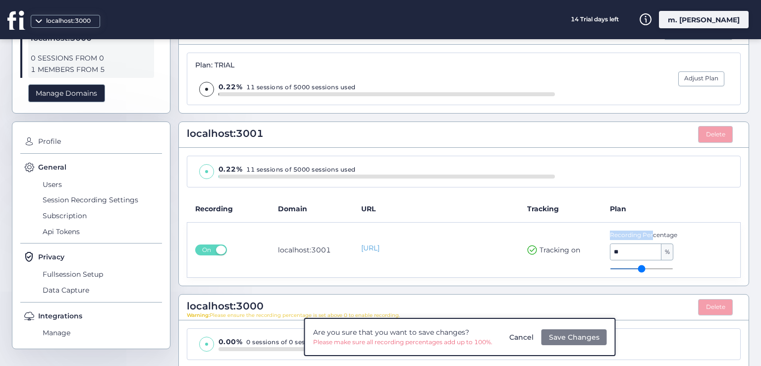
type input "**"
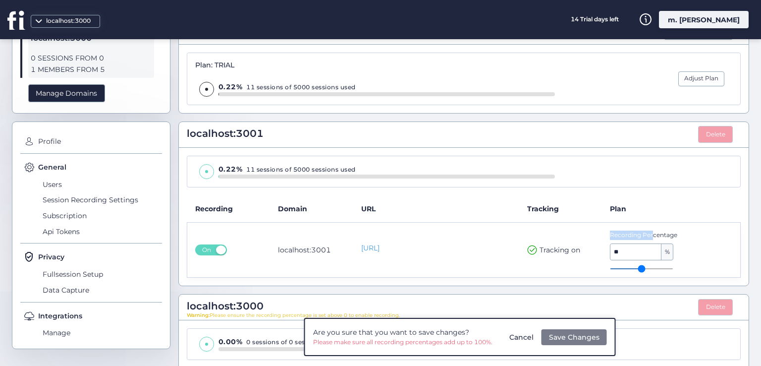
type input "**"
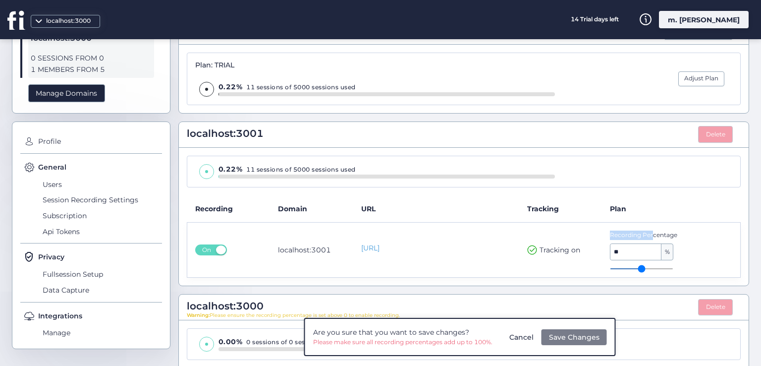
type input "**"
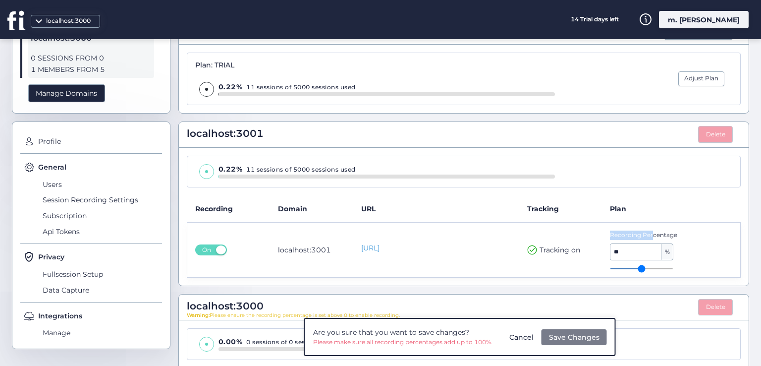
type input "**"
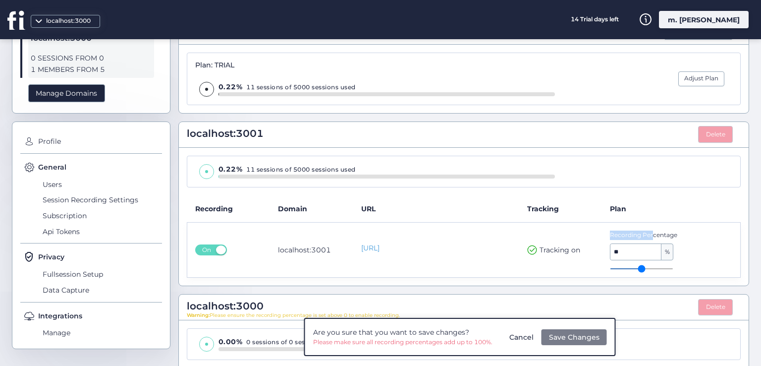
type input "**"
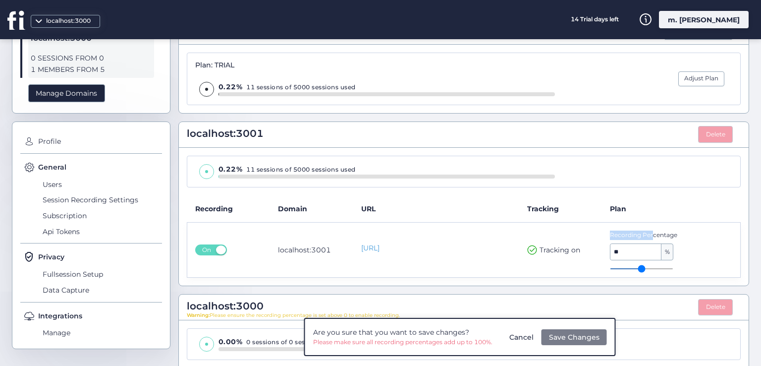
type input "**"
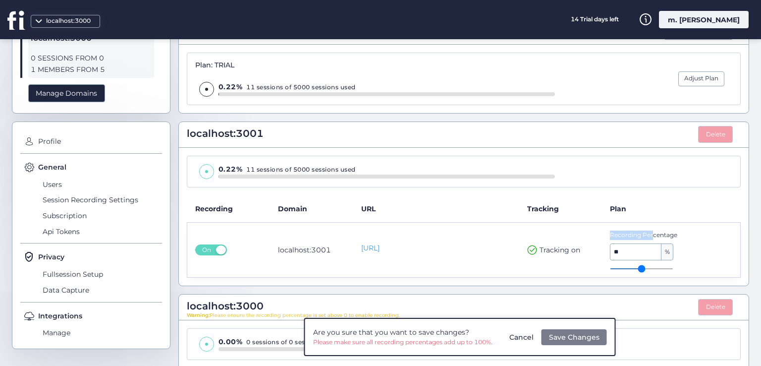
type input "**"
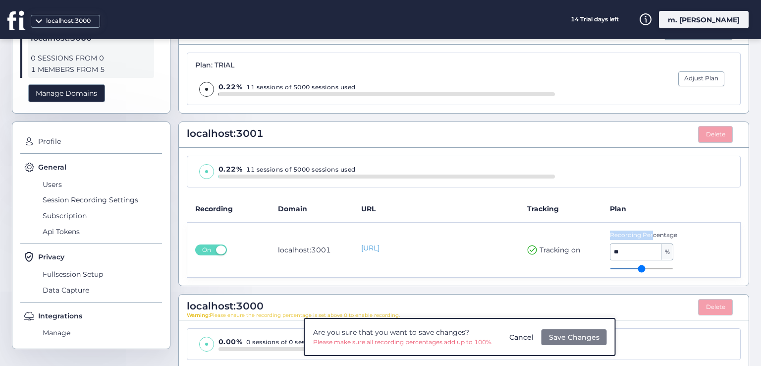
type input "**"
drag, startPoint x: 663, startPoint y: 265, endPoint x: 636, endPoint y: 270, distance: 27.3
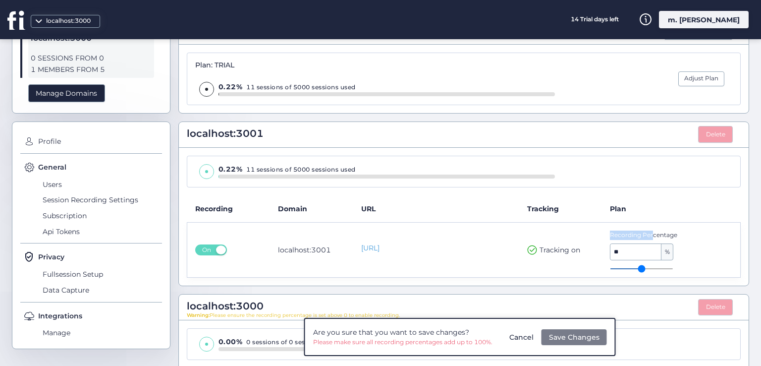
type input "**"
click at [636, 269] on input "range" at bounding box center [641, 268] width 63 height 1
click at [492, 346] on span "Please make sure all recording percentages add up to 100%." at bounding box center [407, 341] width 188 height 9
click at [548, 336] on button "Save Changes" at bounding box center [573, 337] width 65 height 16
click at [525, 342] on div "Are you sure that you want to save changes? Please make sure all recording perc…" at bounding box center [460, 337] width 312 height 38
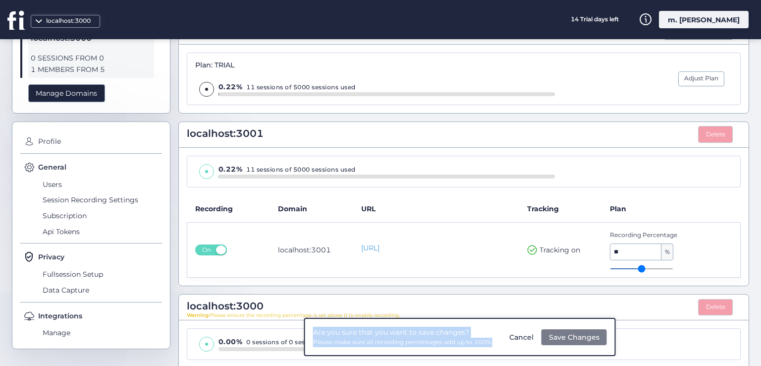
drag, startPoint x: 498, startPoint y: 344, endPoint x: 309, endPoint y: 332, distance: 190.1
click at [309, 332] on div "Are you sure that you want to save changes? Please make sure all recording perc…" at bounding box center [460, 337] width 312 height 38
copy div "Are you sure that you want to save changes? Please make sure all recording perc…"
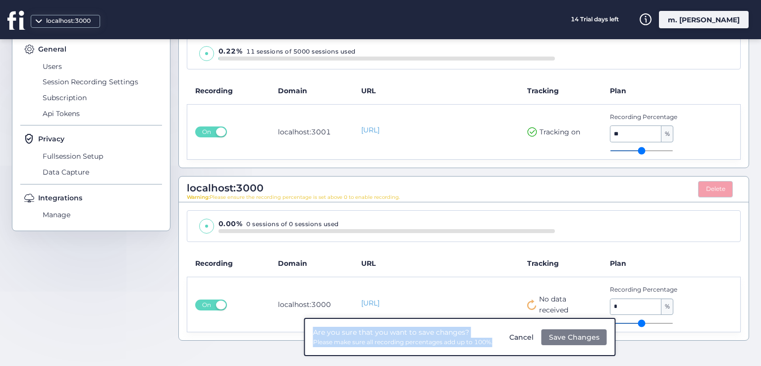
scroll to position [172, 0]
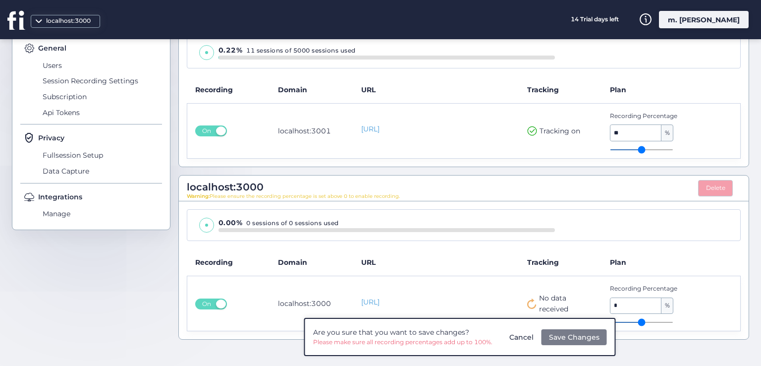
click at [608, 320] on div "Are you sure that you want to save changes? Please make sure all recording perc…" at bounding box center [460, 337] width 312 height 38
drag, startPoint x: 608, startPoint y: 316, endPoint x: 623, endPoint y: 318, distance: 15.0
click at [623, 318] on div "Recording Percentage * %" at bounding box center [659, 303] width 98 height 39
type input "**"
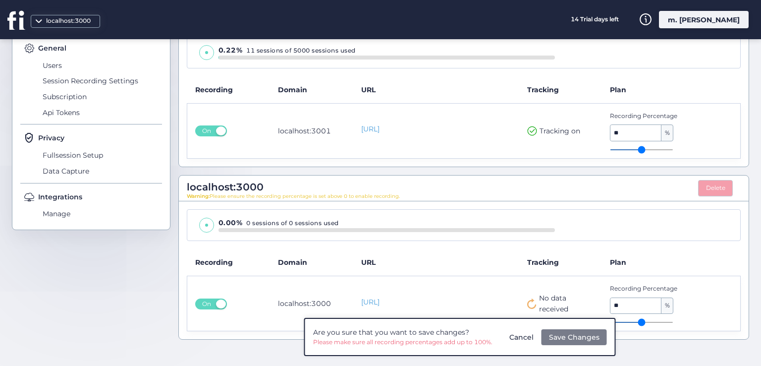
type input "**"
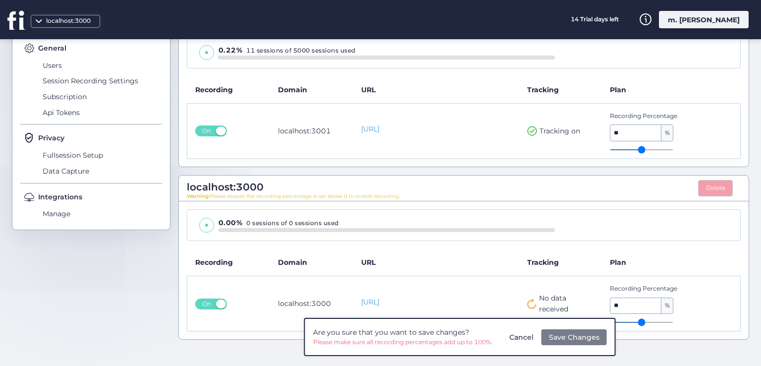
type input "**"
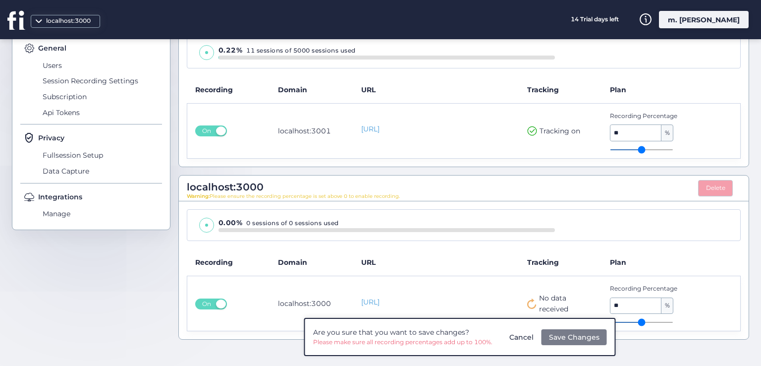
type input "**"
click at [632, 322] on input "range" at bounding box center [641, 322] width 63 height 1
type input "**"
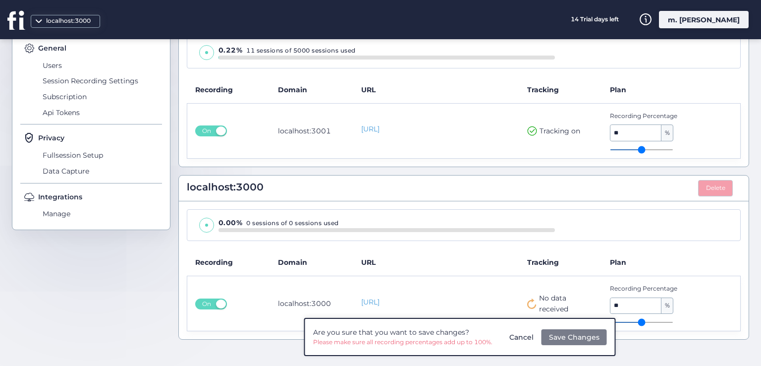
type input "**"
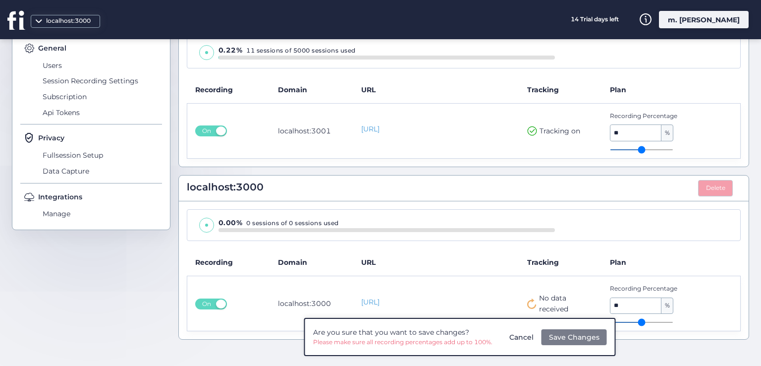
type input "**"
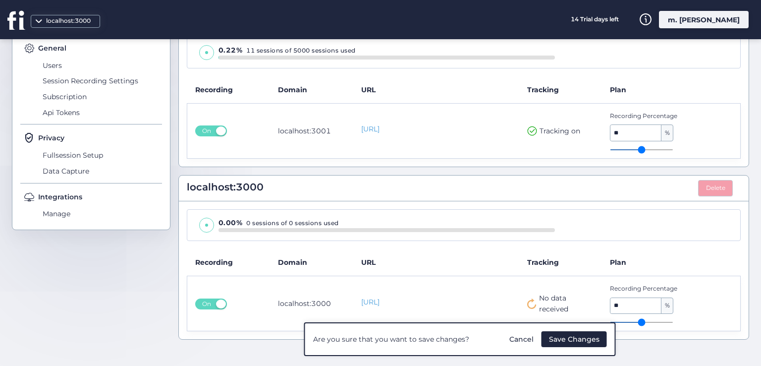
type input "**"
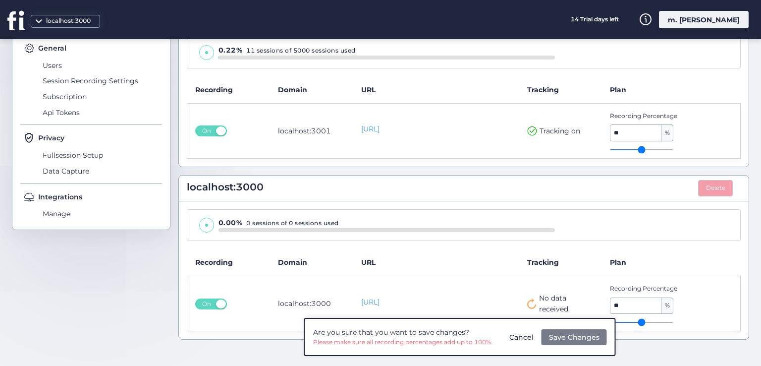
type input "**"
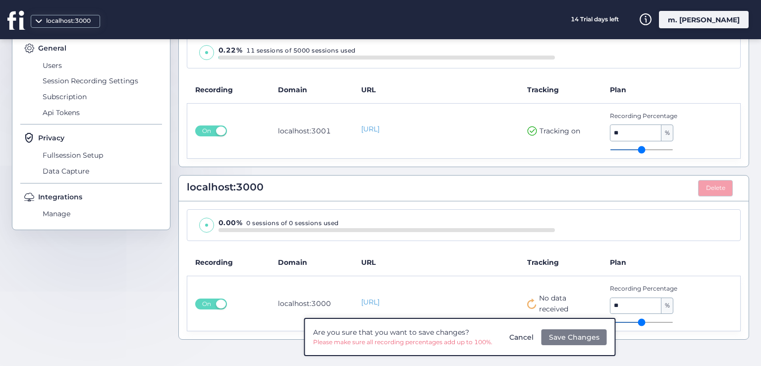
type input "**"
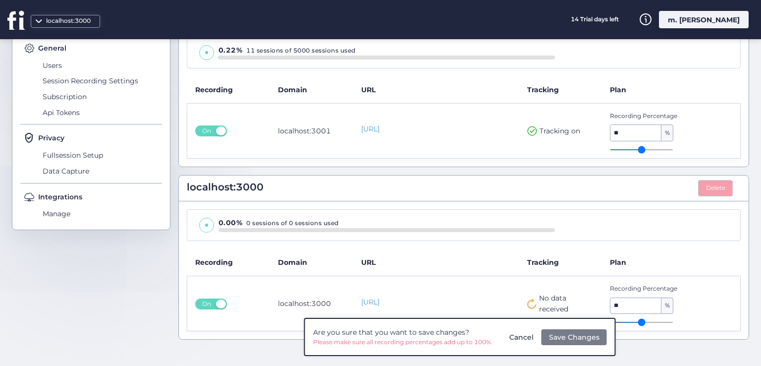
type input "**"
type input "*"
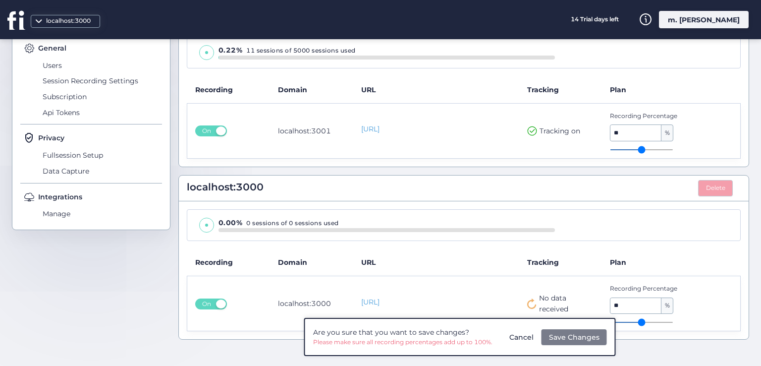
type input "*"
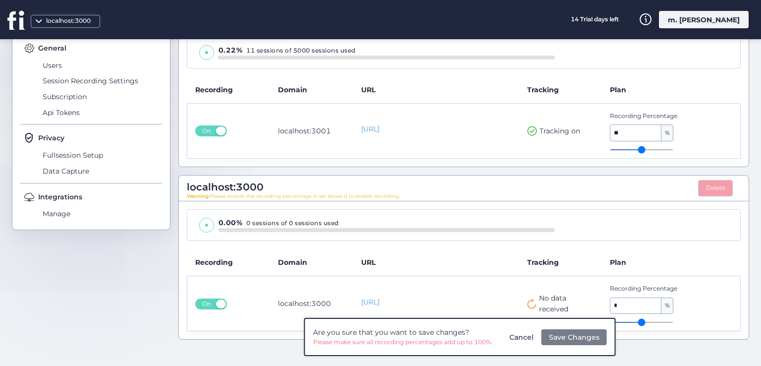
type input "*"
type input "**"
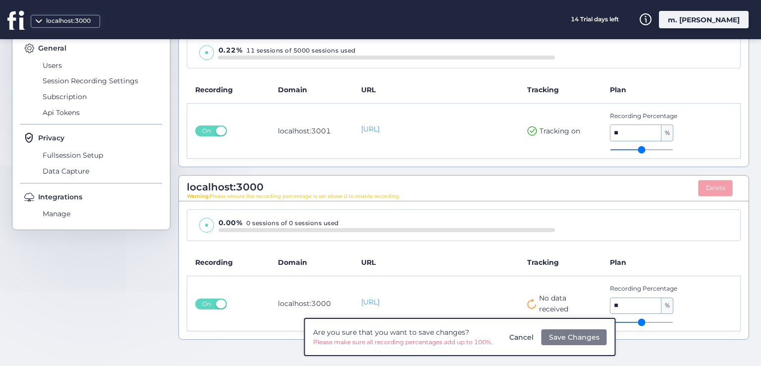
type input "**"
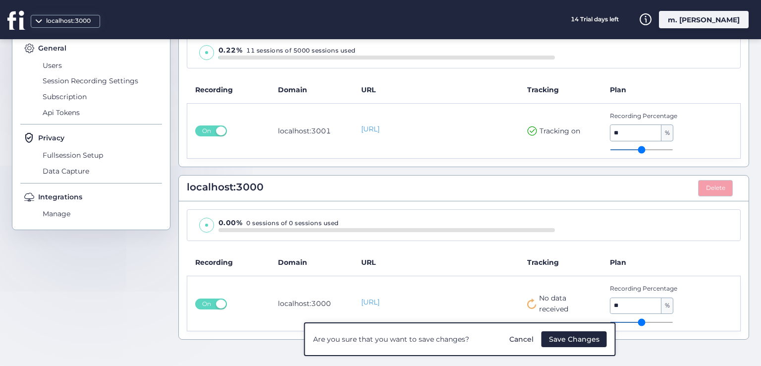
drag, startPoint x: 632, startPoint y: 321, endPoint x: 684, endPoint y: 323, distance: 52.6
type input "**"
click at [673, 323] on input "range" at bounding box center [641, 322] width 63 height 1
click at [559, 341] on span "Save Changes" at bounding box center [574, 338] width 51 height 11
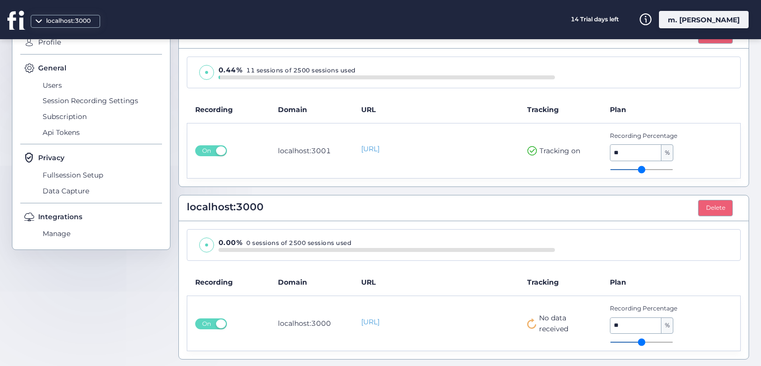
scroll to position [4, 0]
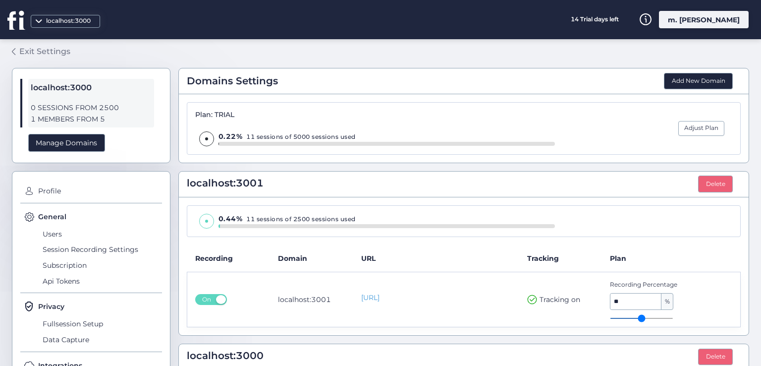
click at [53, 58] on link "Exit Settings" at bounding box center [41, 51] width 58 height 17
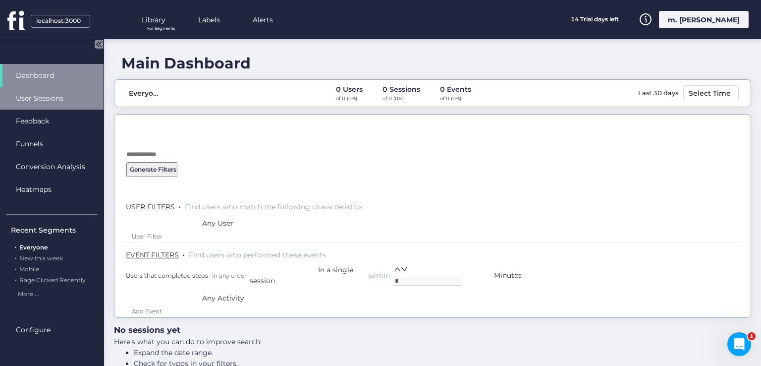
click at [51, 97] on span "User Sessions" at bounding box center [47, 98] width 62 height 11
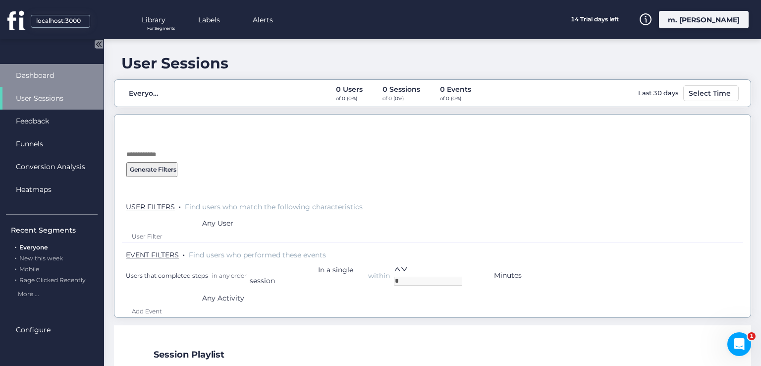
click at [62, 80] on span "Dashboard" at bounding box center [42, 75] width 53 height 11
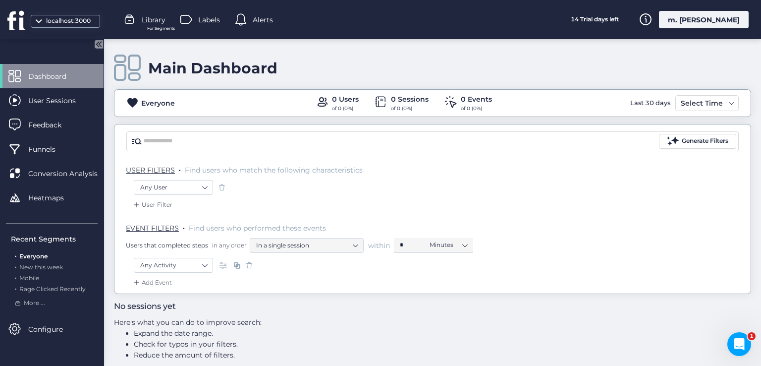
click at [715, 18] on div "m. [PERSON_NAME]" at bounding box center [704, 19] width 90 height 17
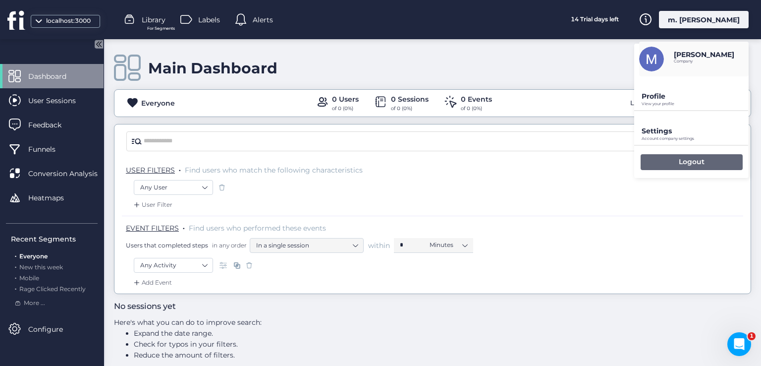
click at [694, 161] on p "Logout" at bounding box center [692, 161] width 26 height 9
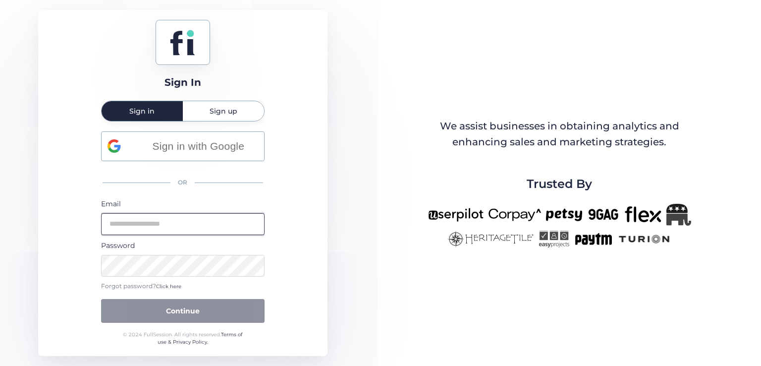
click at [228, 226] on input "email" at bounding box center [182, 224] width 163 height 22
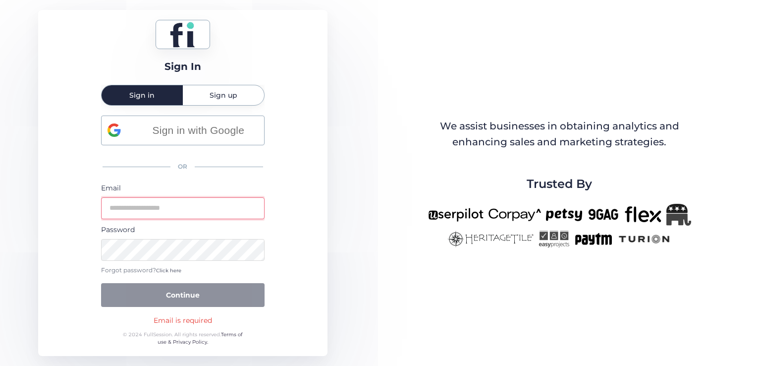
type input "**********"
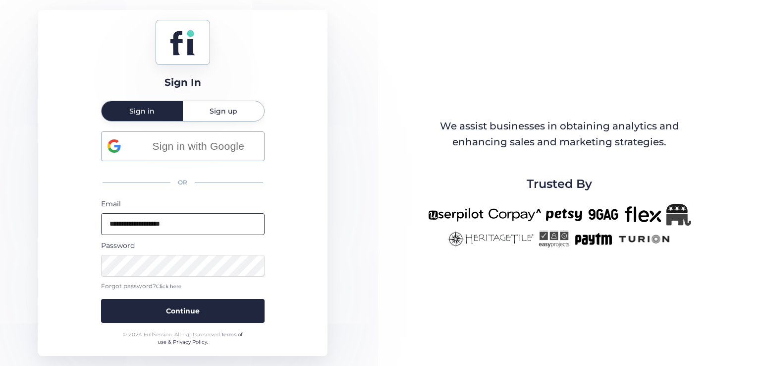
click at [101, 299] on button "Continue" at bounding box center [182, 311] width 163 height 24
